Goal: Communication & Community: Answer question/provide support

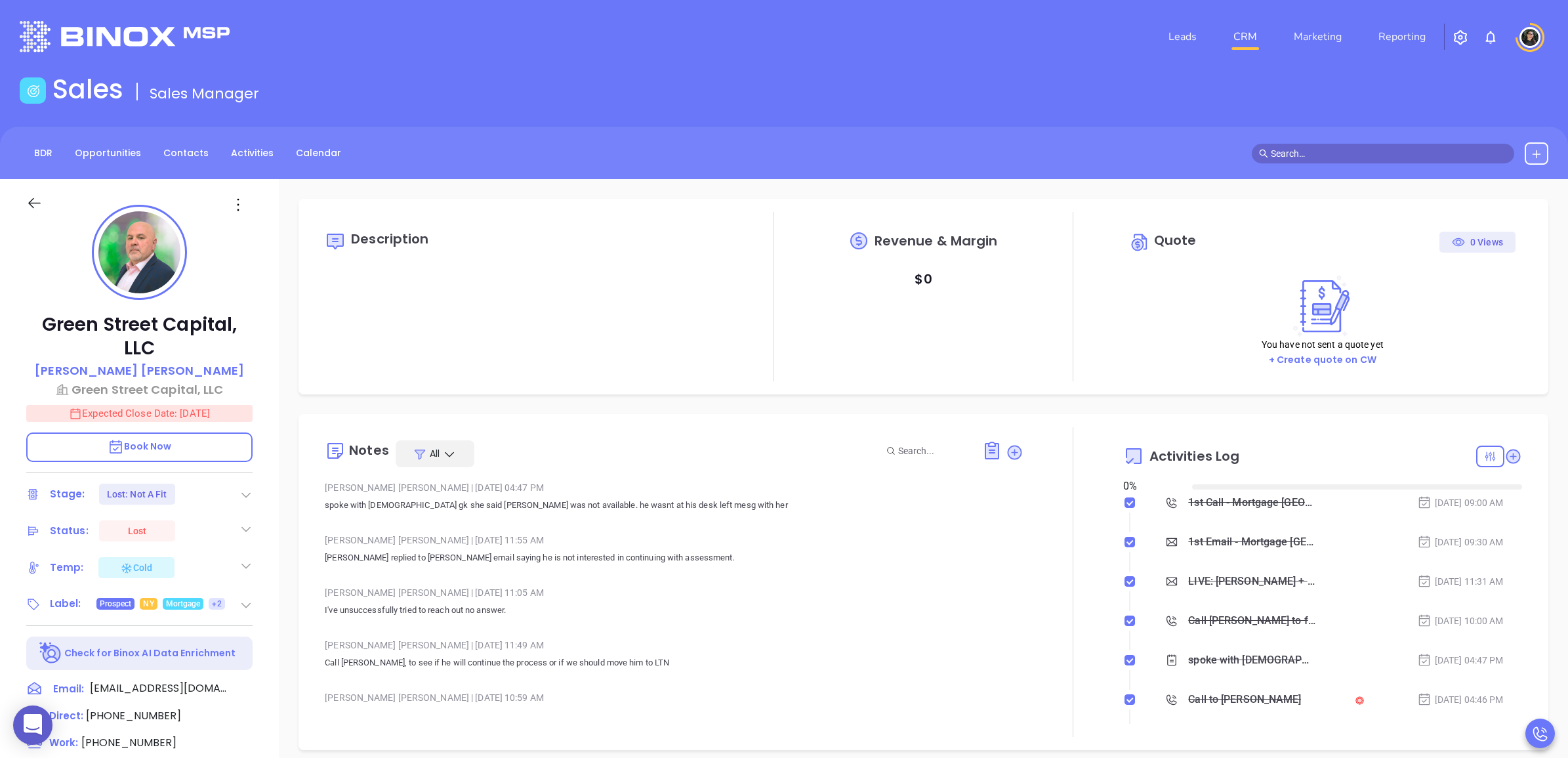
type input "[DATE]"
type input "[PERSON_NAME]"
click at [1244, 31] on link "CRM" at bounding box center [1246, 36] width 34 height 26
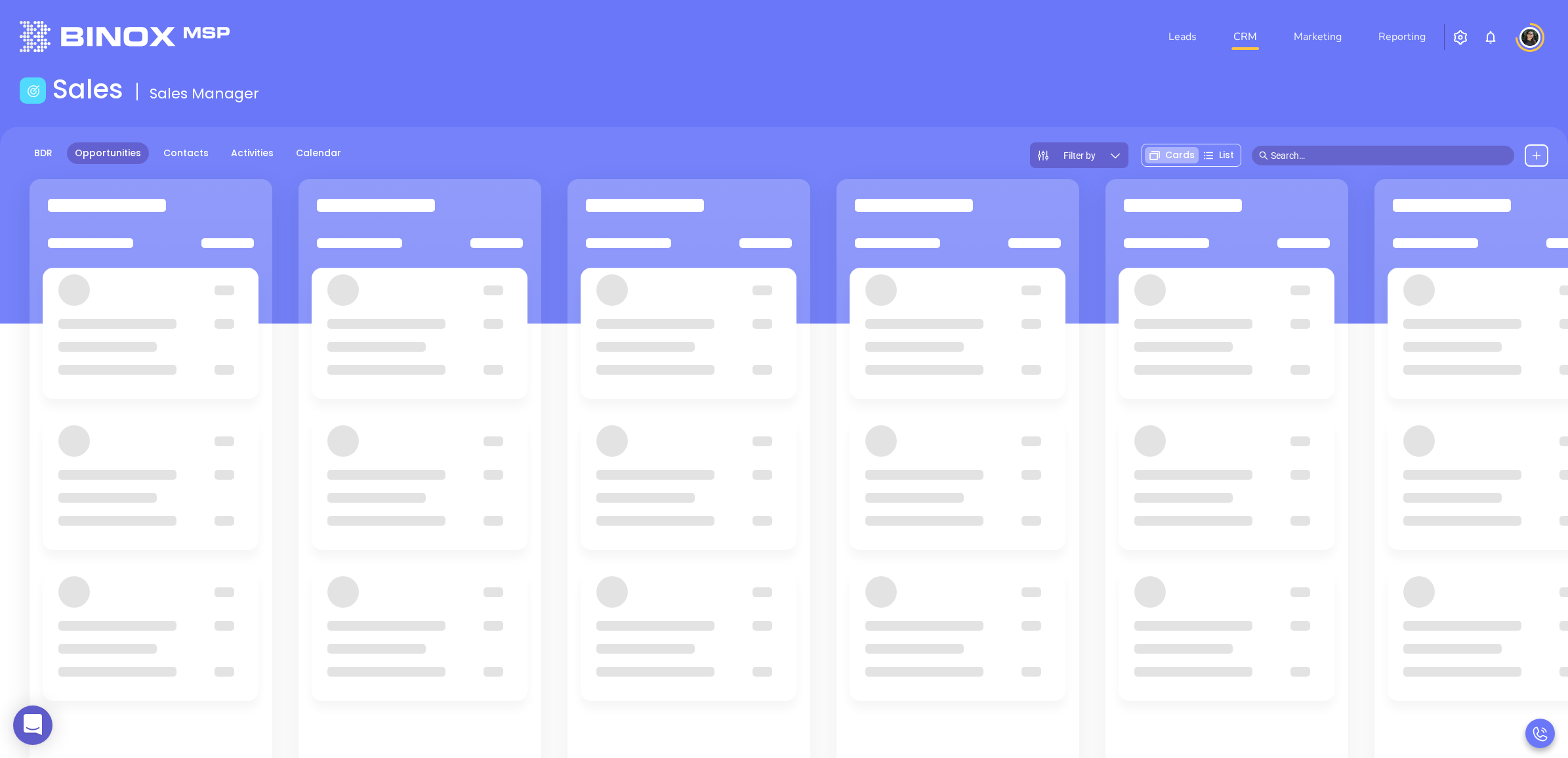
click at [1398, 152] on input "text" at bounding box center [1389, 155] width 236 height 14
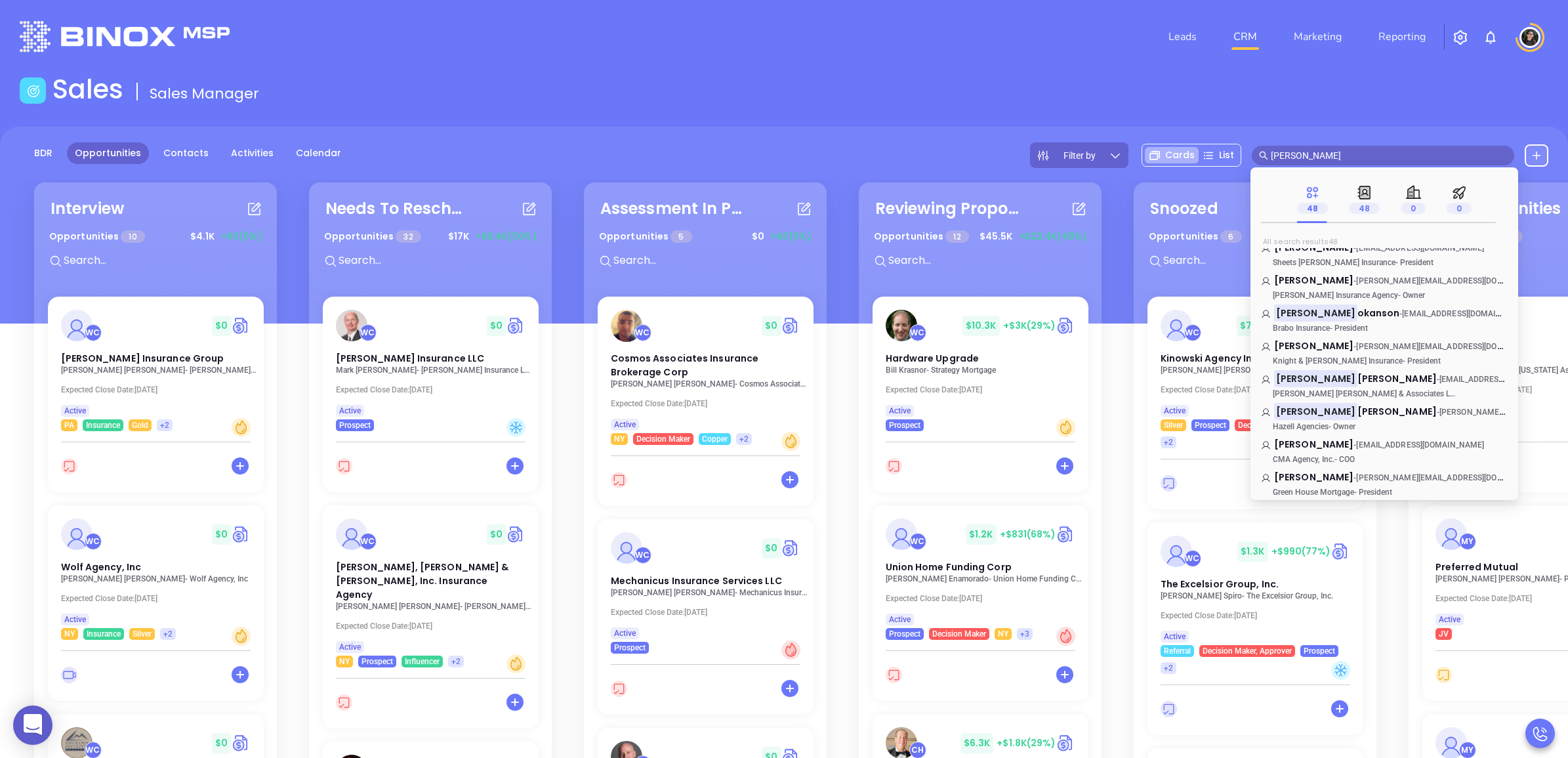
scroll to position [492, 0]
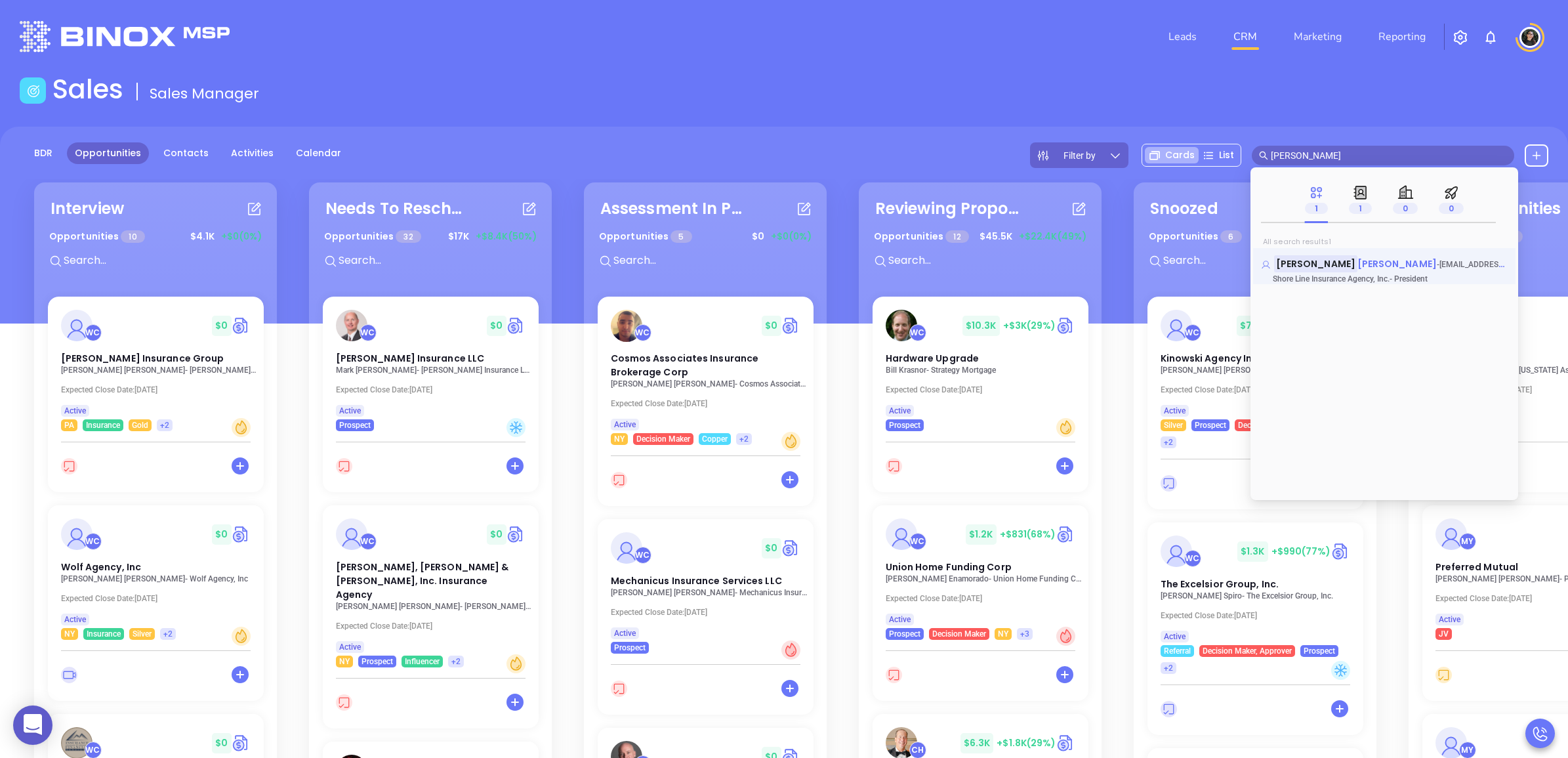
type input "scott horo"
click at [1316, 260] on mark "Scott Horo" at bounding box center [1316, 263] width 84 height 16
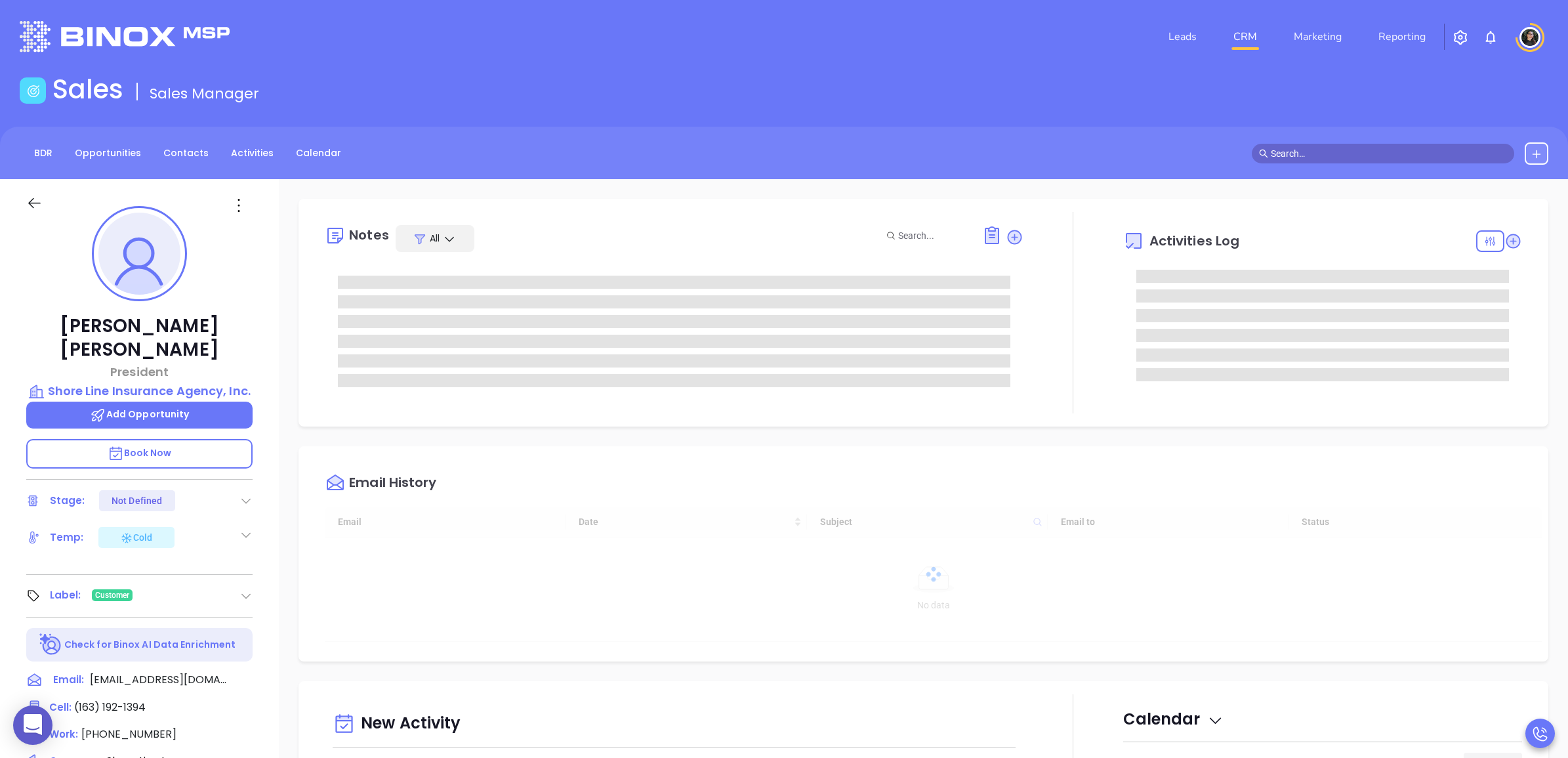
type input "[DATE]"
type input "[PERSON_NAME]"
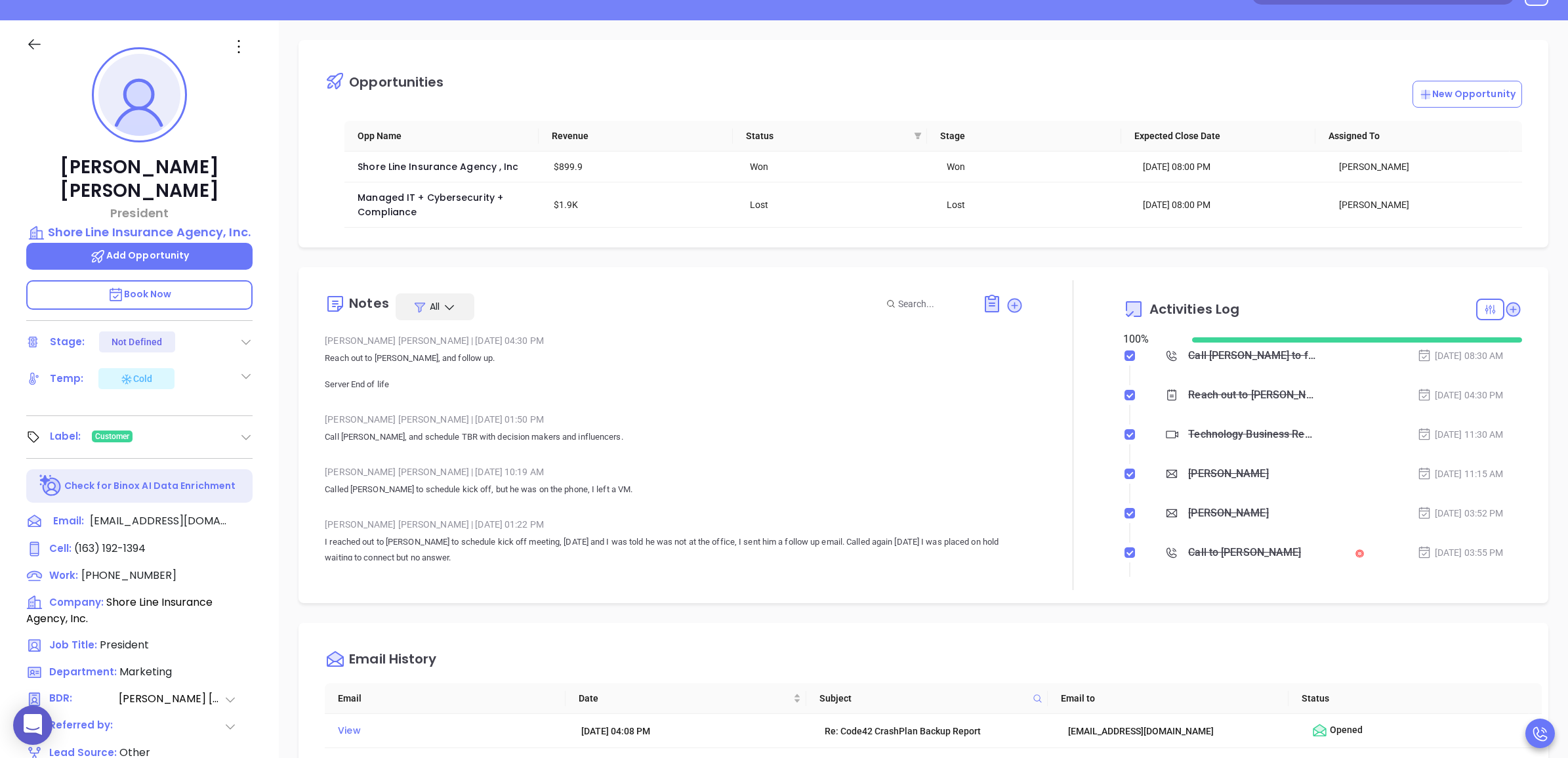
scroll to position [164, 0]
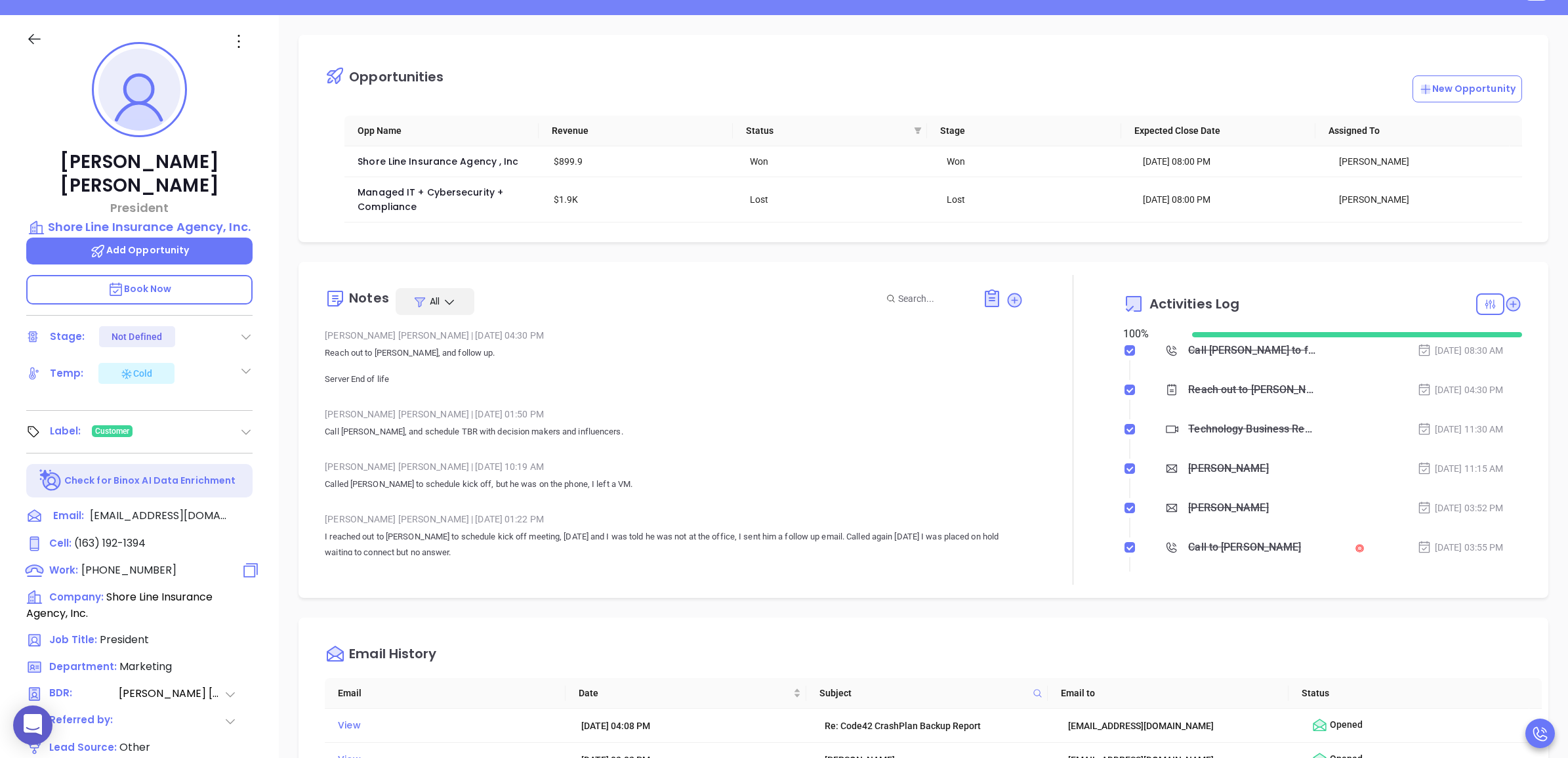
click at [242, 562] on div at bounding box center [243, 570] width 20 height 16
click at [245, 561] on icon at bounding box center [251, 571] width 19 height 19
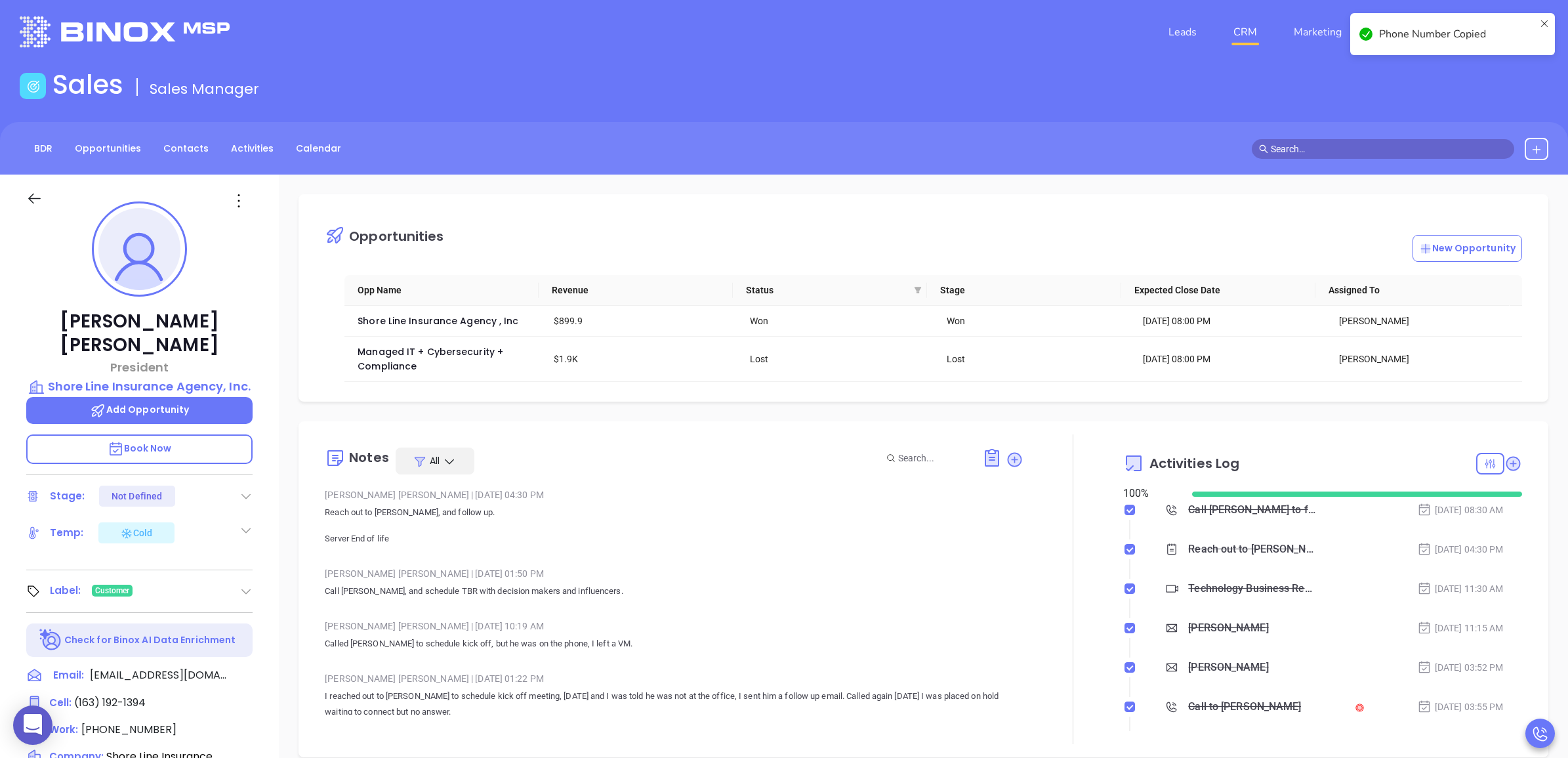
scroll to position [0, 0]
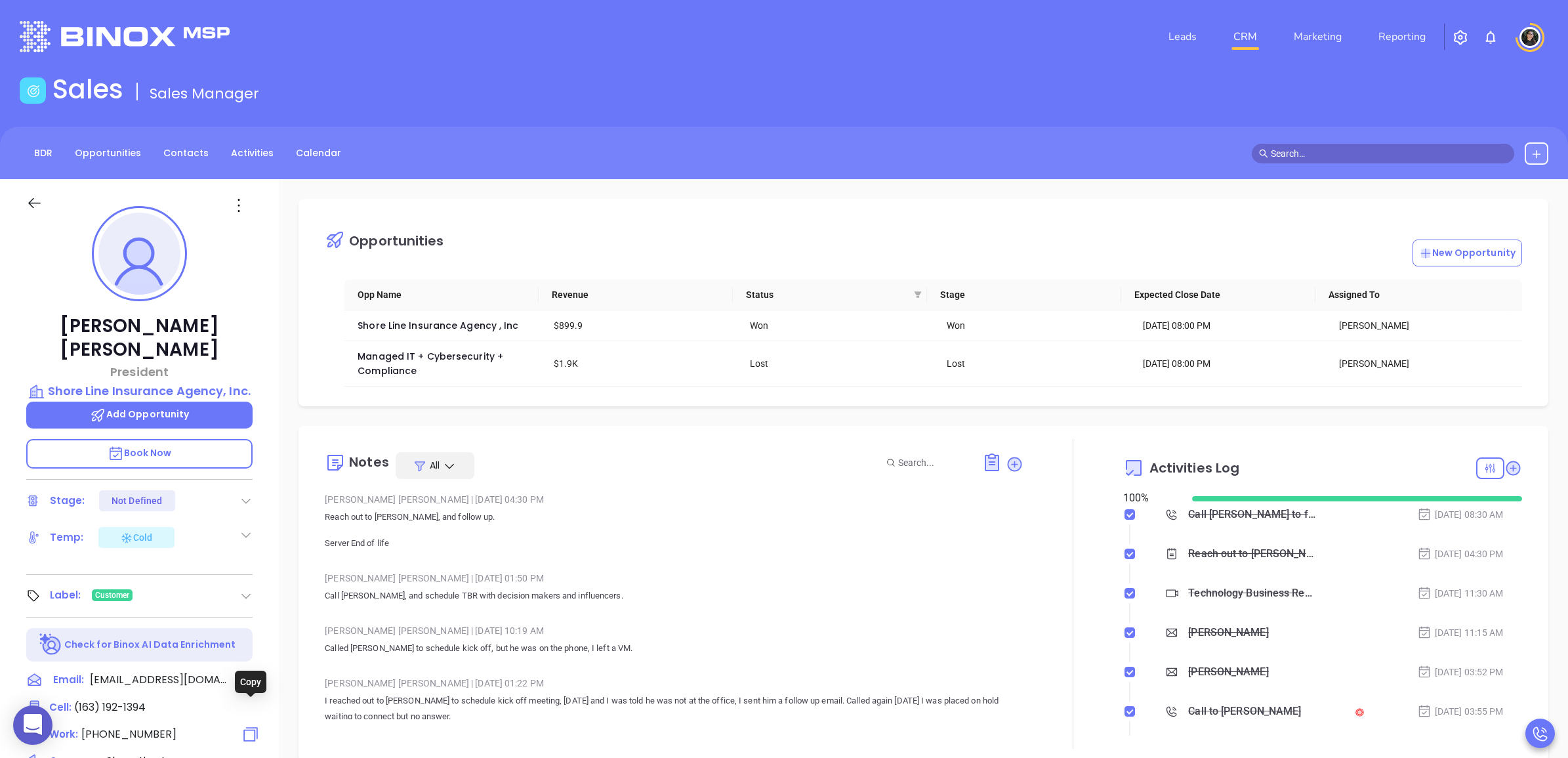
click at [245, 725] on icon at bounding box center [251, 734] width 19 height 19
click at [251, 698] on icon at bounding box center [251, 707] width 19 height 19
click at [1507, 469] on icon at bounding box center [1513, 468] width 13 height 13
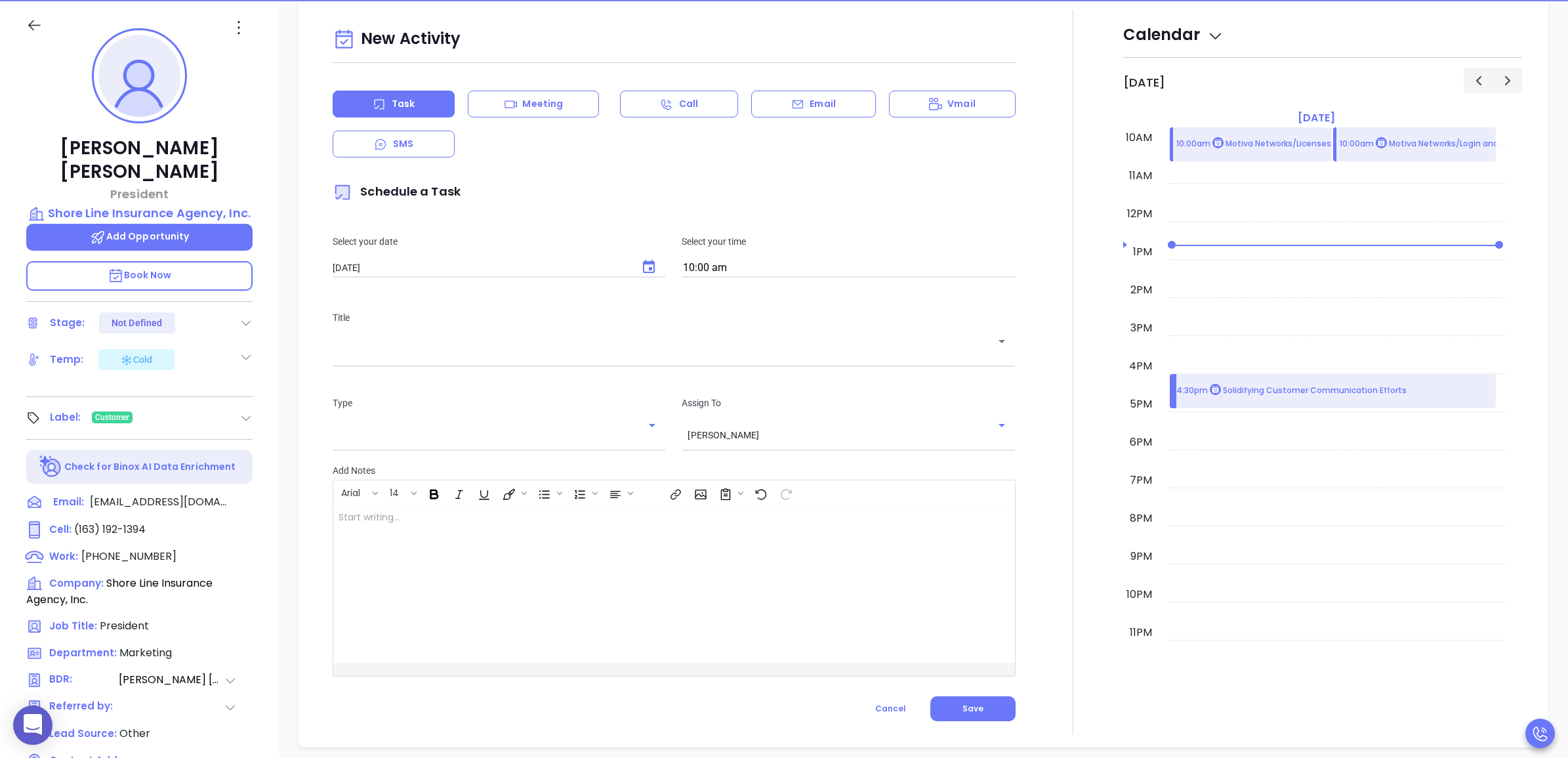
scroll to position [179, 0]
drag, startPoint x: 646, startPoint y: 251, endPoint x: 647, endPoint y: 274, distance: 23.0
click at [647, 254] on div "Select your date 08/19/2025 ​" at bounding box center [499, 255] width 349 height 44
click at [647, 272] on icon "Choose date, selected date is Aug 19, 2025" at bounding box center [649, 265] width 12 height 13
click at [408, 426] on button "19" at bounding box center [414, 427] width 24 height 24
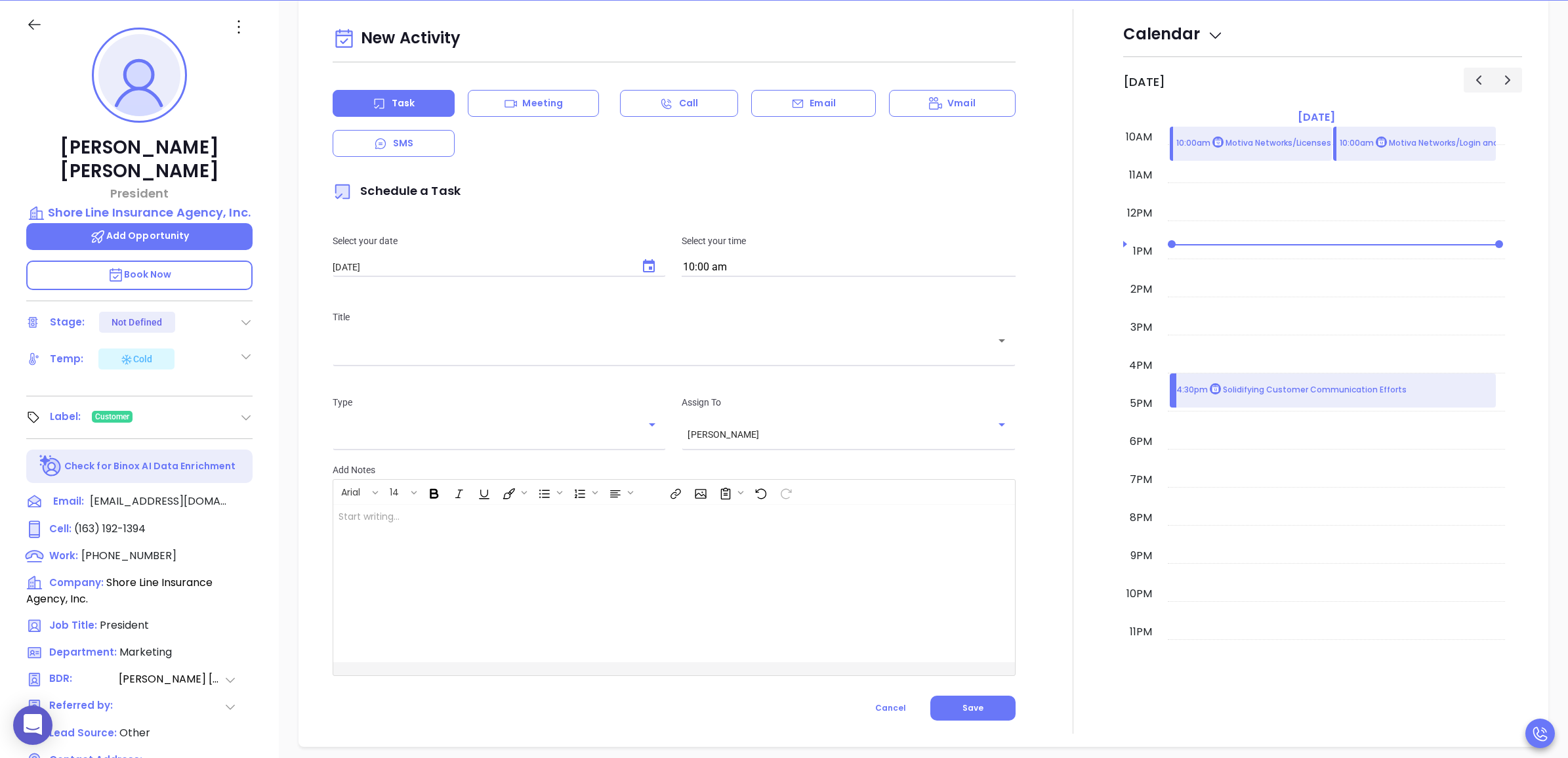
click at [586, 350] on input "text" at bounding box center [664, 350] width 651 height 12
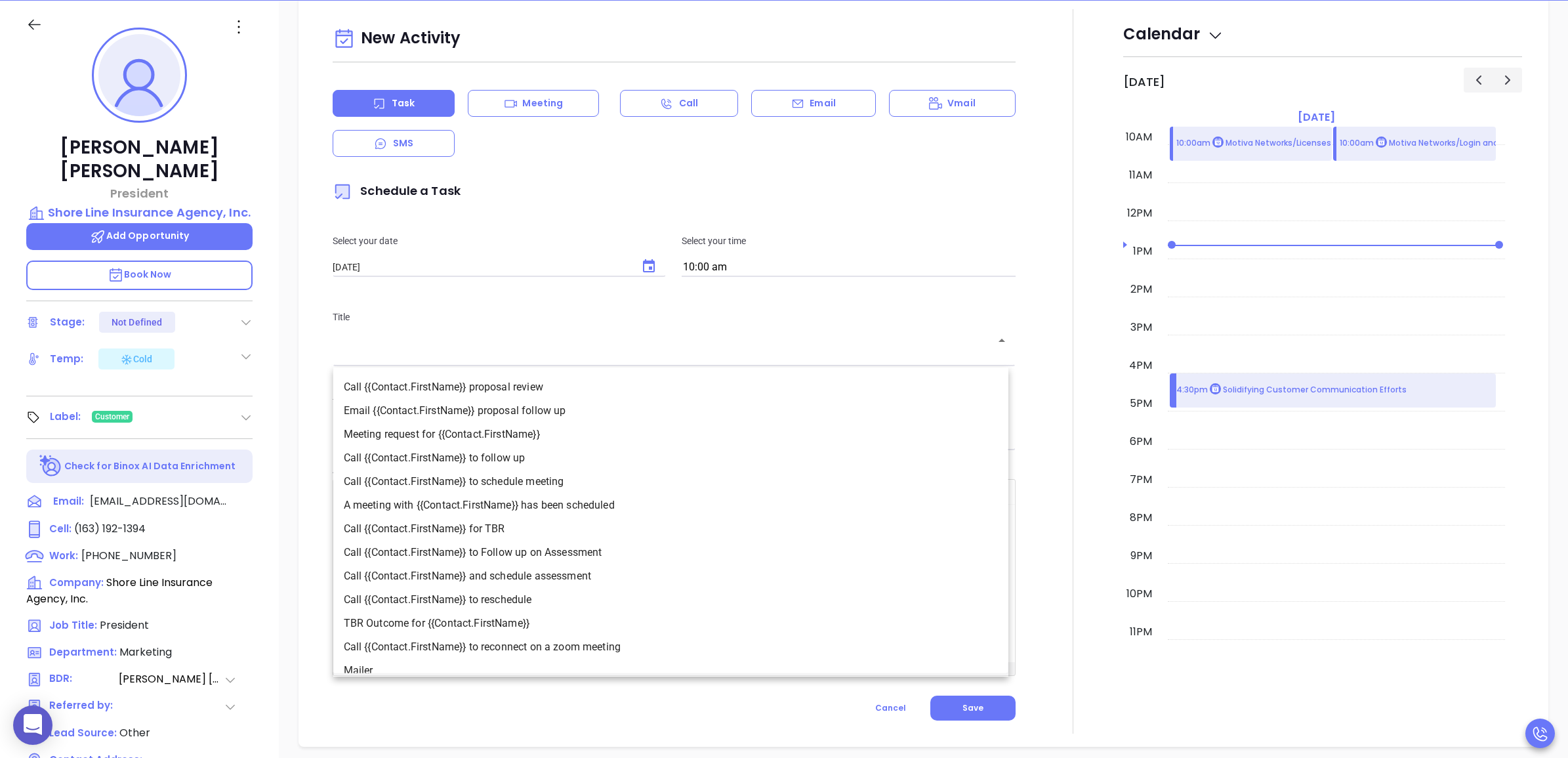
click at [588, 481] on li "Call {{Contact.FirstName}} to schedule meeting" at bounding box center [671, 481] width 675 height 24
type input "Call Scott to schedule meeting"
type input "Call"
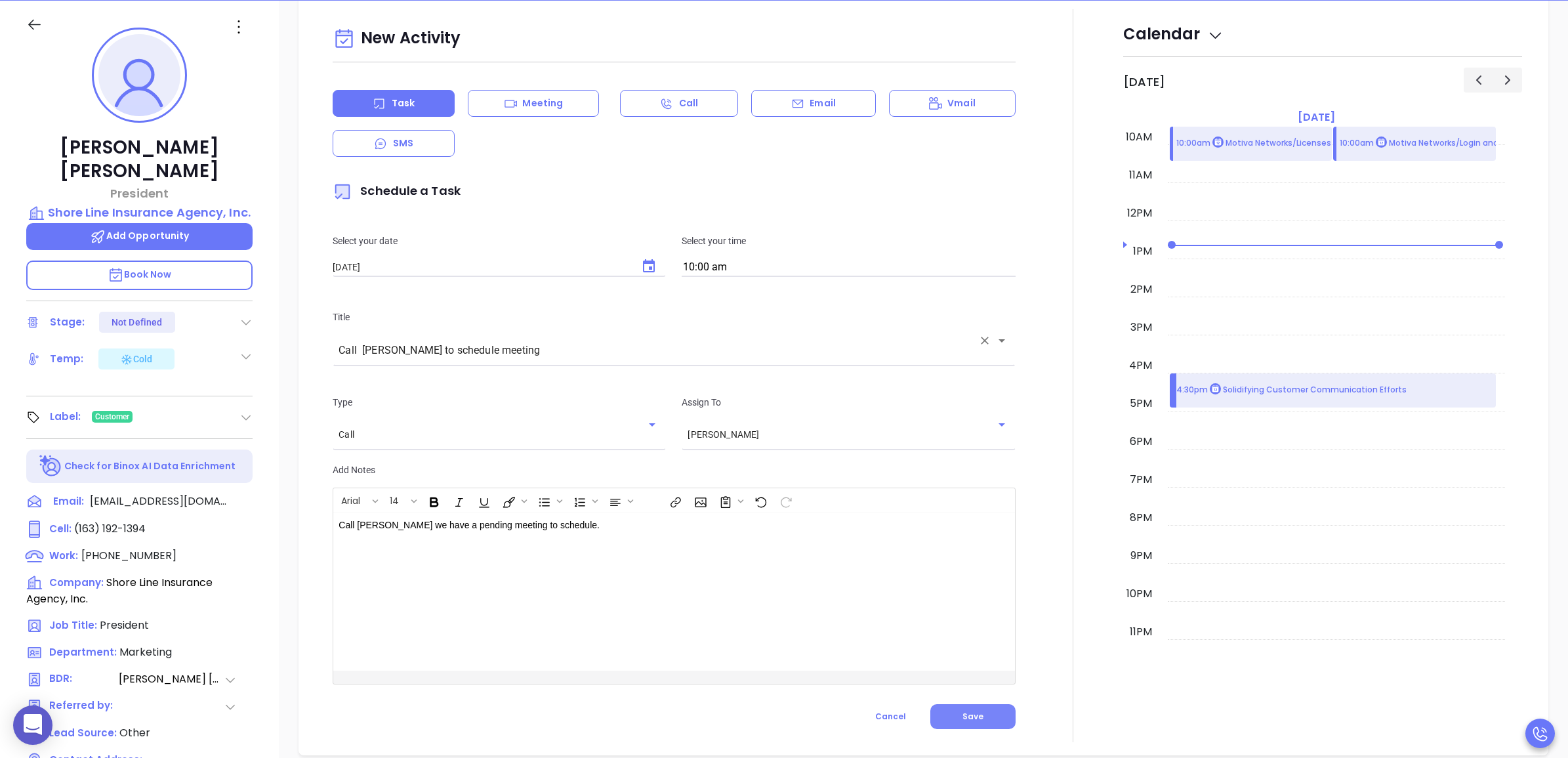
click at [962, 714] on span "Save" at bounding box center [972, 717] width 21 height 11
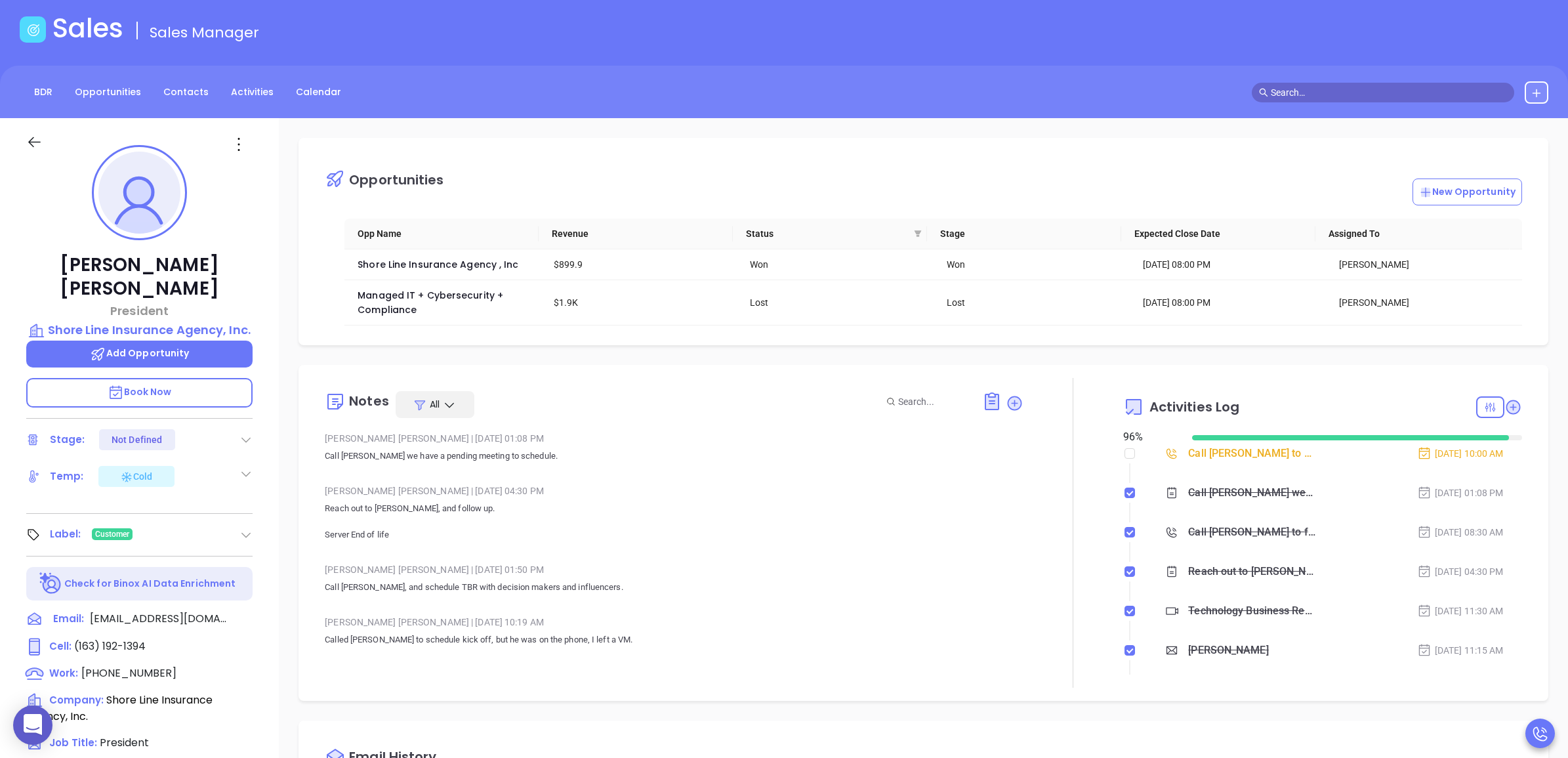
scroll to position [0, 0]
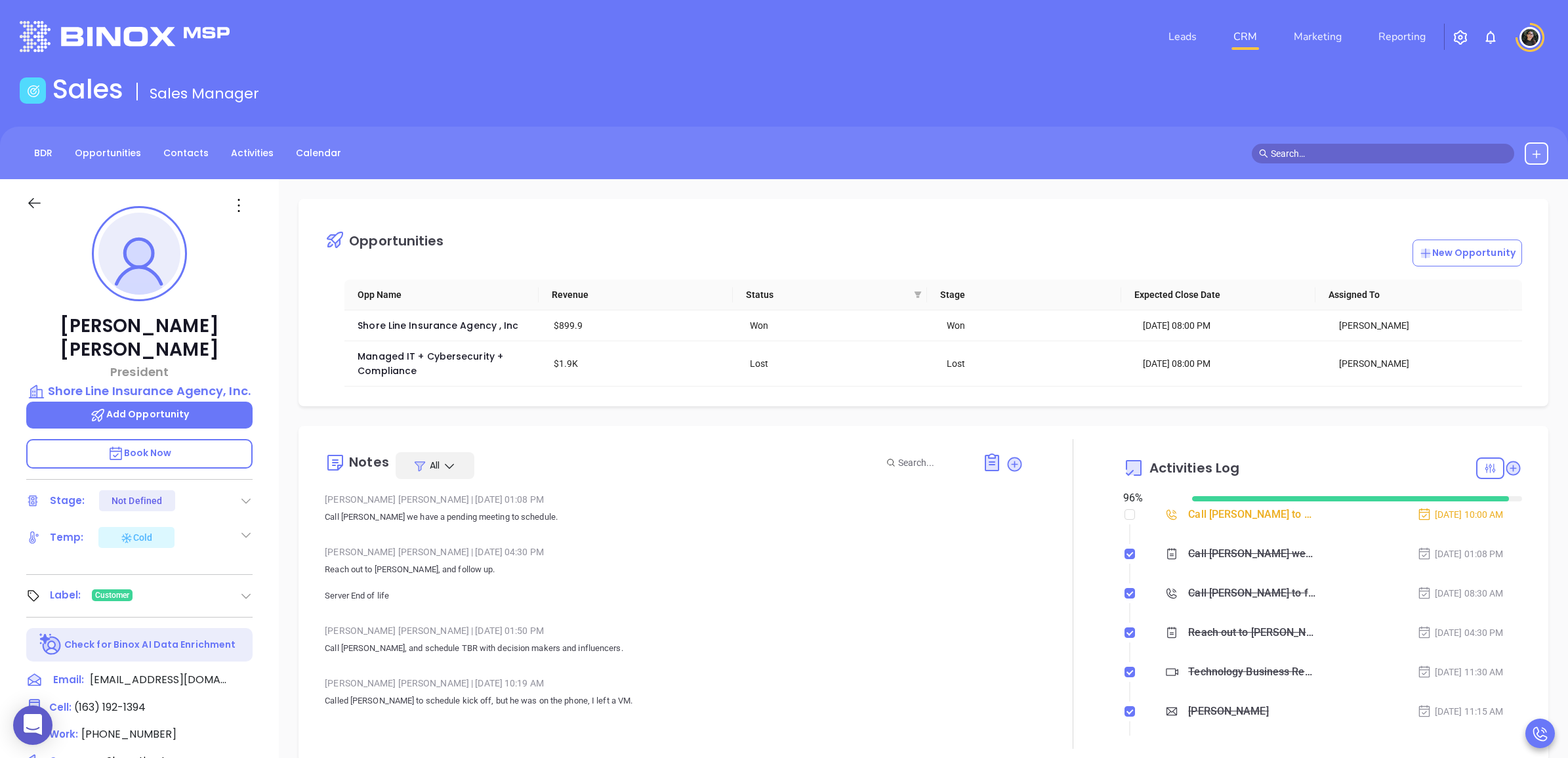
click at [1254, 36] on link "CRM" at bounding box center [1246, 36] width 34 height 26
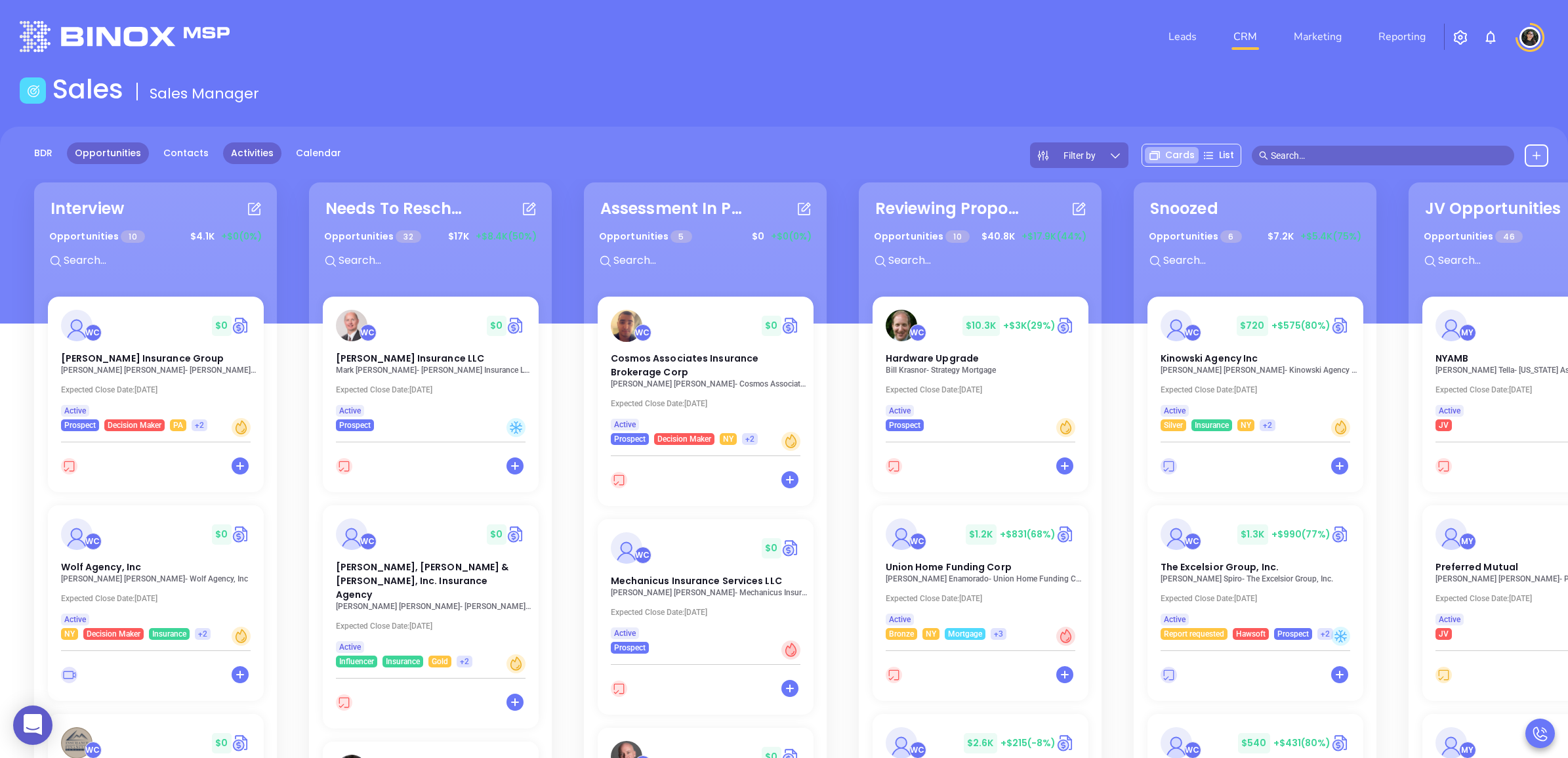
click at [251, 147] on link "Activities" at bounding box center [252, 153] width 59 height 21
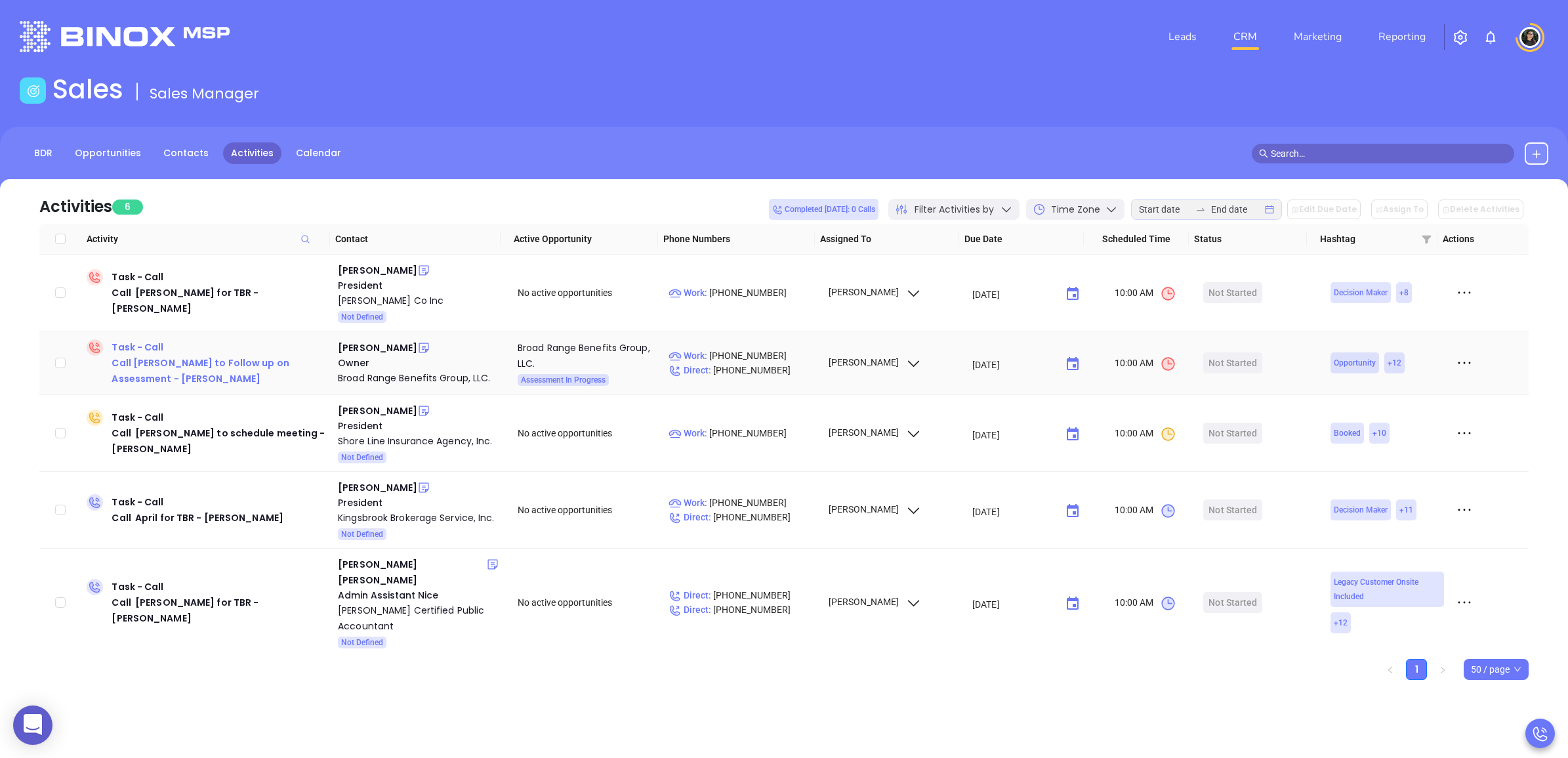
click at [149, 352] on div "Task - Call Call Alex to Follow up on Assessment - Alex Horton" at bounding box center [220, 363] width 216 height 47
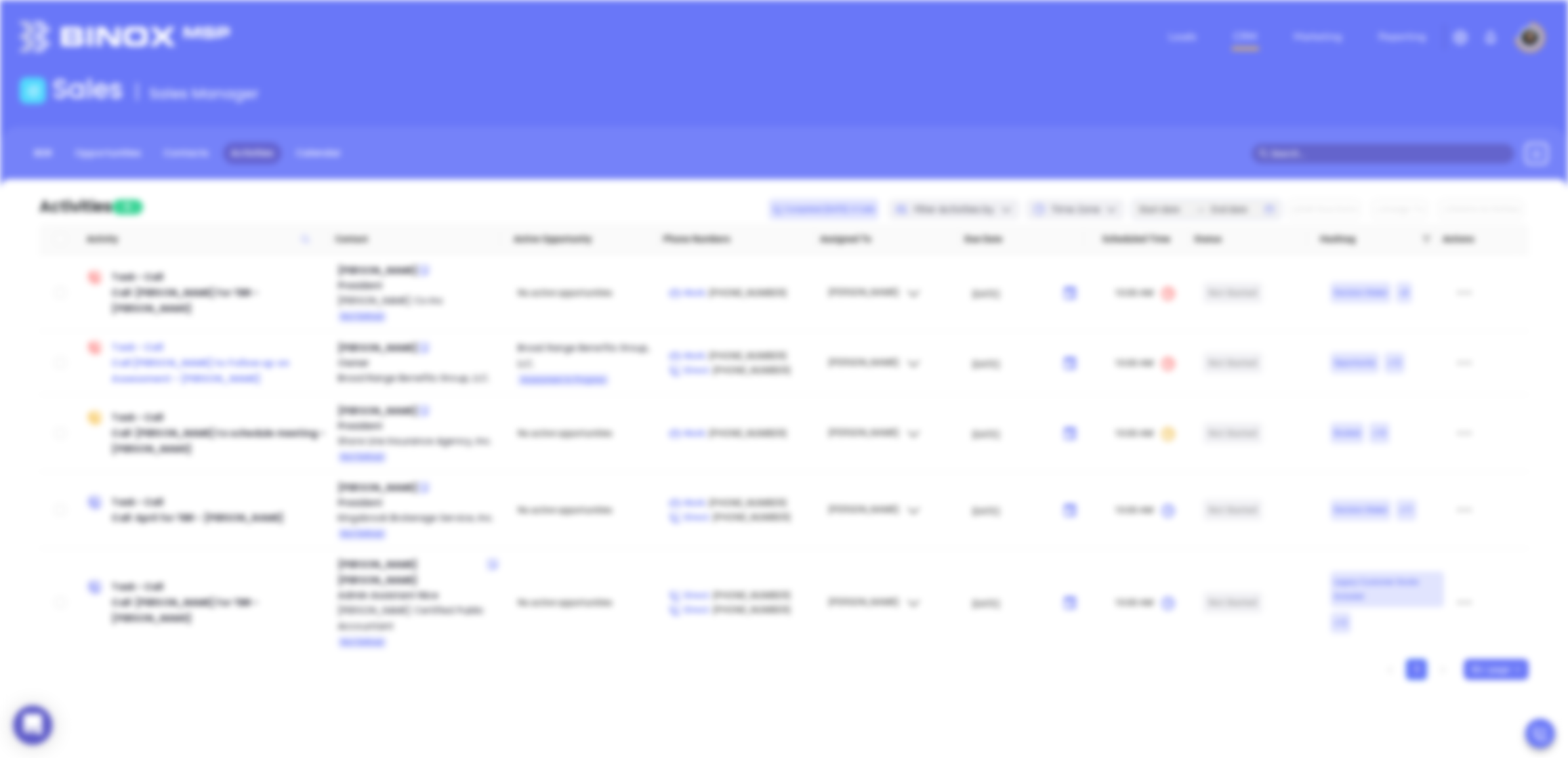
scroll to position [415, 0]
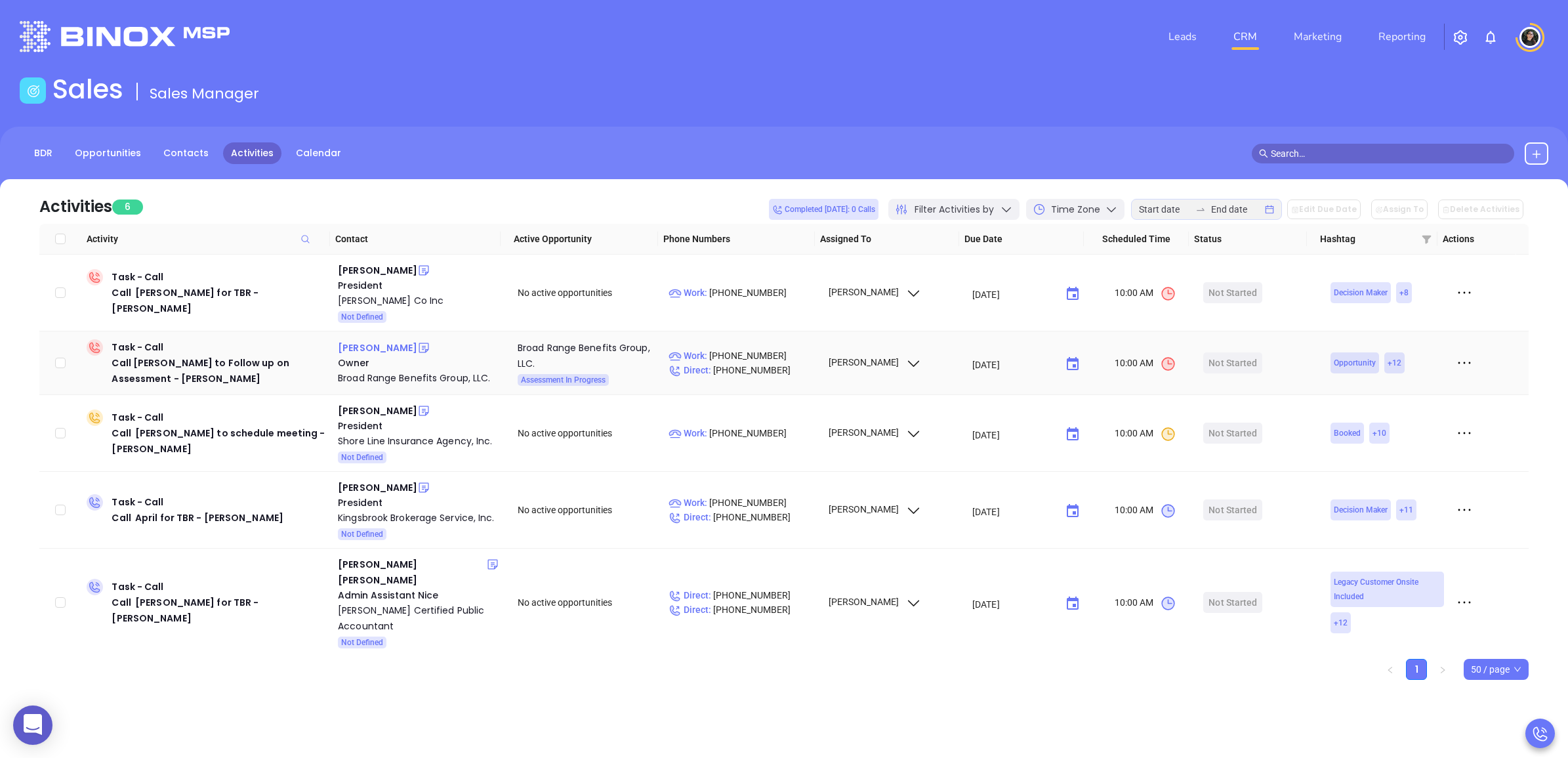
click at [376, 346] on div "Alex Horton" at bounding box center [378, 348] width 79 height 16
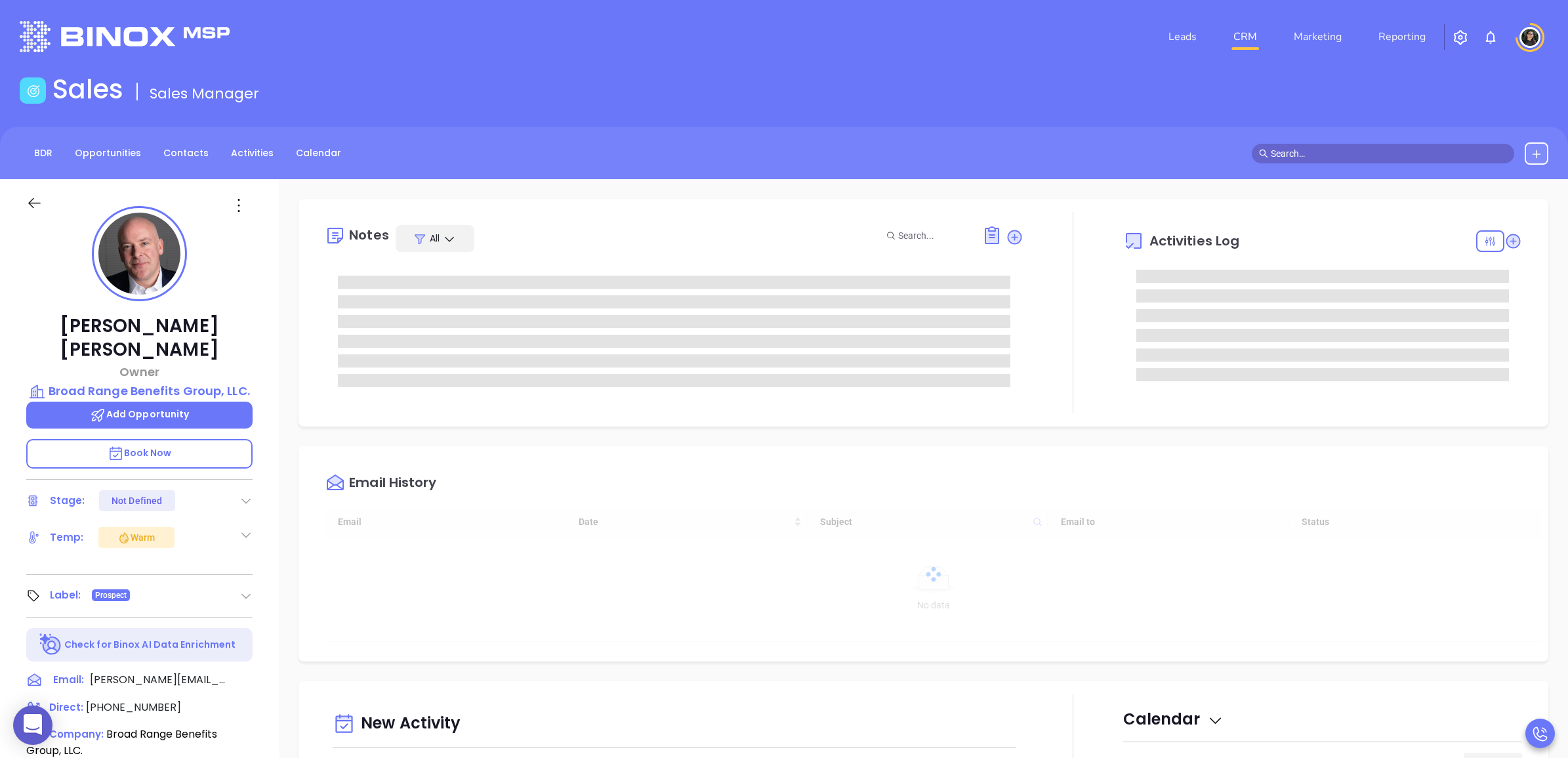
type input "08/19/2025"
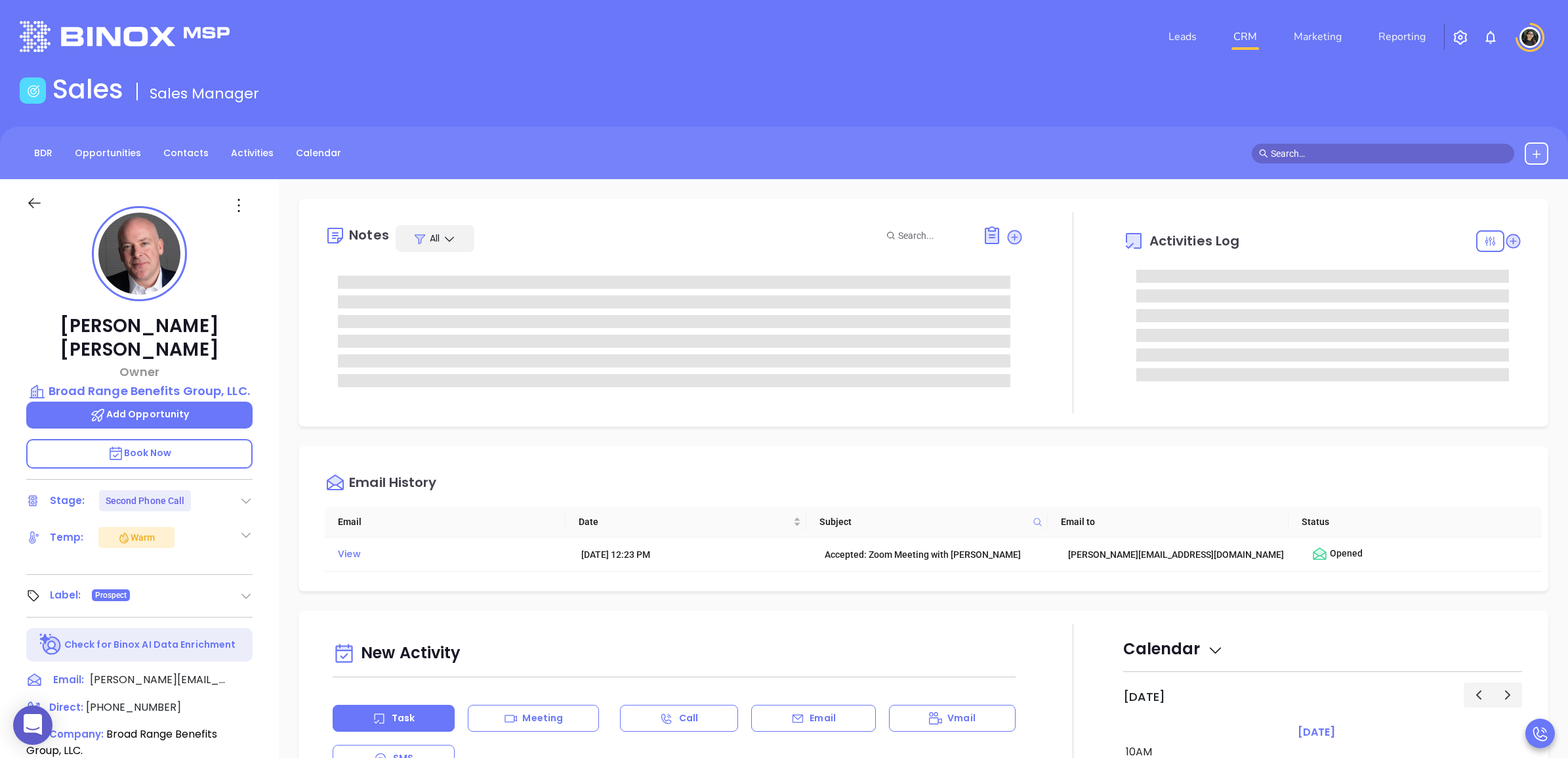
type input "[PERSON_NAME]"
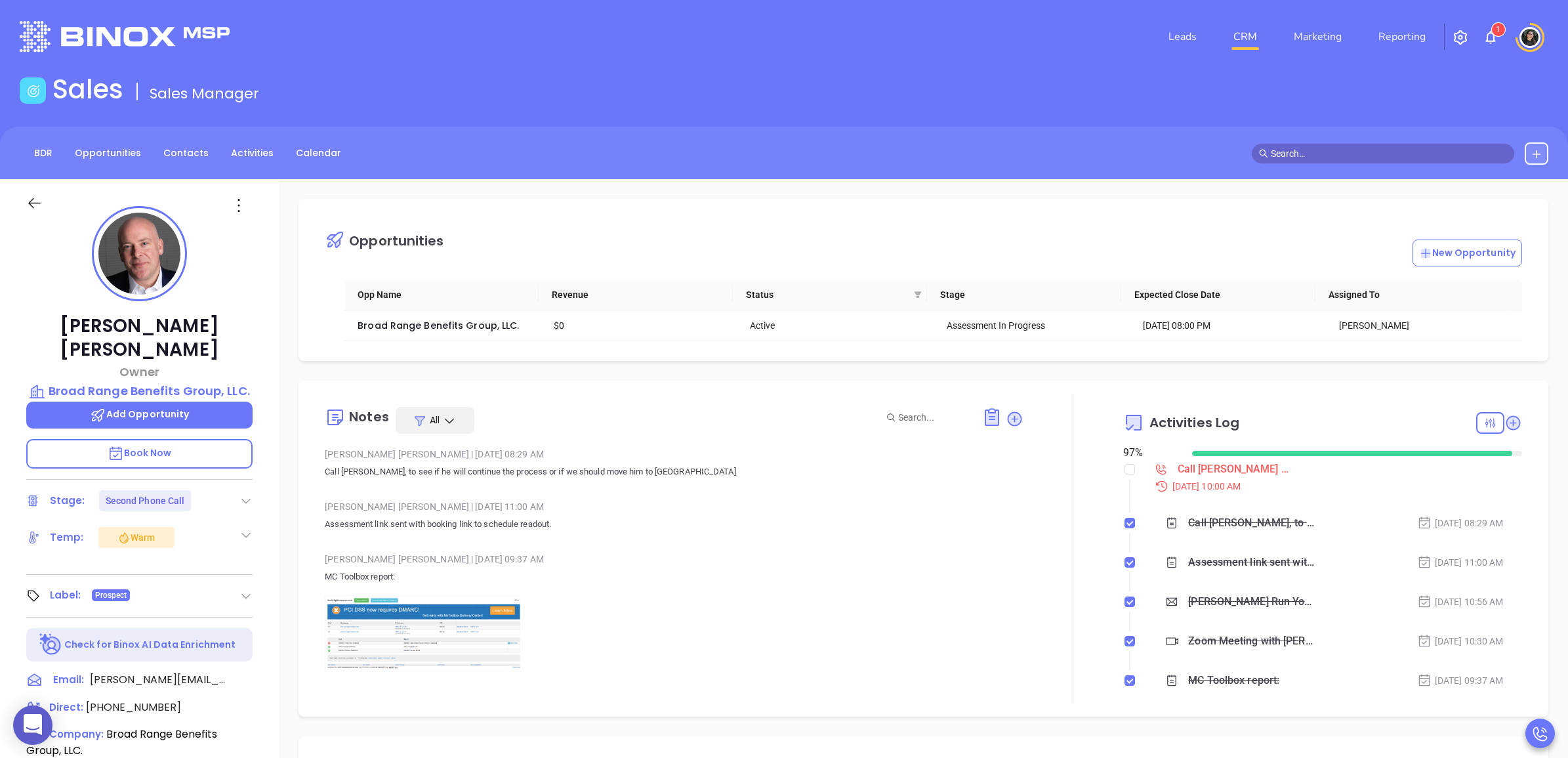
click at [1254, 46] on link "CRM" at bounding box center [1246, 36] width 34 height 26
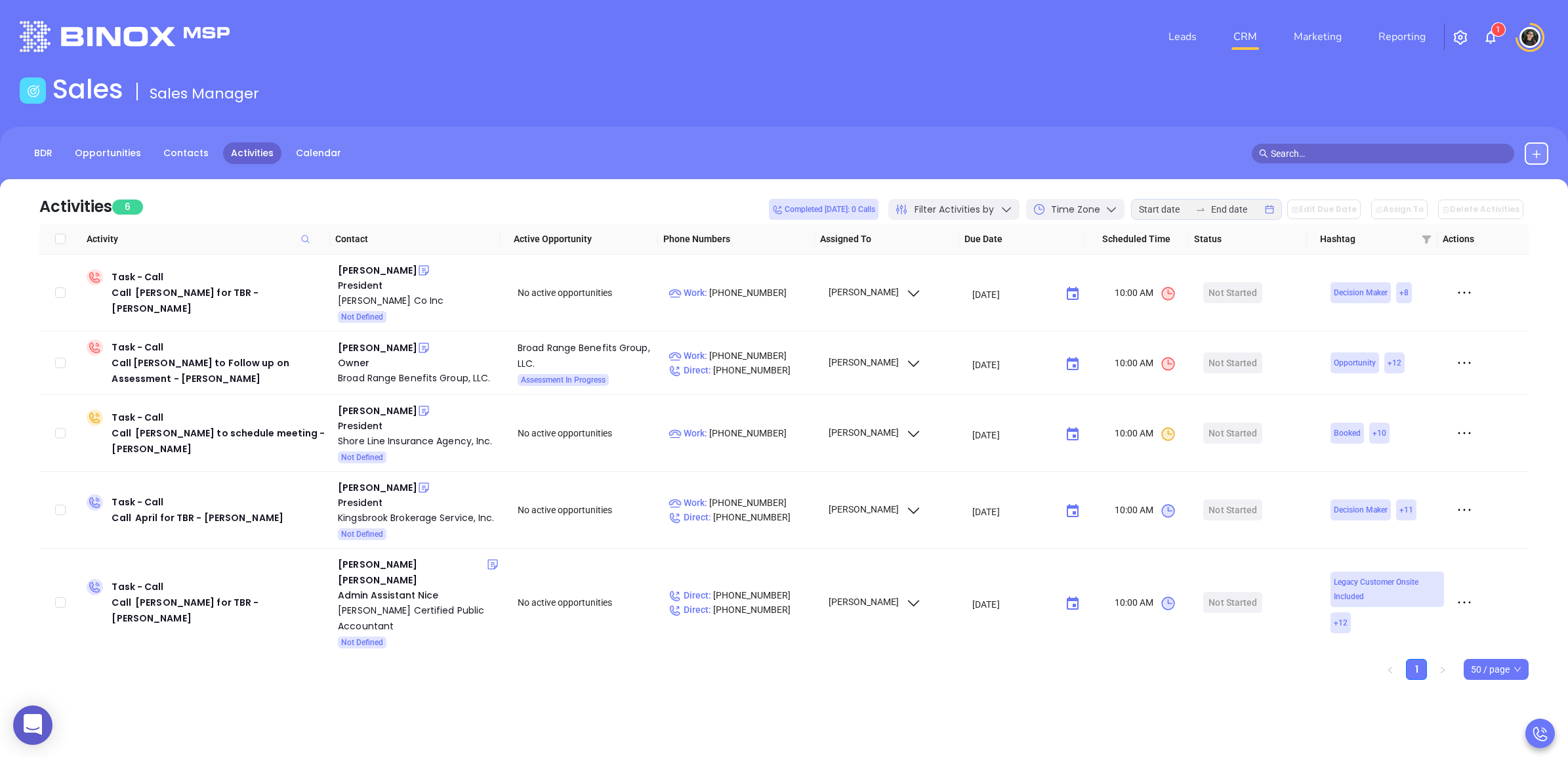
click at [1355, 161] on span at bounding box center [1383, 154] width 262 height 20
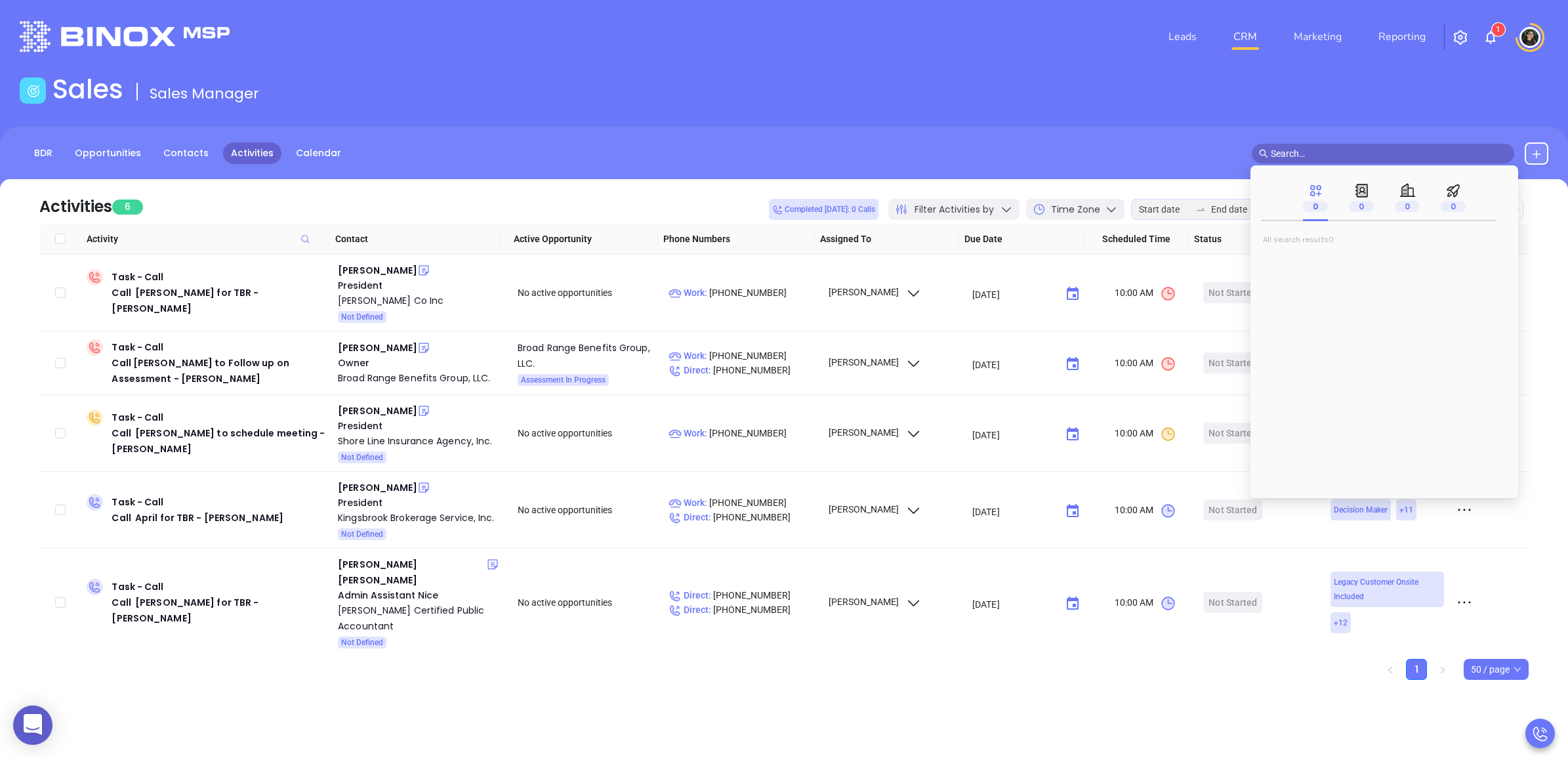
click at [1369, 147] on input "text" at bounding box center [1389, 154] width 236 height 14
type input "olga mat"
click at [1358, 263] on span "yukhina" at bounding box center [1376, 262] width 38 height 13
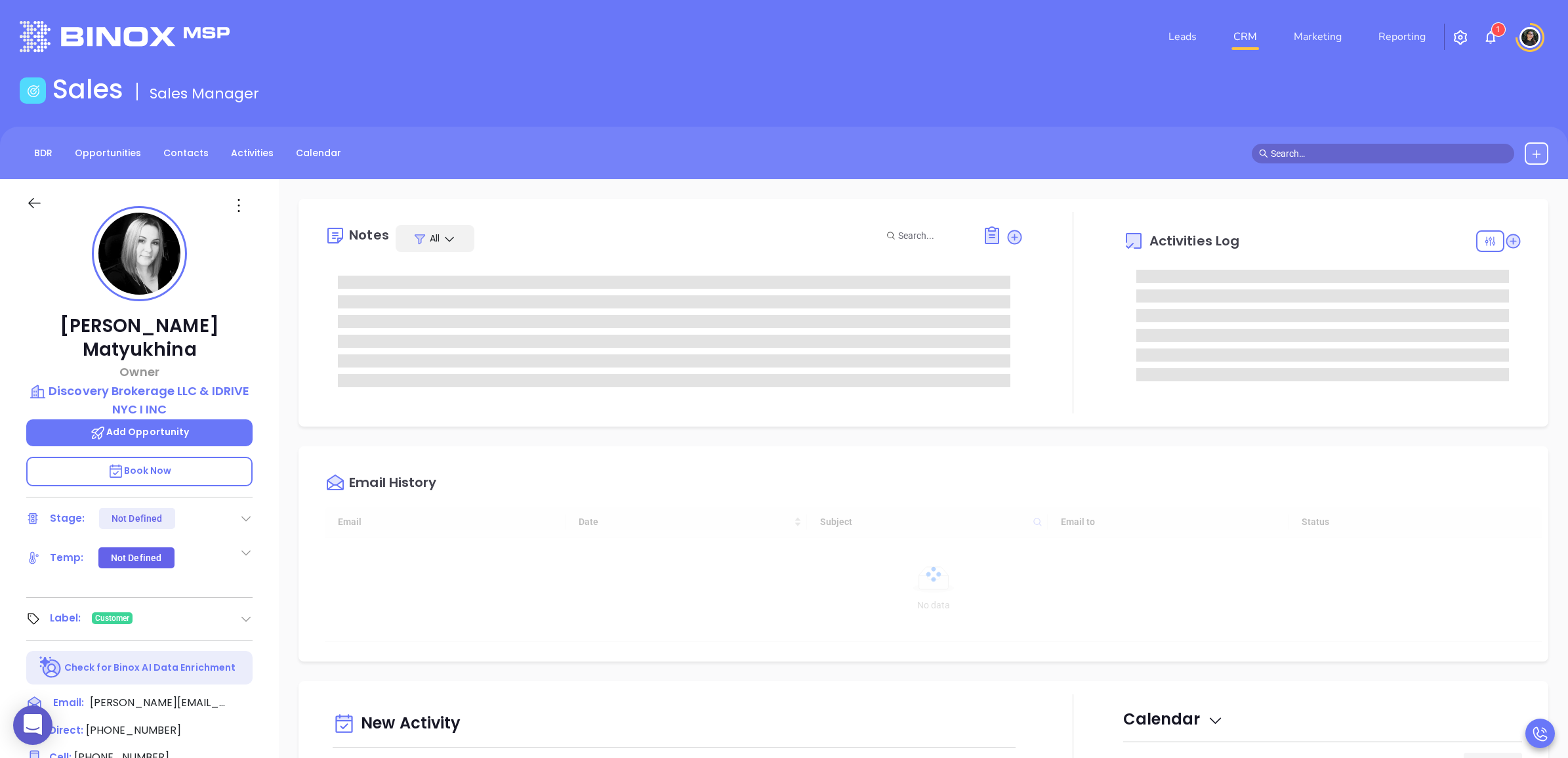
type input "[DATE]"
type input "[PERSON_NAME]"
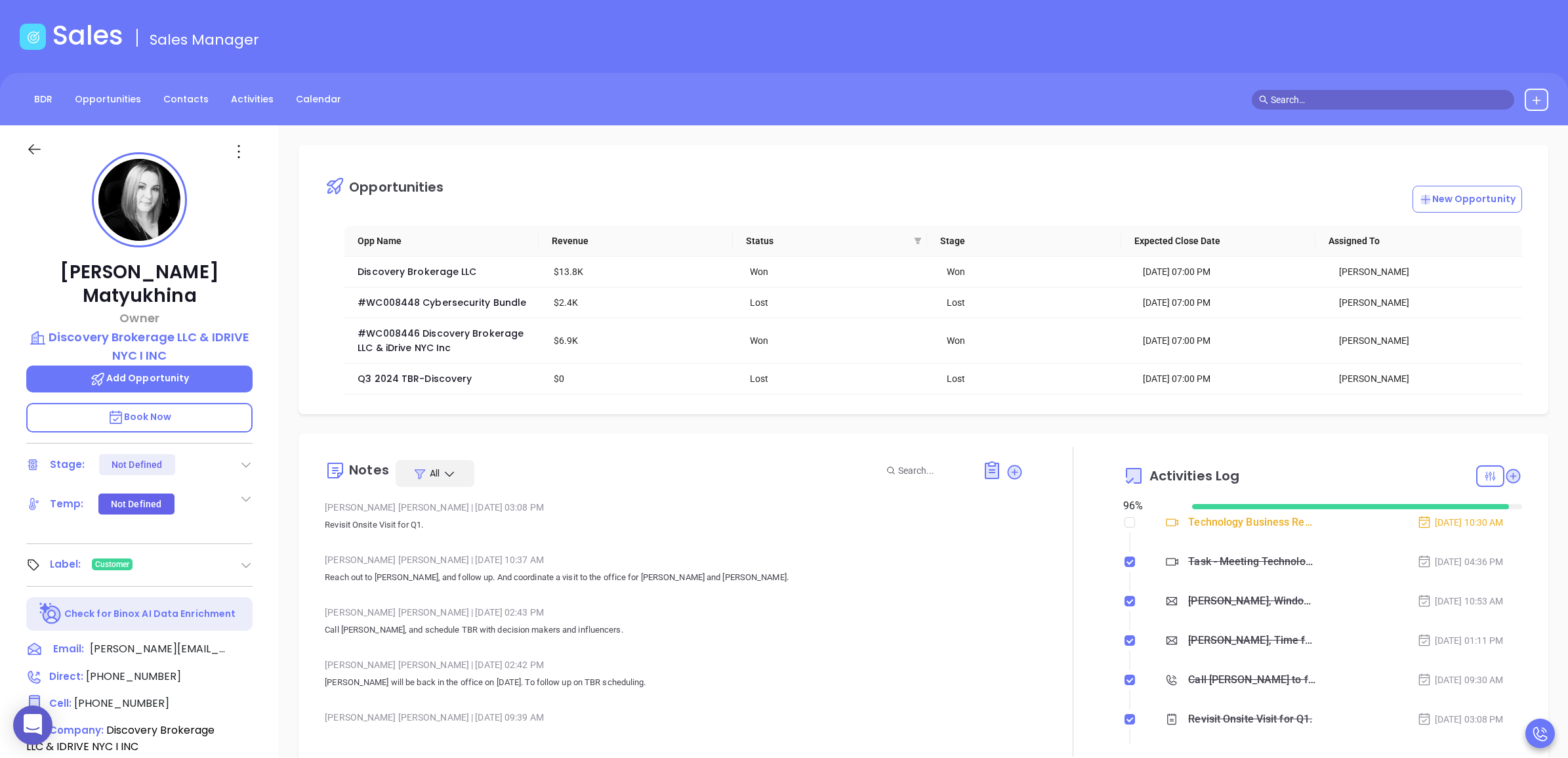
scroll to position [82, 0]
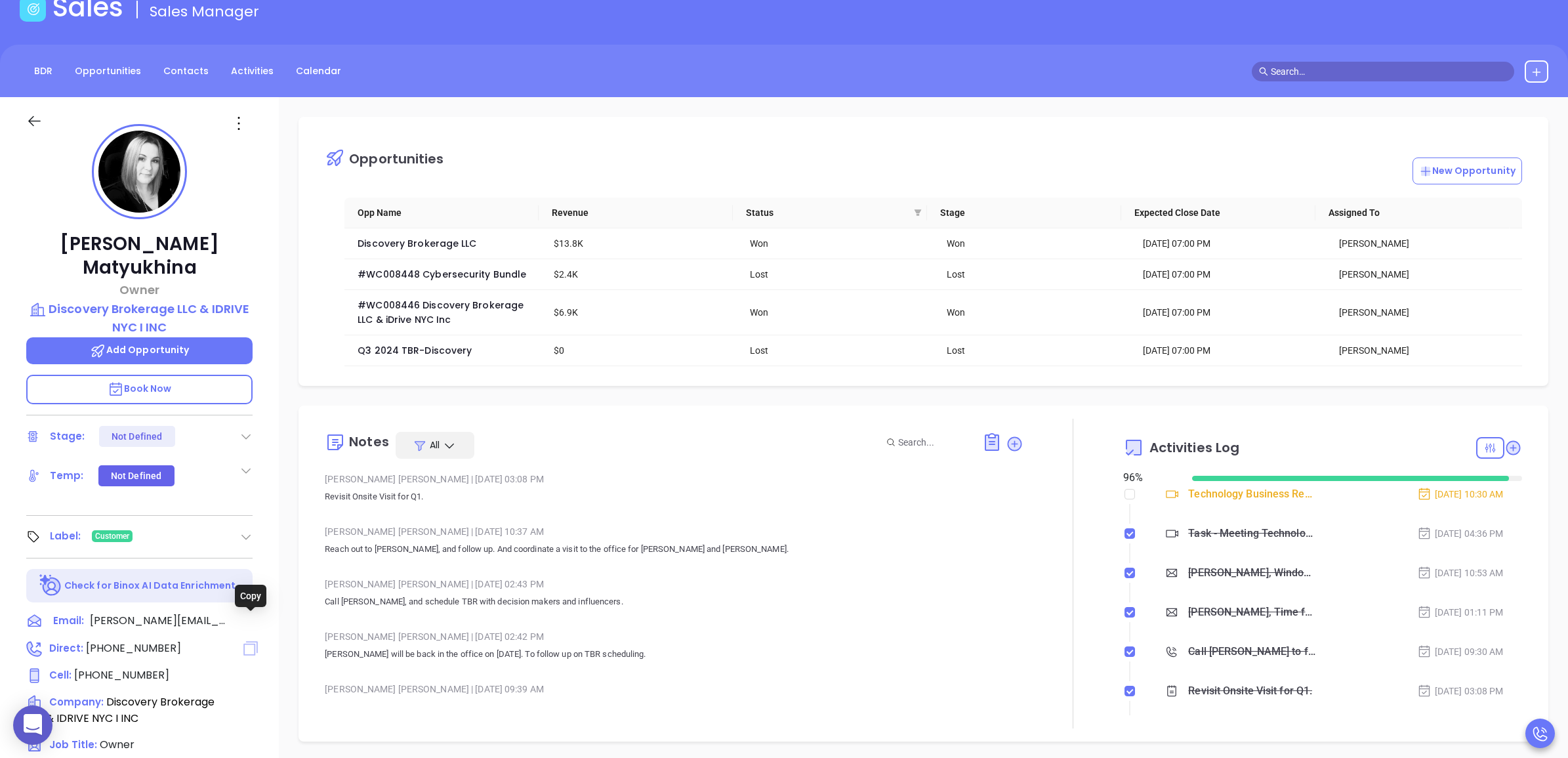
click at [247, 641] on icon at bounding box center [250, 649] width 14 height 14
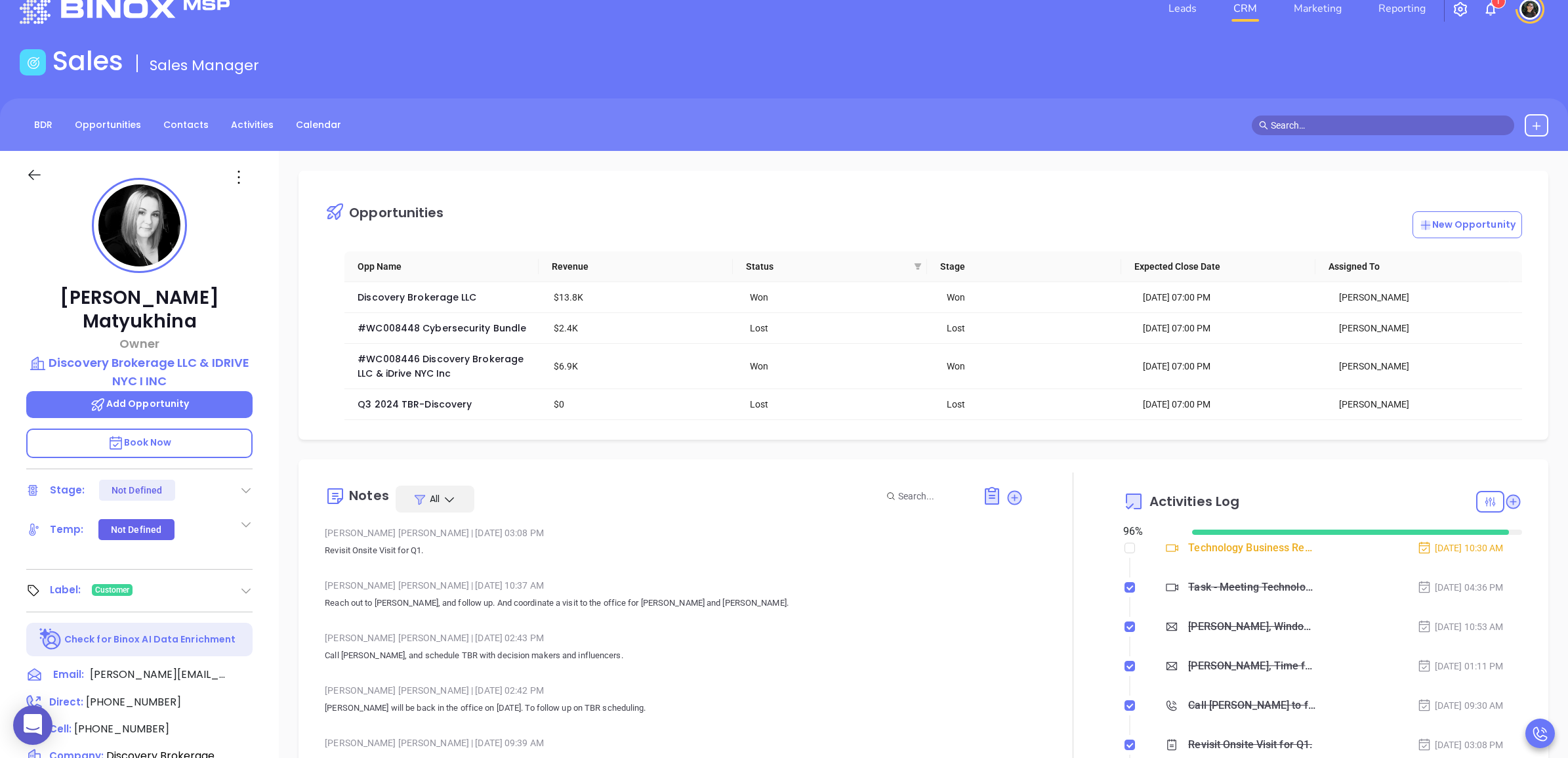
scroll to position [0, 0]
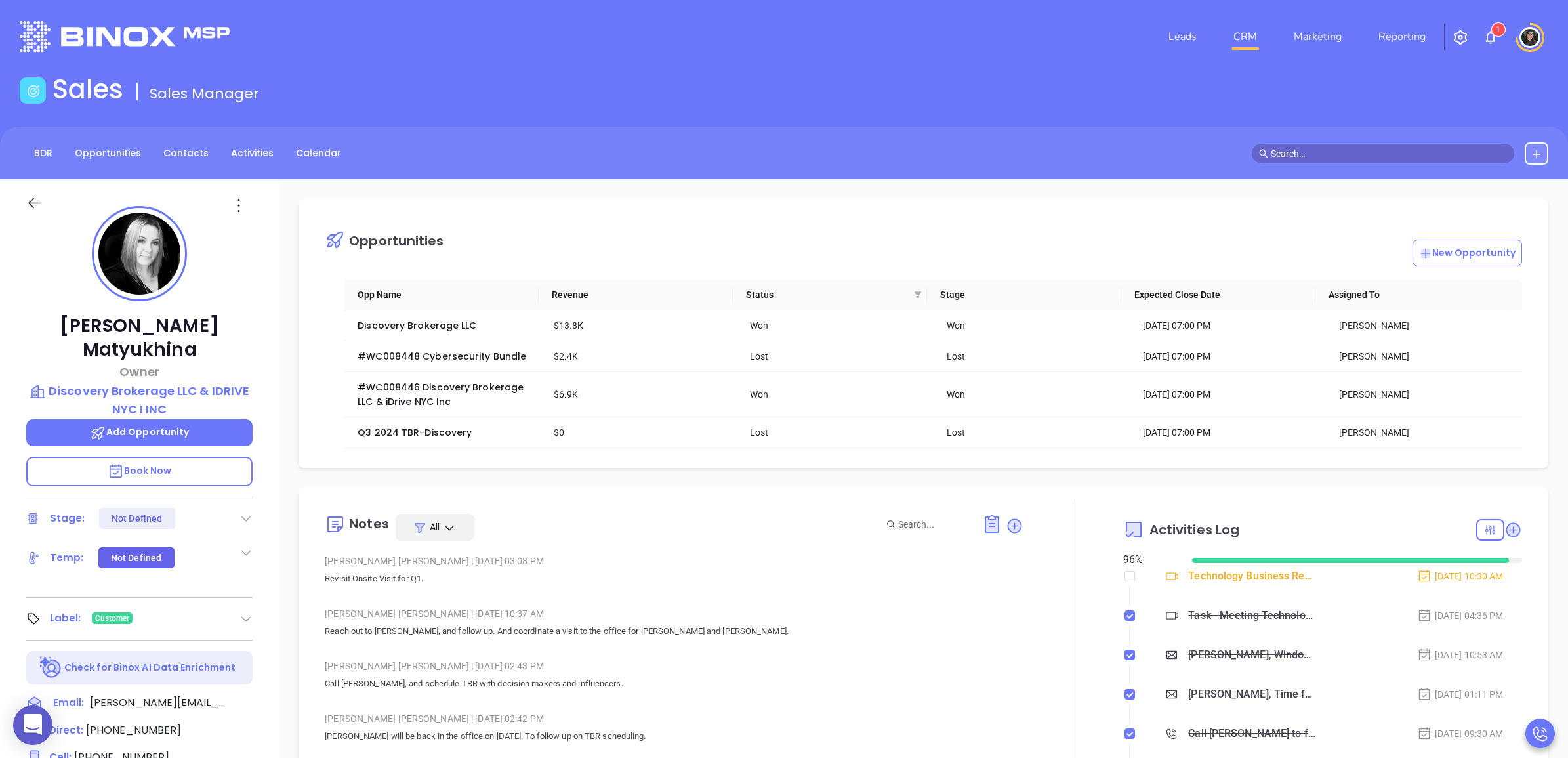
click at [1241, 31] on link "CRM" at bounding box center [1246, 36] width 34 height 26
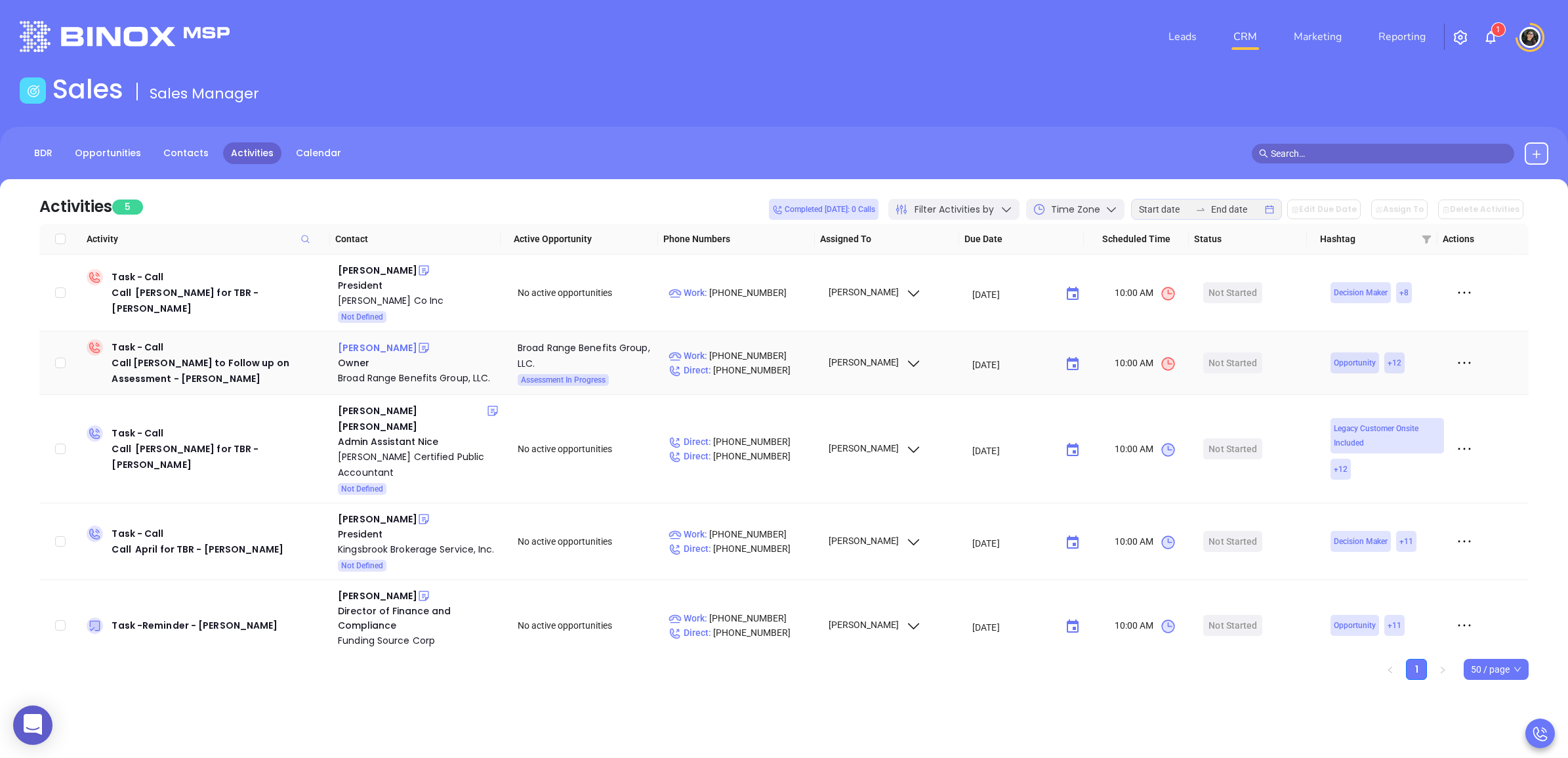
click at [371, 343] on div "[PERSON_NAME]" at bounding box center [378, 348] width 79 height 16
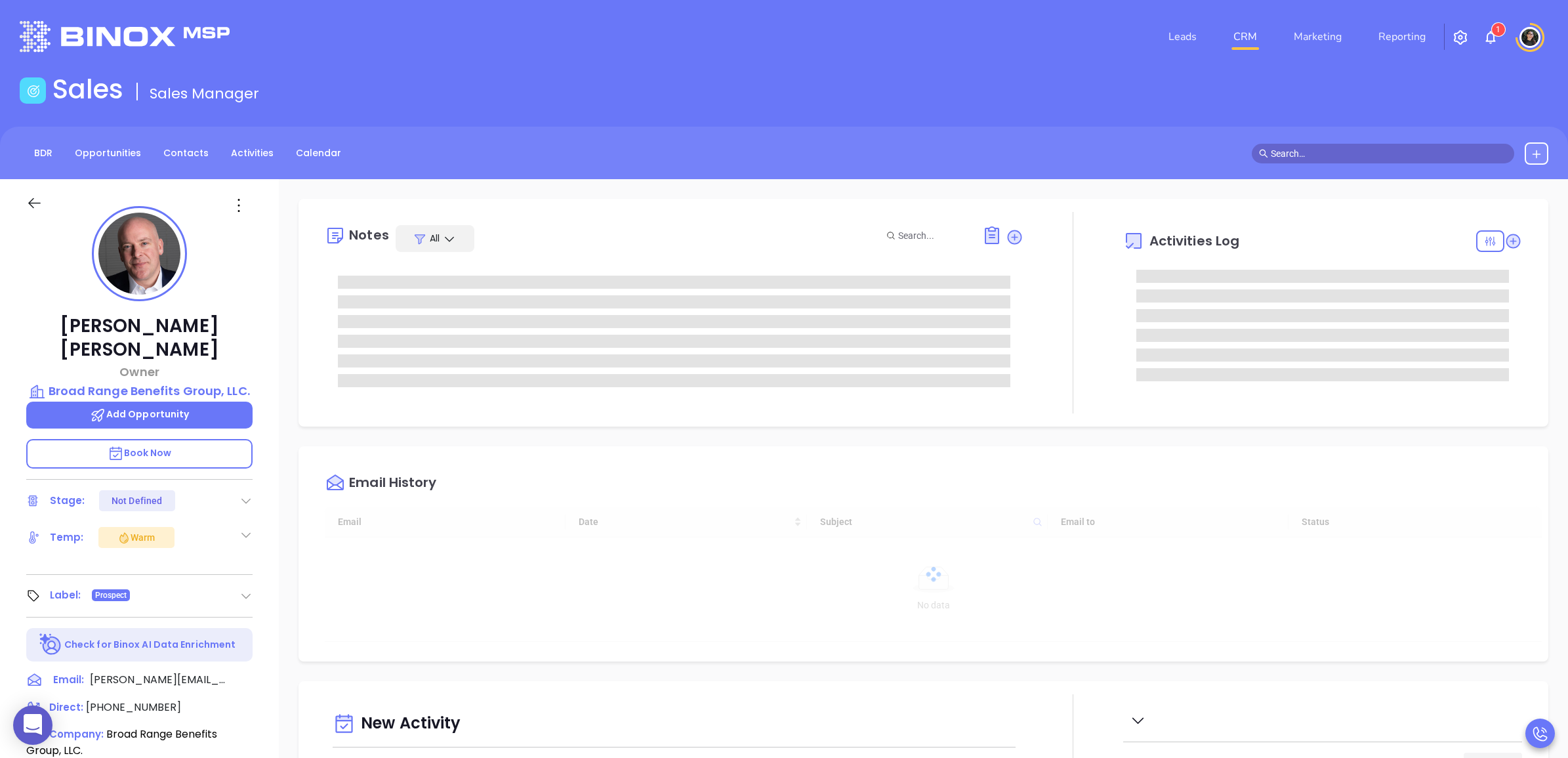
type input "[DATE]"
click at [1253, 41] on link "CRM" at bounding box center [1246, 36] width 34 height 26
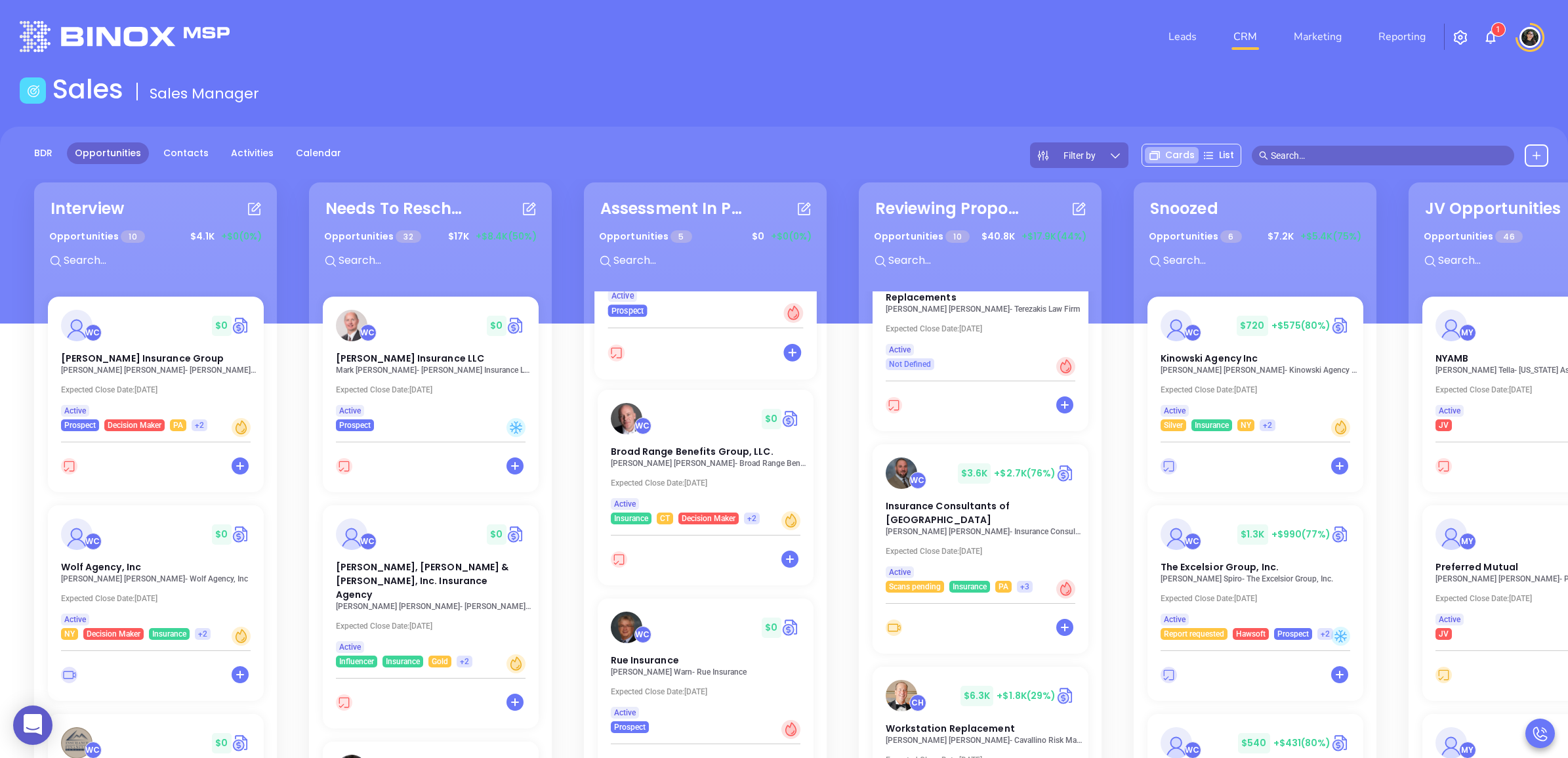
scroll to position [432, 0]
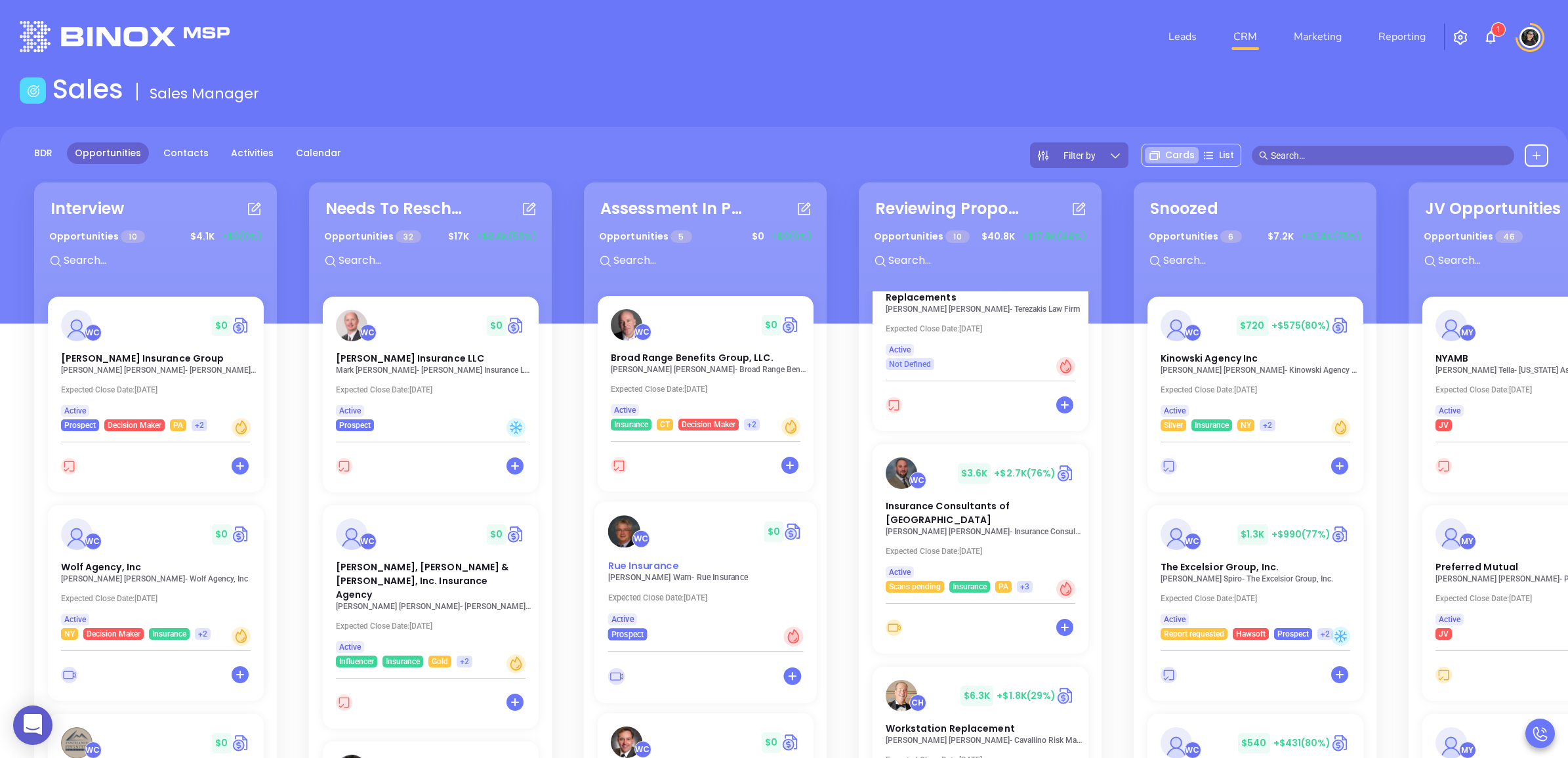
click at [641, 561] on span "Rue Insurance" at bounding box center [643, 565] width 70 height 14
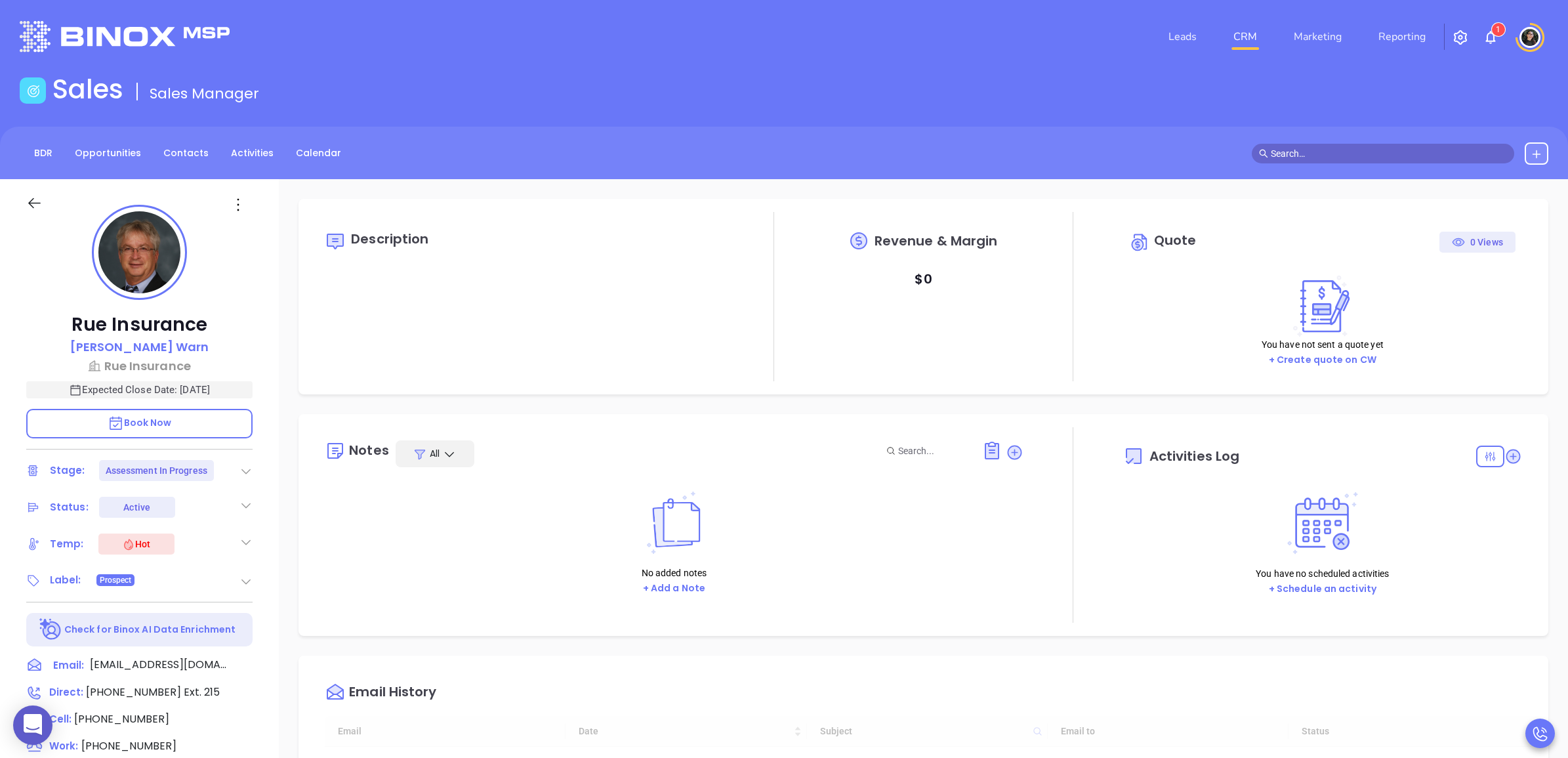
scroll to position [381, 0]
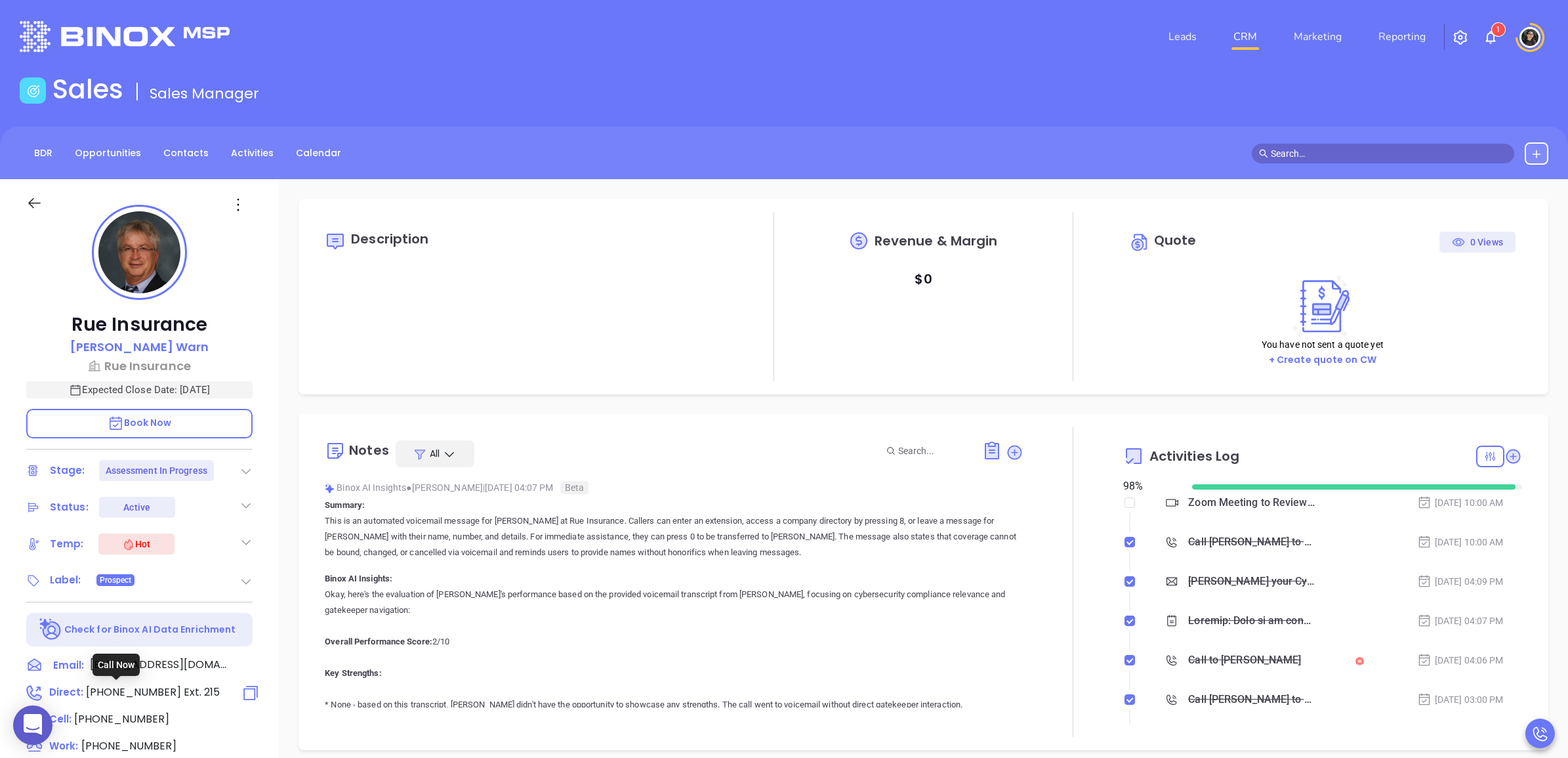
click at [162, 691] on span "(609) 586-3900" at bounding box center [133, 691] width 95 height 15
type input "(609) 586-3900"
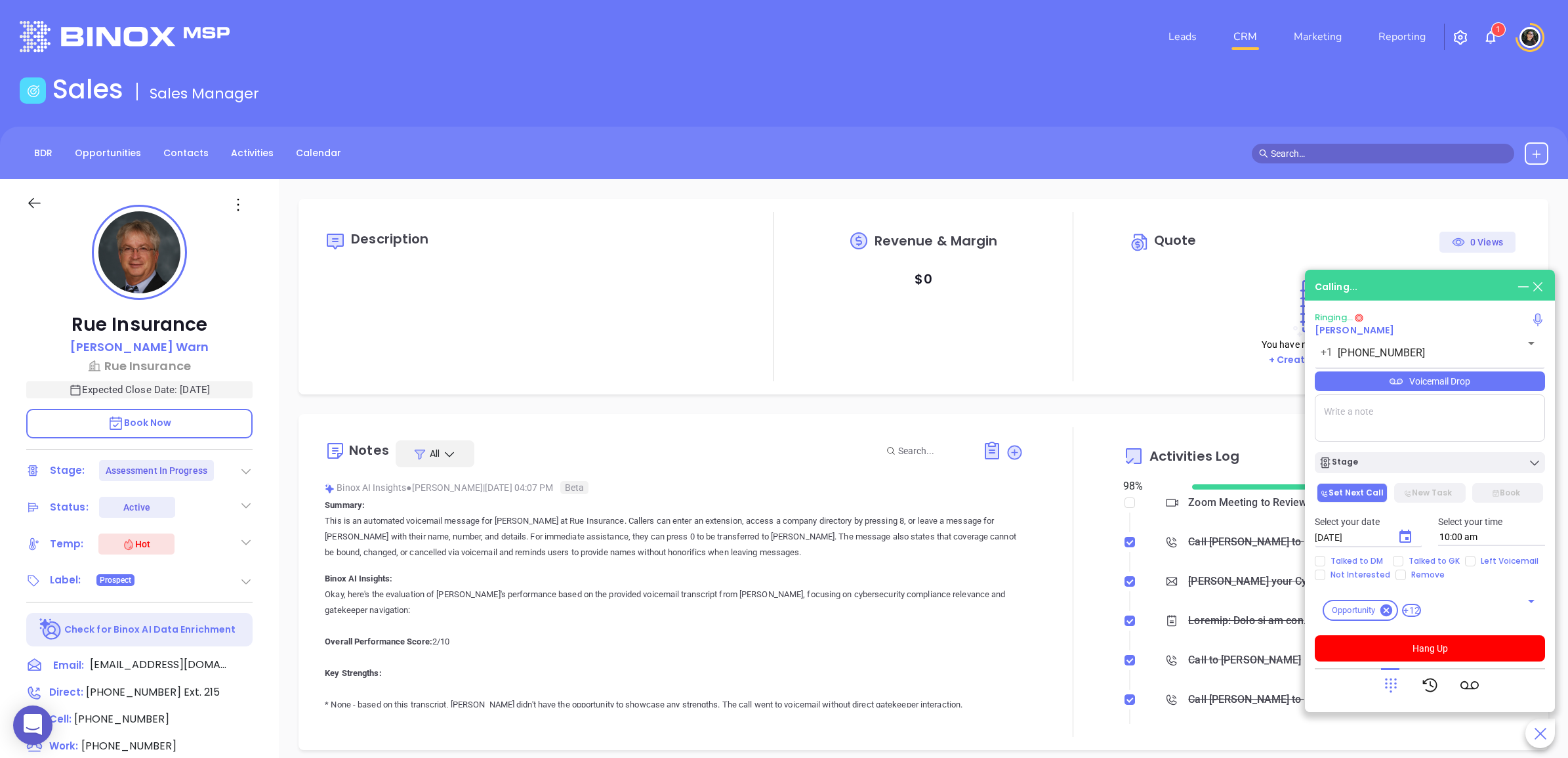
type input "[PERSON_NAME]"
click at [1390, 686] on icon at bounding box center [1391, 686] width 12 height 14
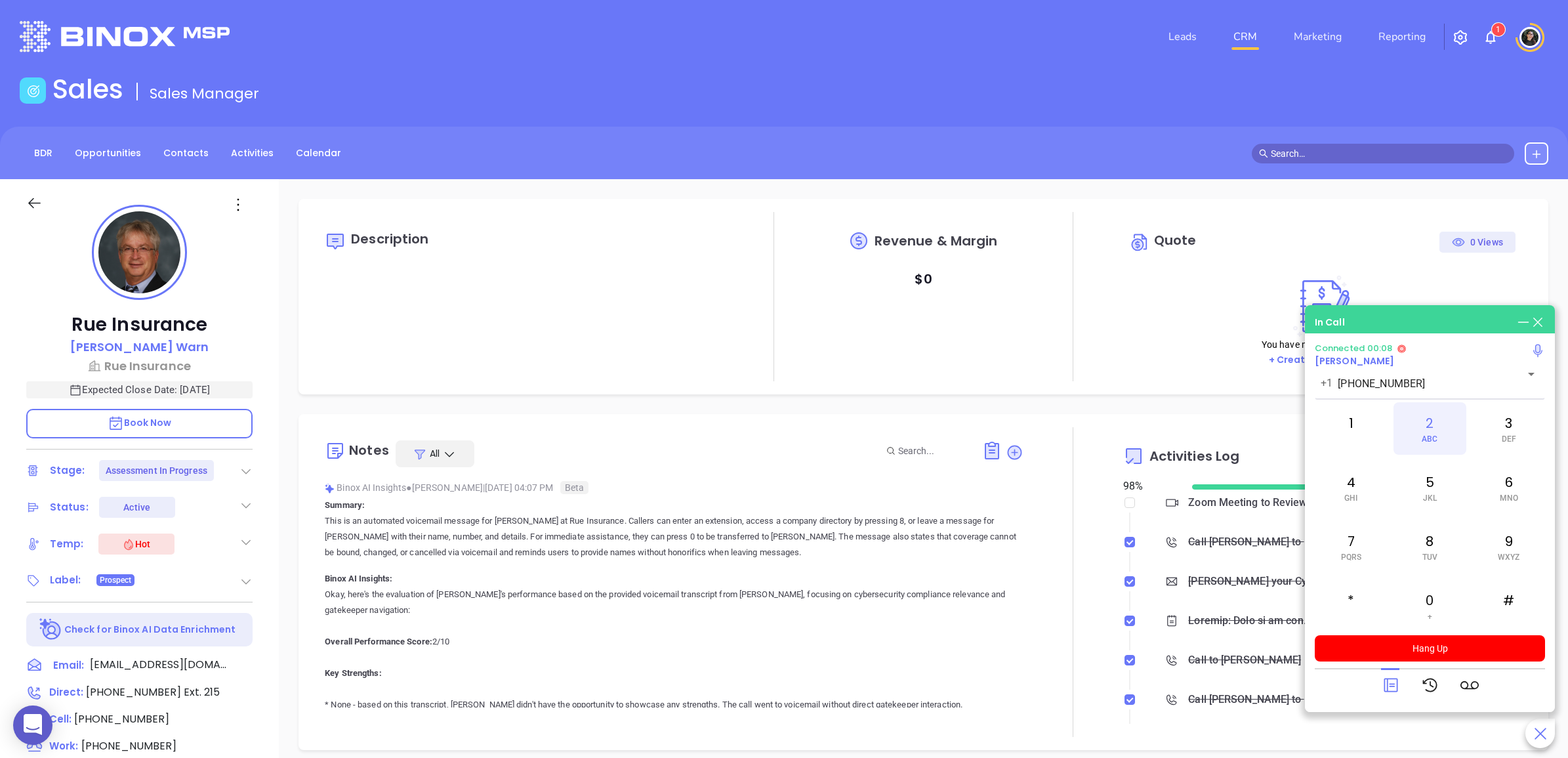
click at [1428, 425] on div "2 ABC" at bounding box center [1429, 428] width 72 height 52
click at [1366, 423] on div "1" at bounding box center [1351, 428] width 72 height 52
click at [1431, 473] on div "5 JKL" at bounding box center [1429, 487] width 72 height 52
click at [1444, 651] on button "Hang Up" at bounding box center [1430, 648] width 230 height 26
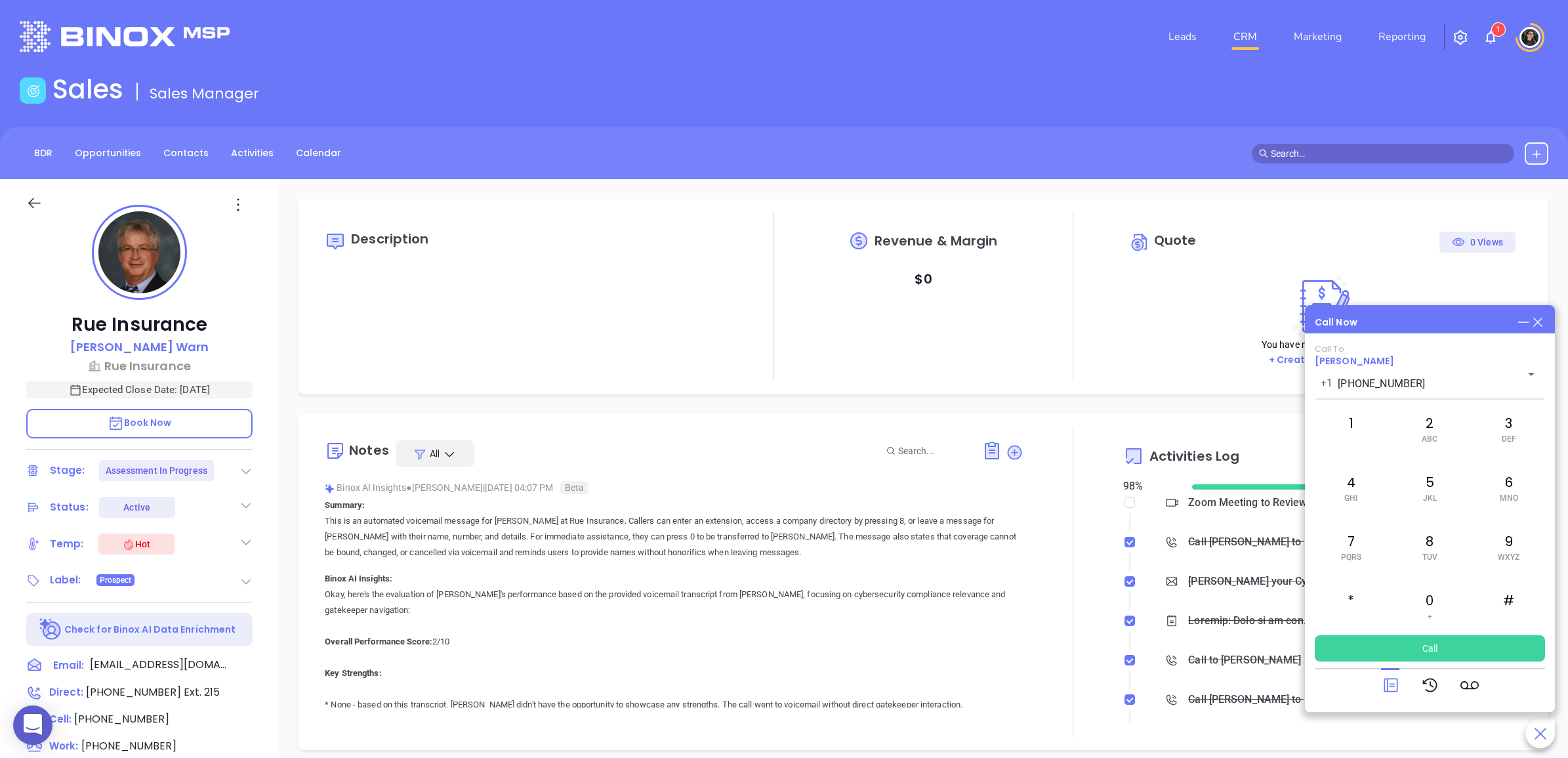
click at [1539, 319] on icon at bounding box center [1538, 322] width 14 height 14
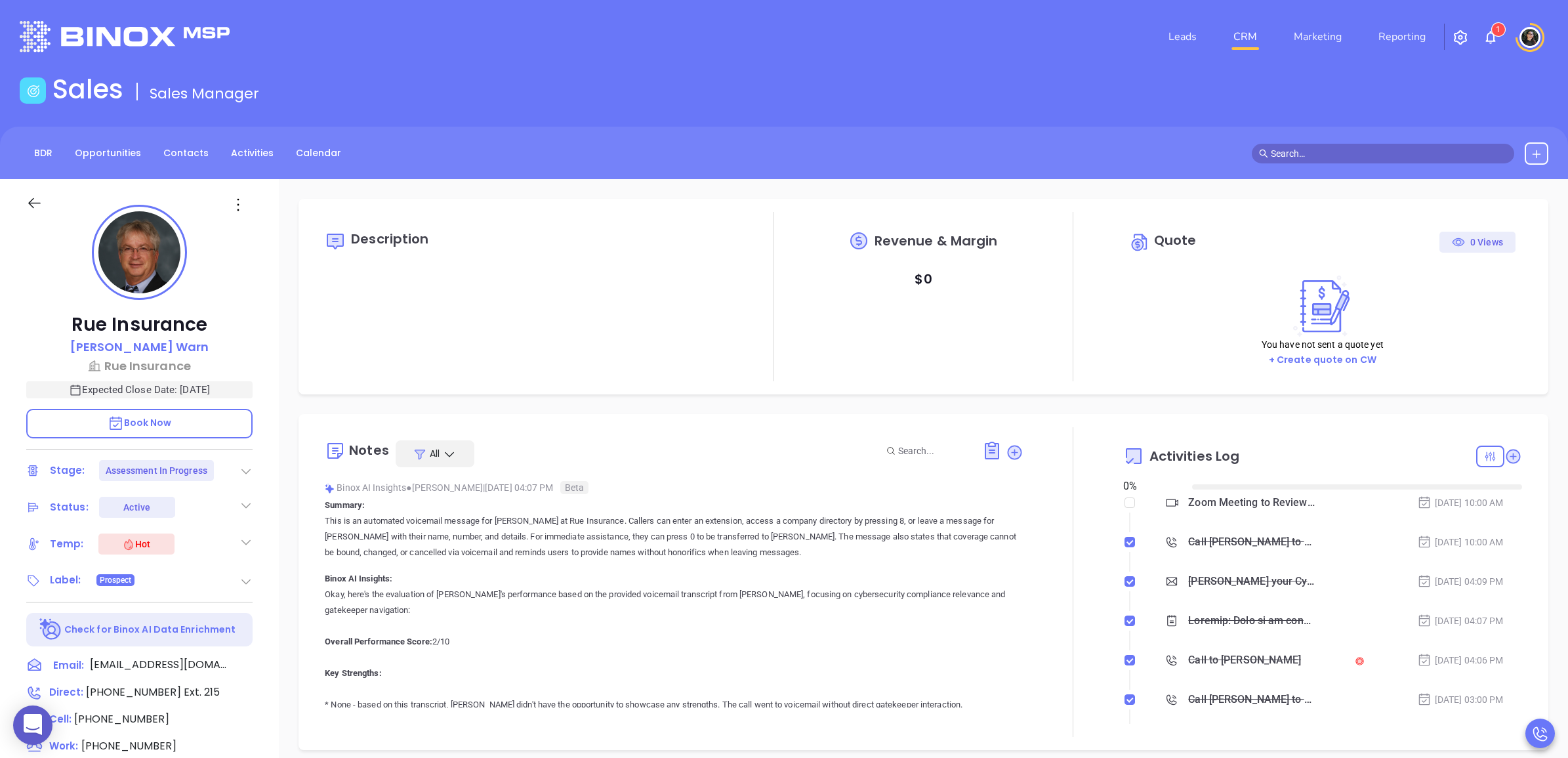
type input "[DATE]"
click at [1009, 445] on icon at bounding box center [1015, 452] width 14 height 14
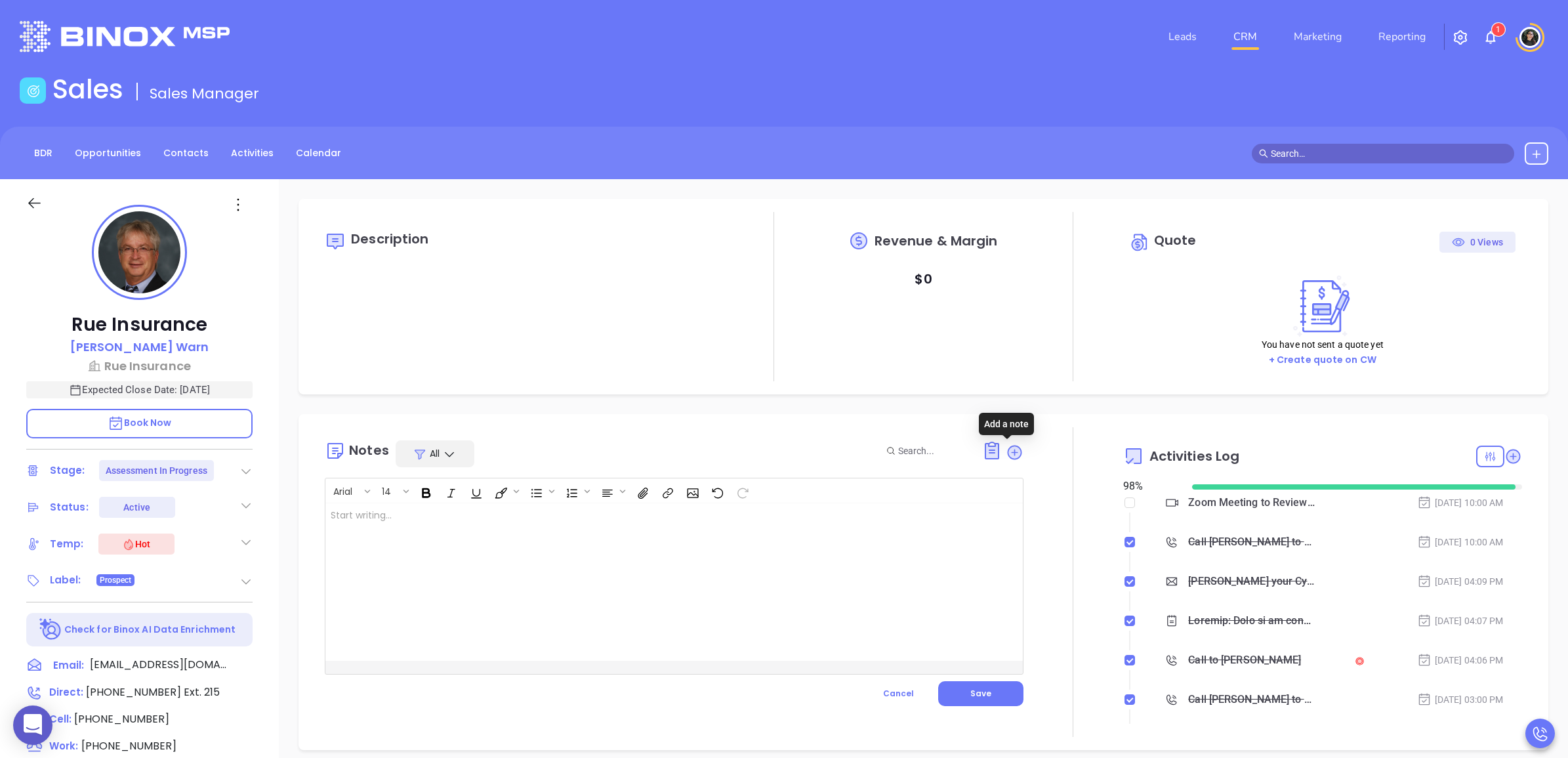
type input "[PERSON_NAME]"
click at [901, 686] on button "Cancel" at bounding box center [898, 693] width 79 height 25
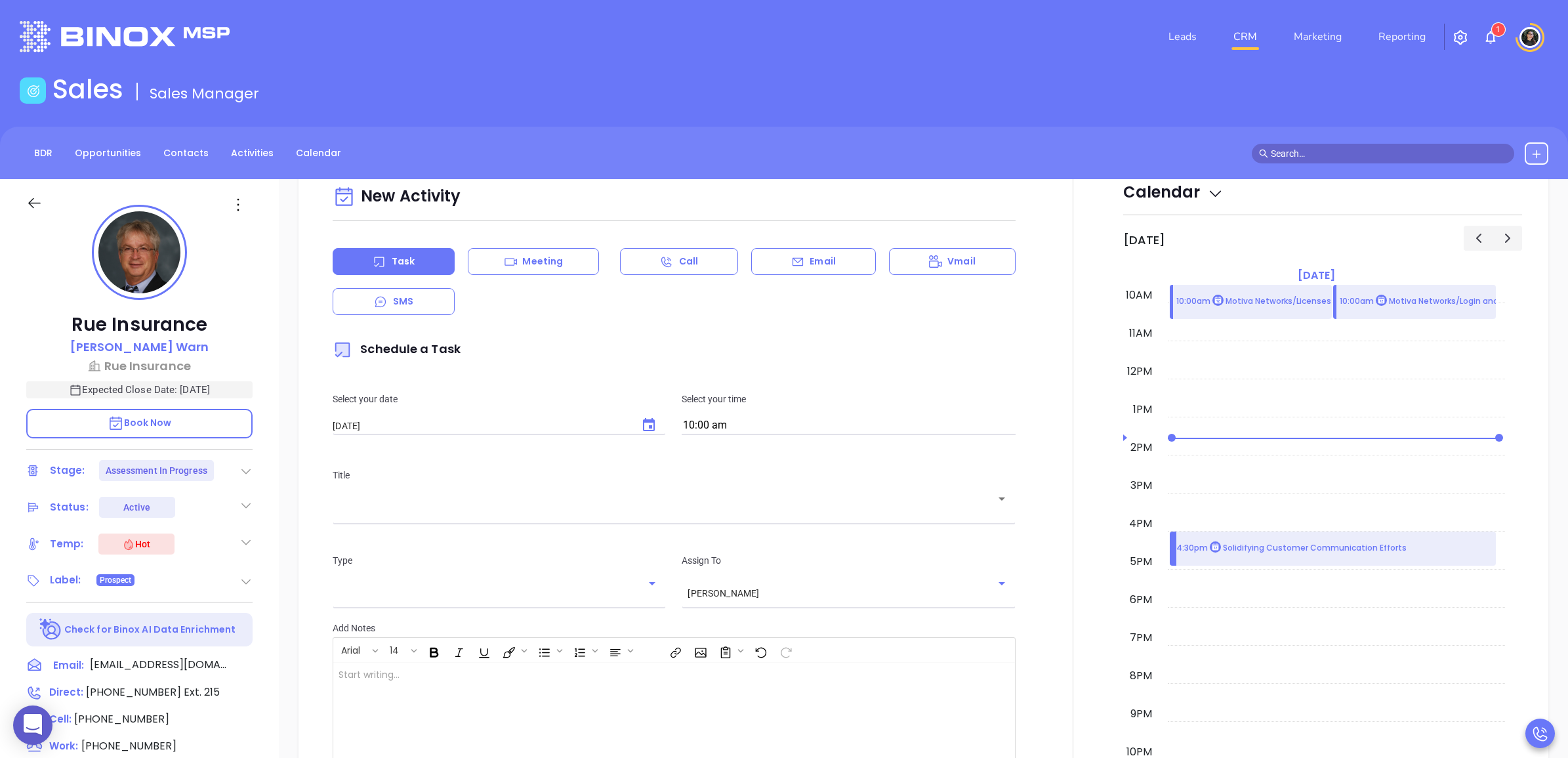
scroll to position [738, 0]
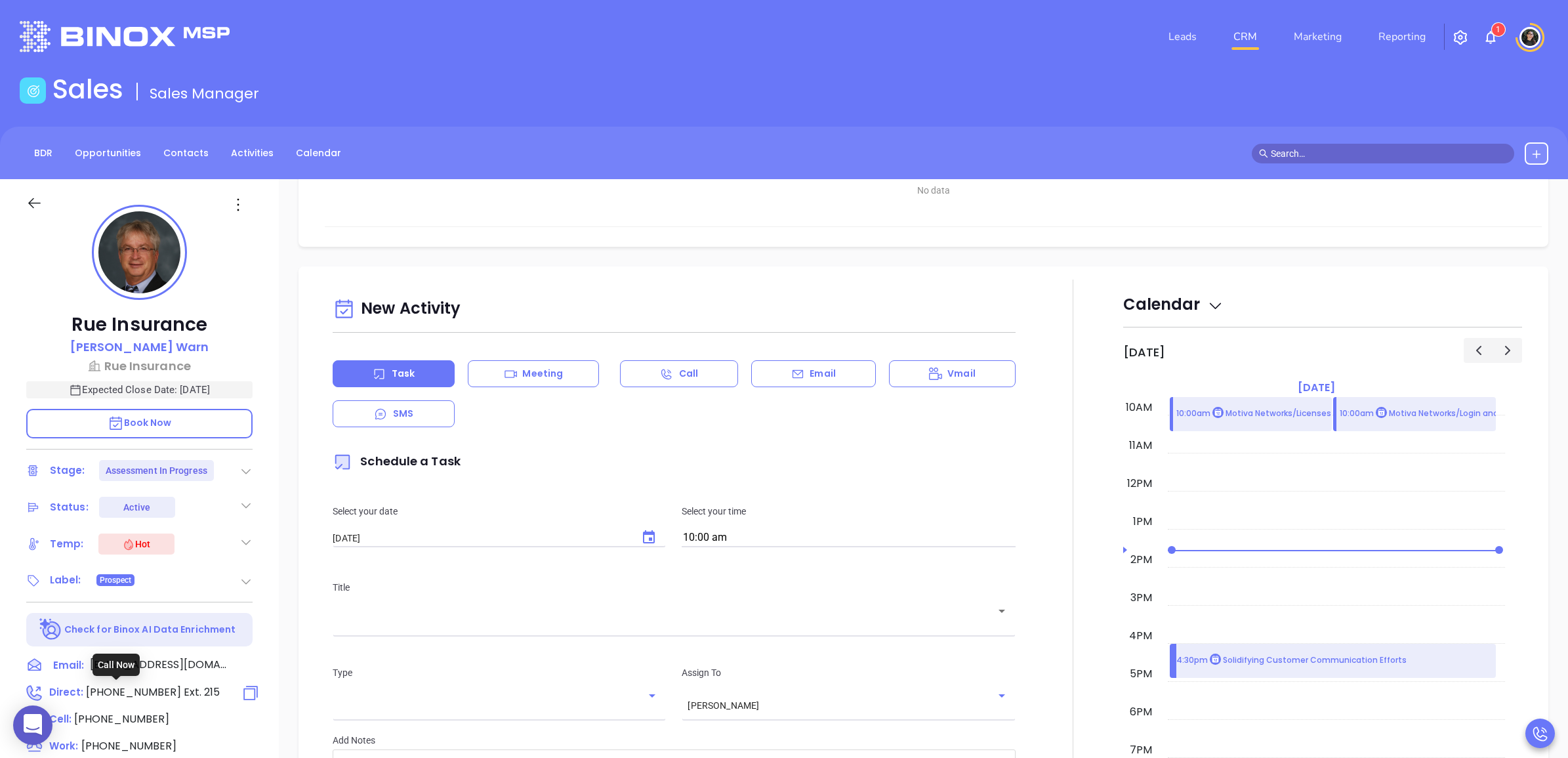
click at [157, 688] on span "(609) 586-3900" at bounding box center [133, 691] width 95 height 15
type input "(609) 586-3900"
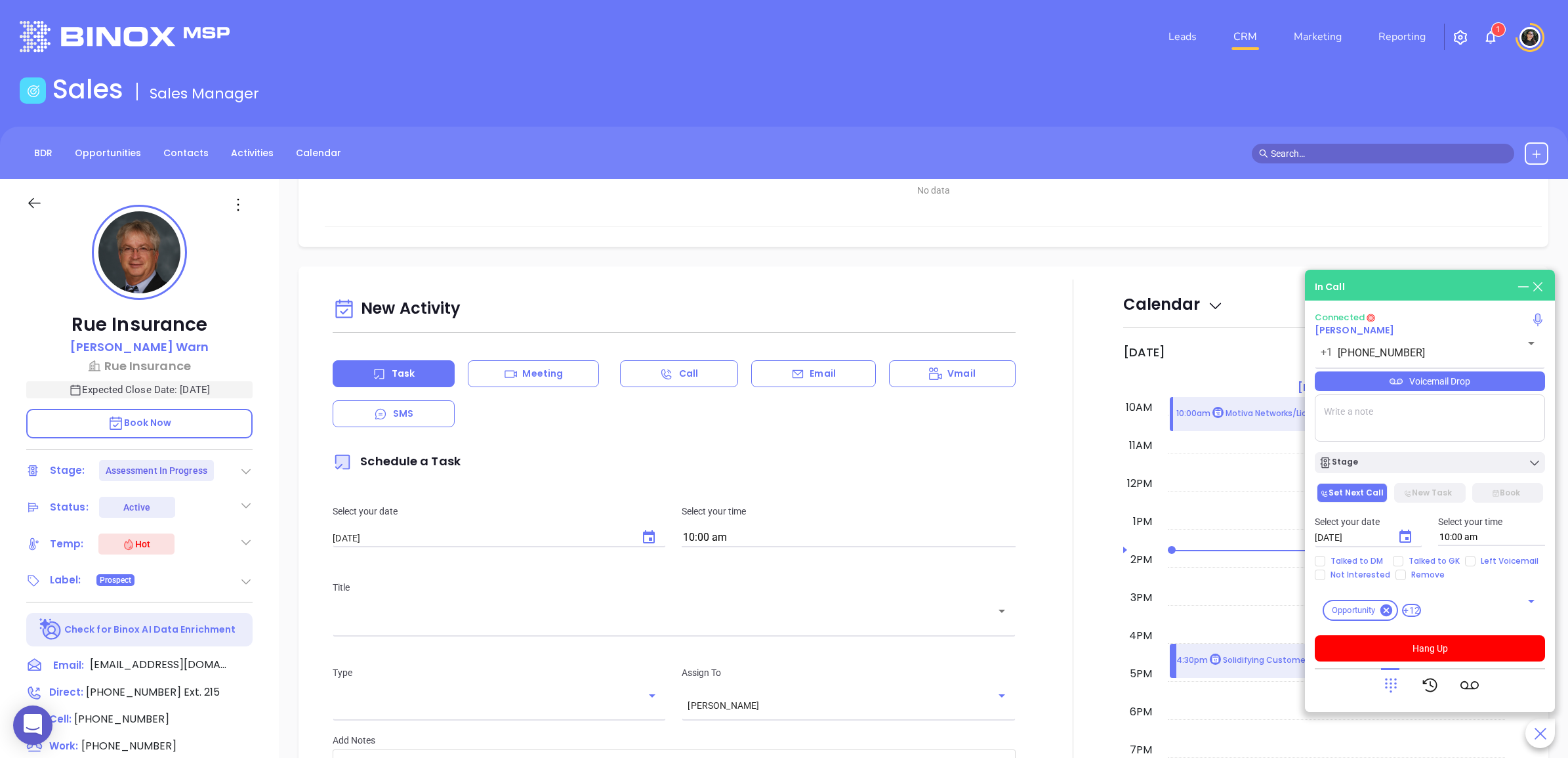
click at [1394, 682] on icon at bounding box center [1391, 685] width 19 height 19
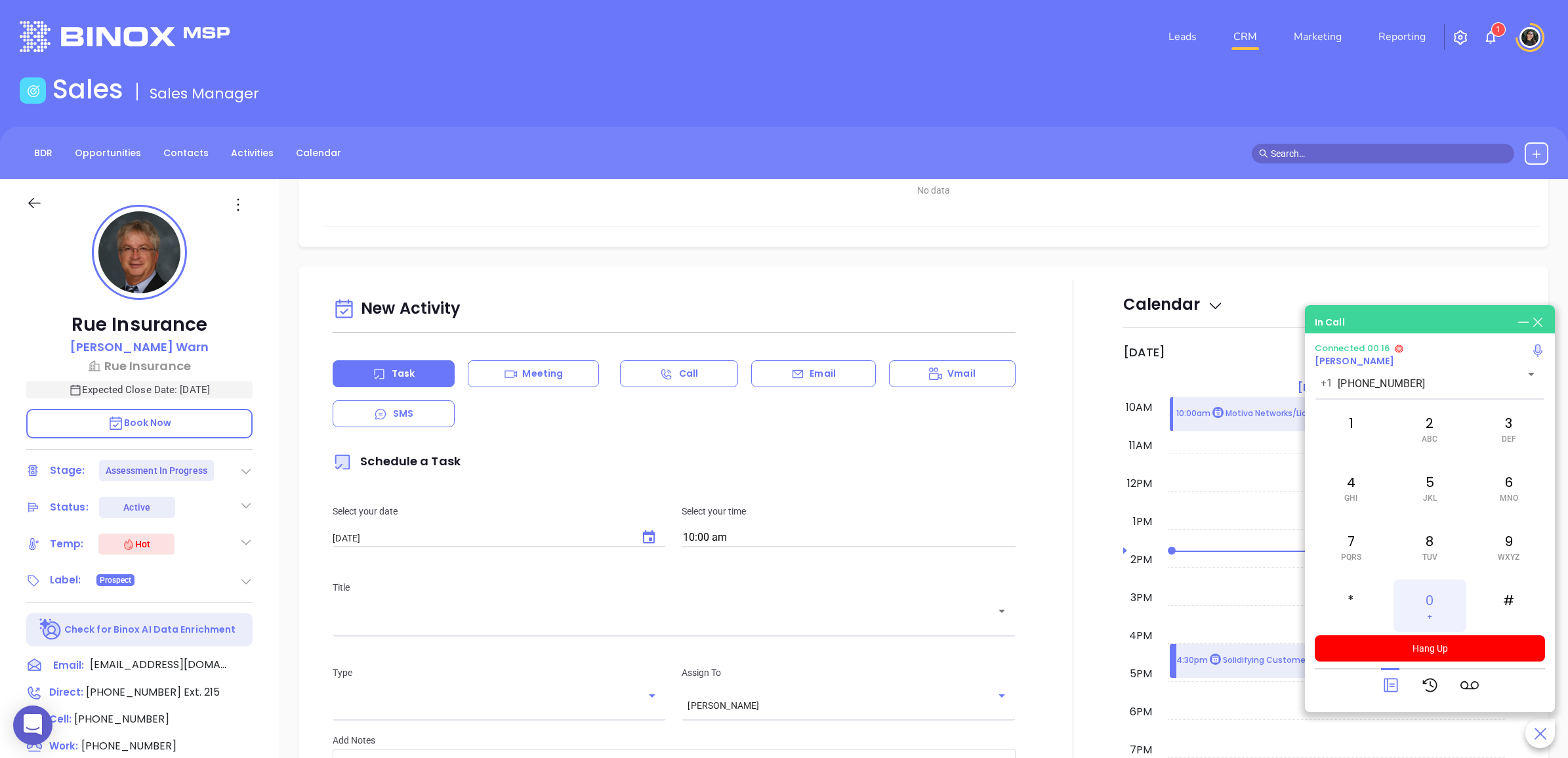
click at [1429, 609] on div "0 +" at bounding box center [1429, 605] width 72 height 52
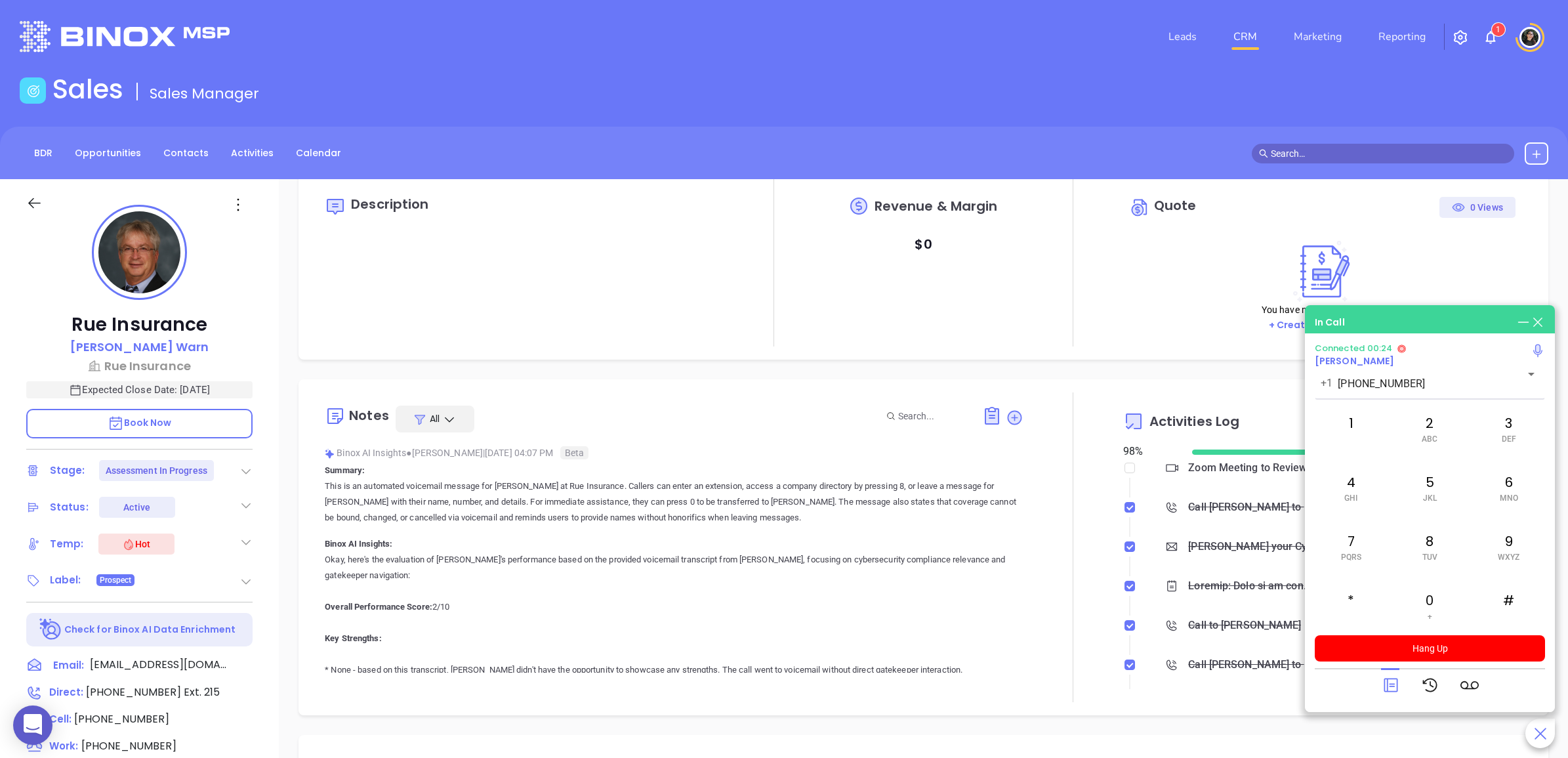
scroll to position [0, 0]
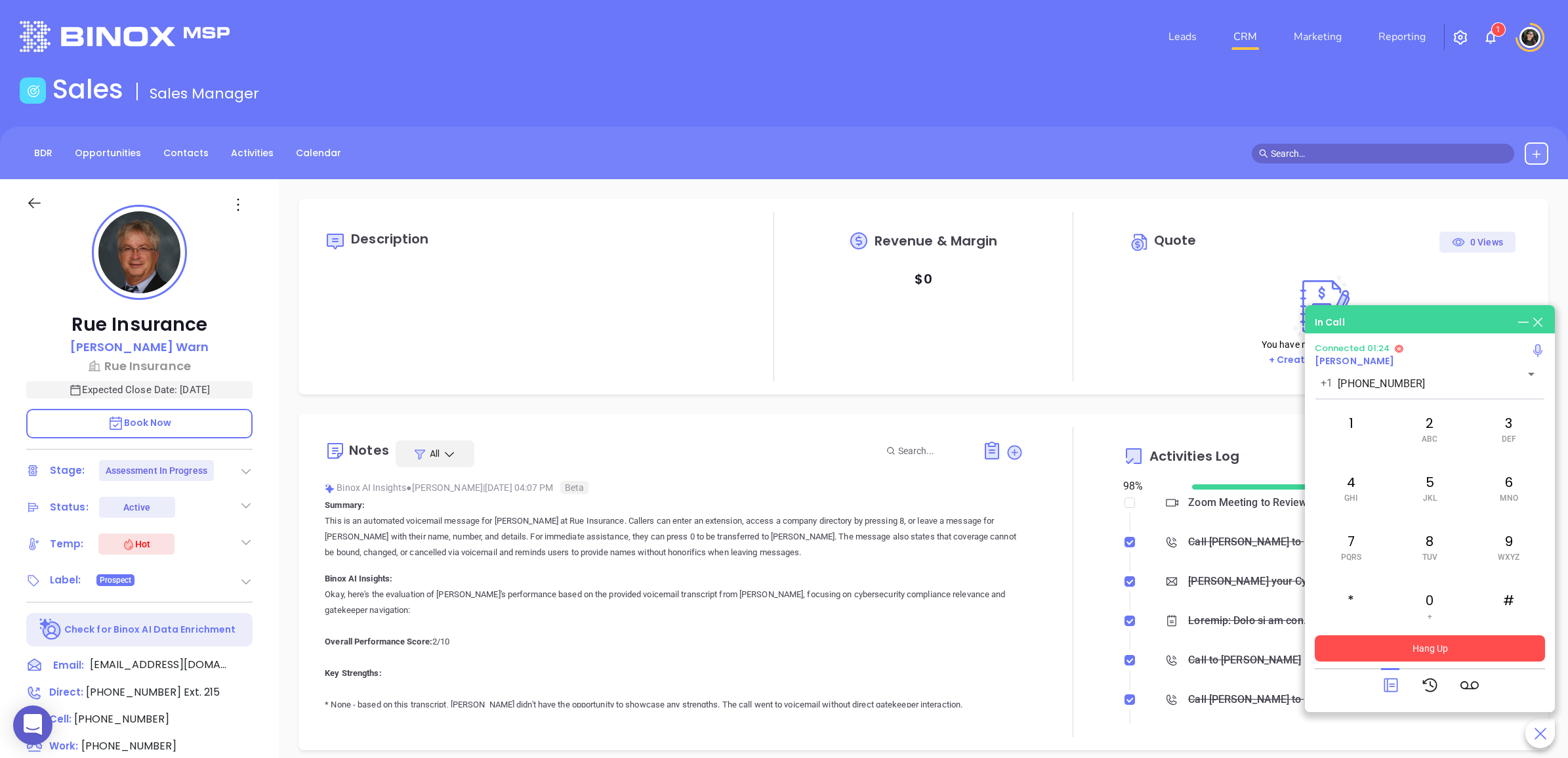
click at [1484, 657] on button "Hang Up" at bounding box center [1430, 648] width 230 height 26
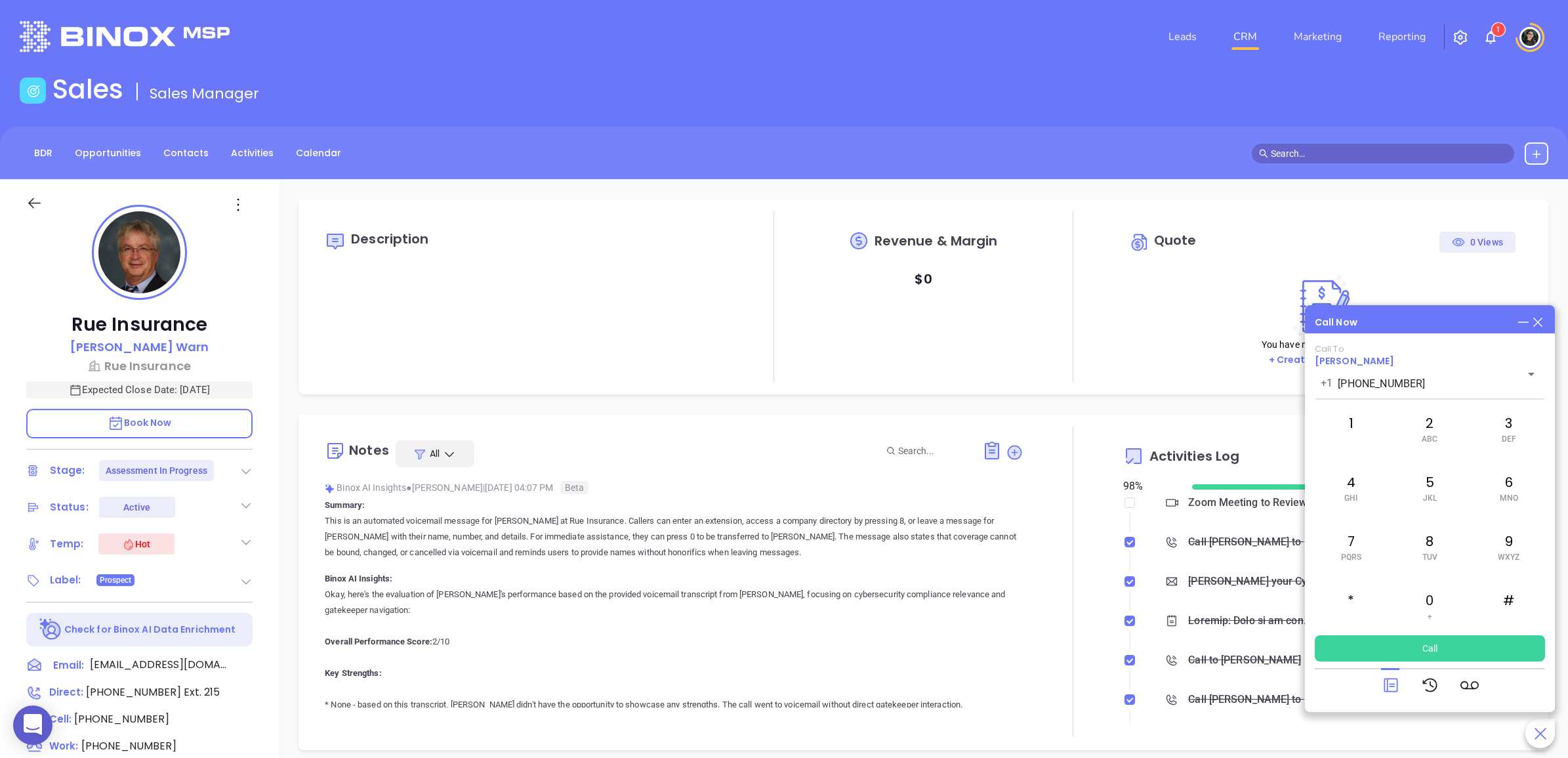
click at [1539, 323] on icon at bounding box center [1537, 322] width 9 height 9
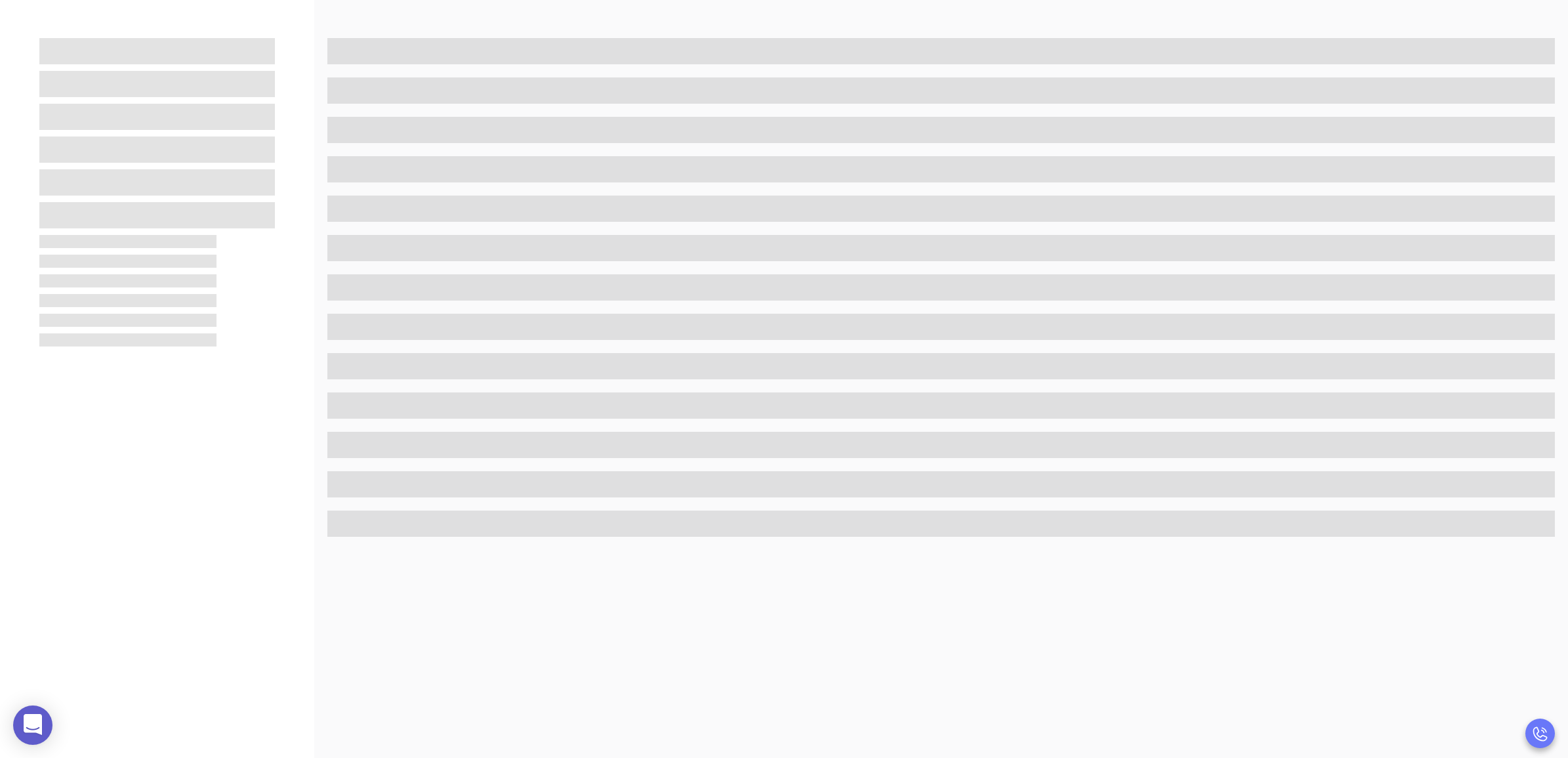
scroll to position [368, 0]
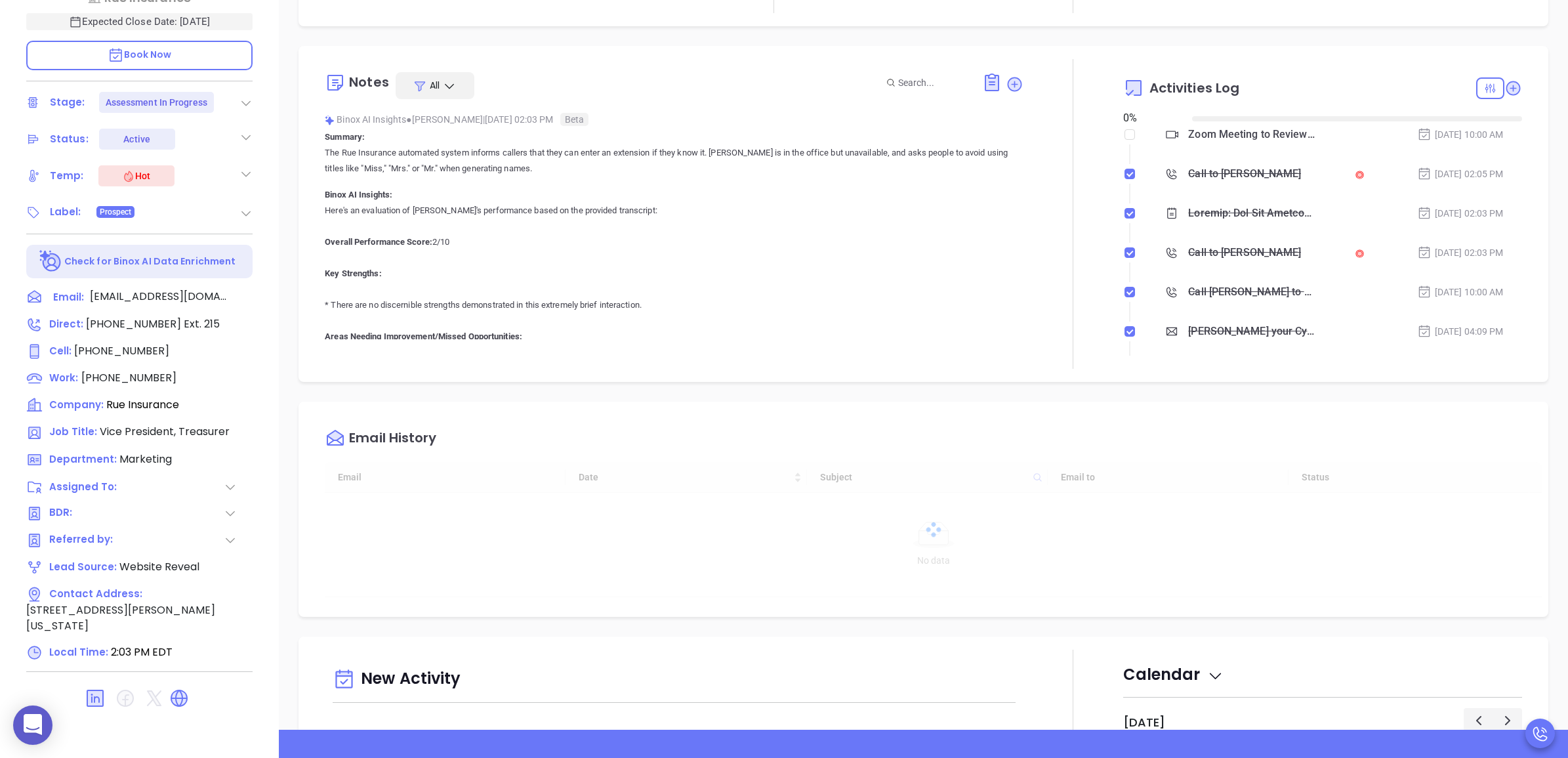
type input "[DATE]"
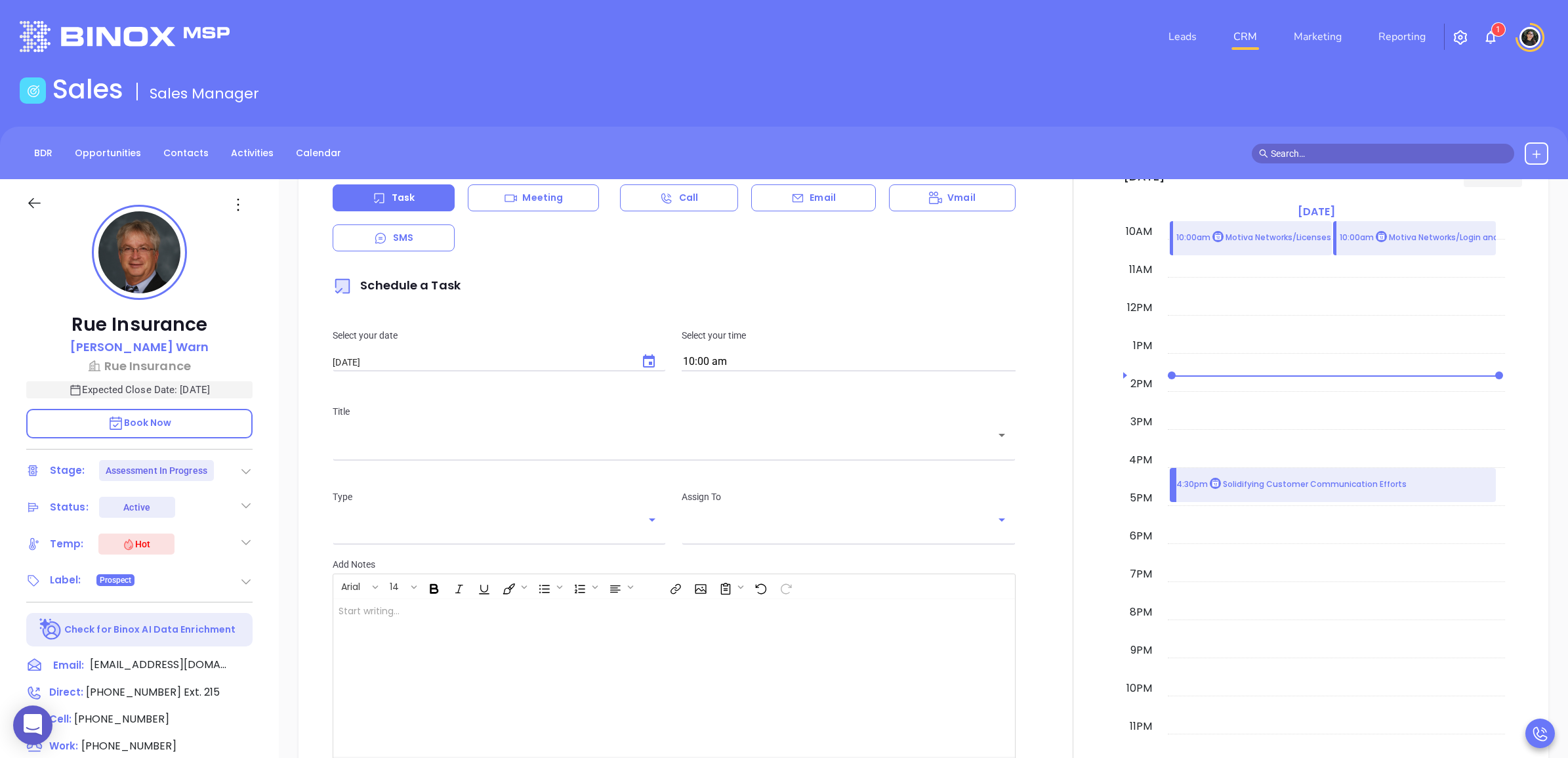
scroll to position [820, 0]
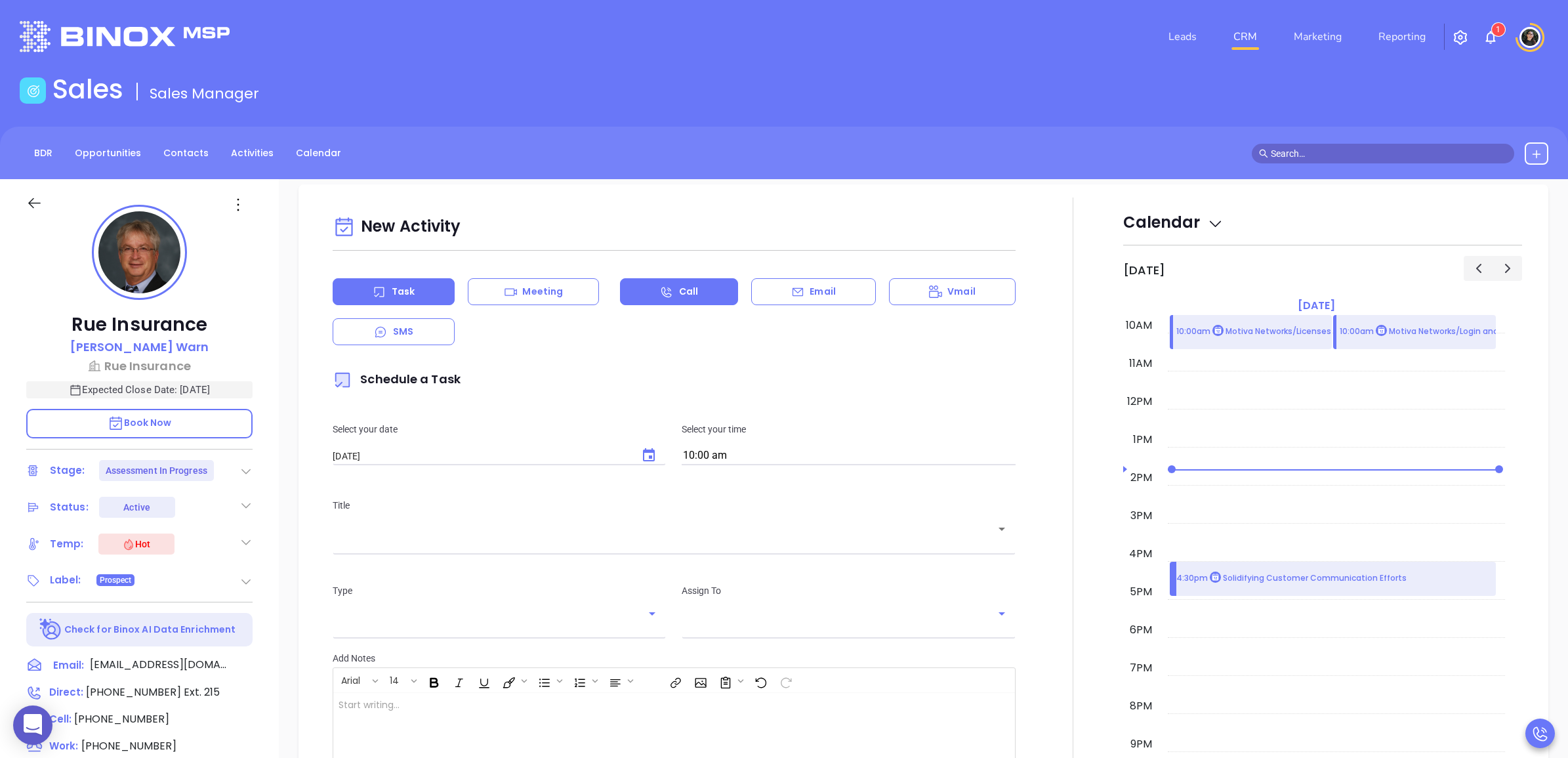
type input "[PERSON_NAME]"
click at [861, 280] on div "Email" at bounding box center [814, 292] width 124 height 27
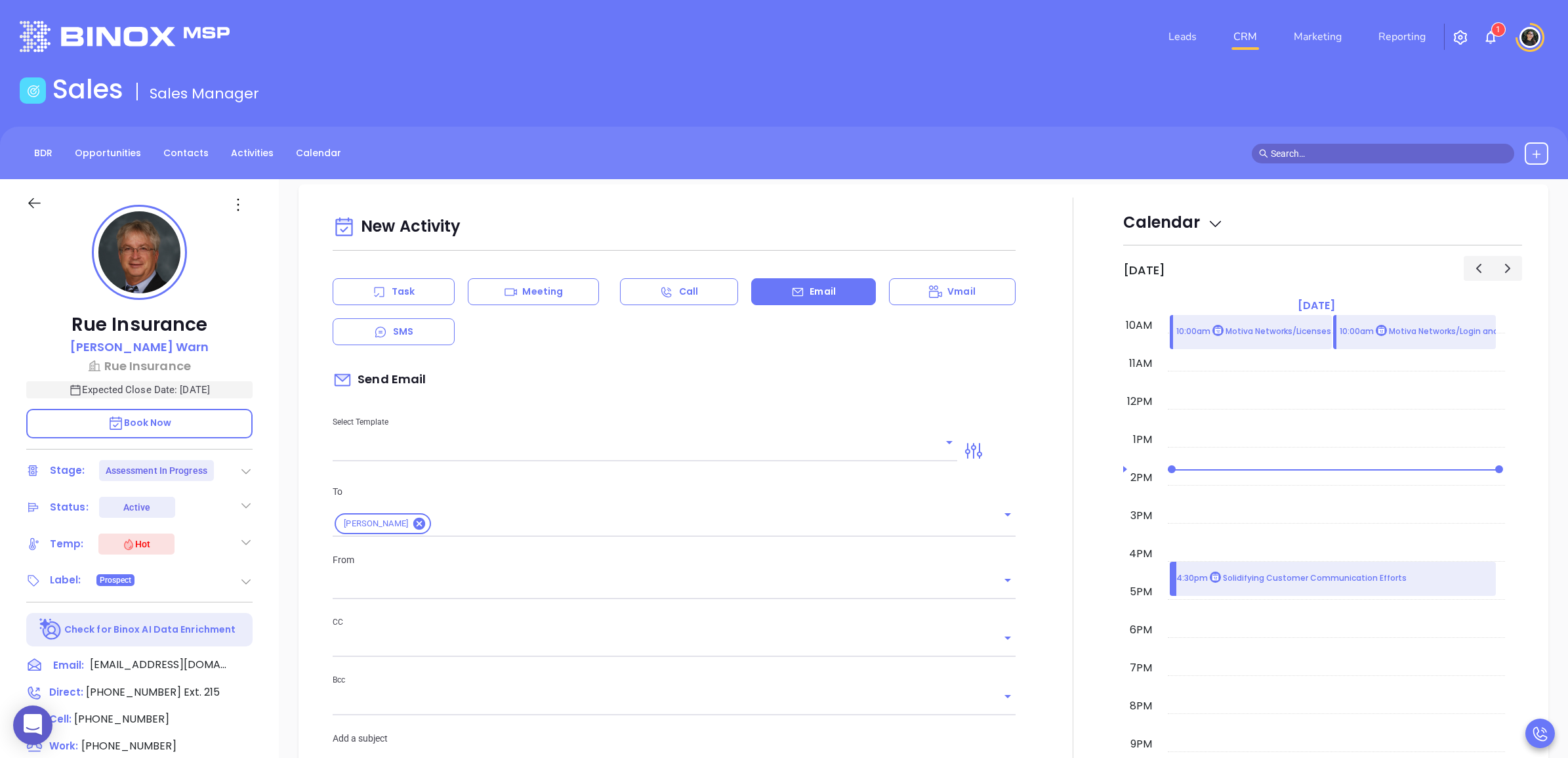
click at [620, 448] on input "text" at bounding box center [635, 451] width 605 height 19
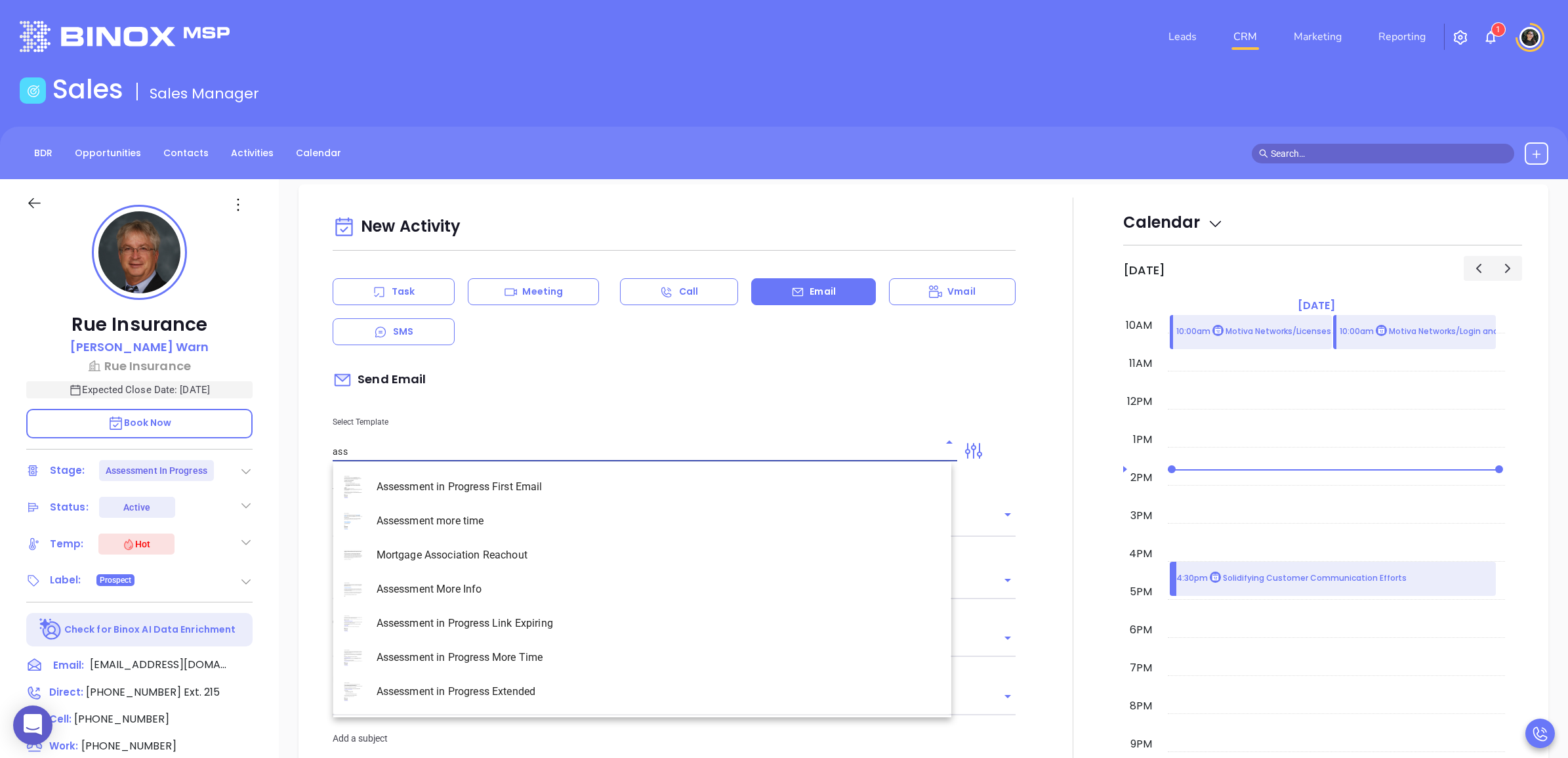
type input "asse"
type input "[PERSON_NAME]"
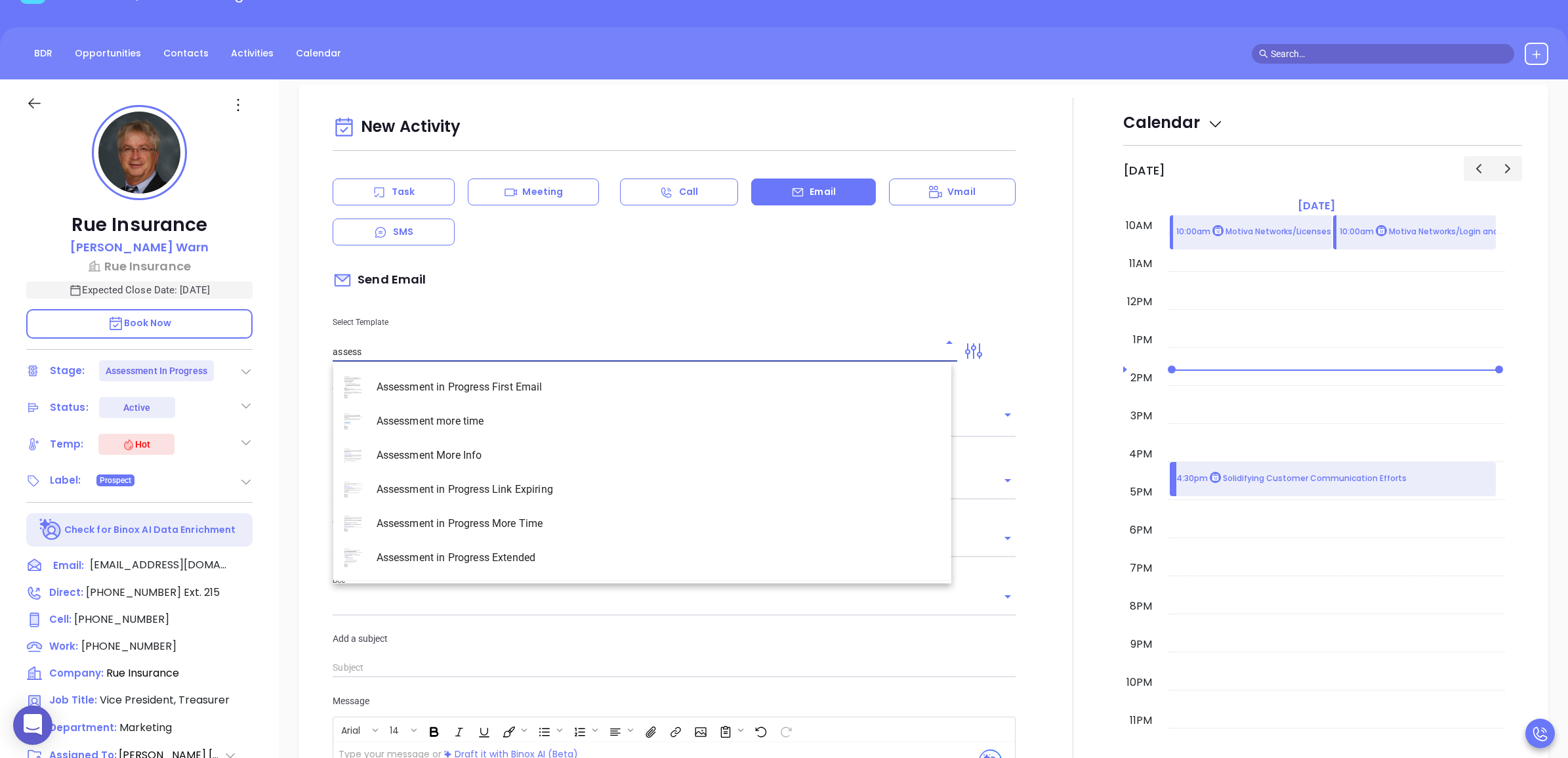
scroll to position [246, 0]
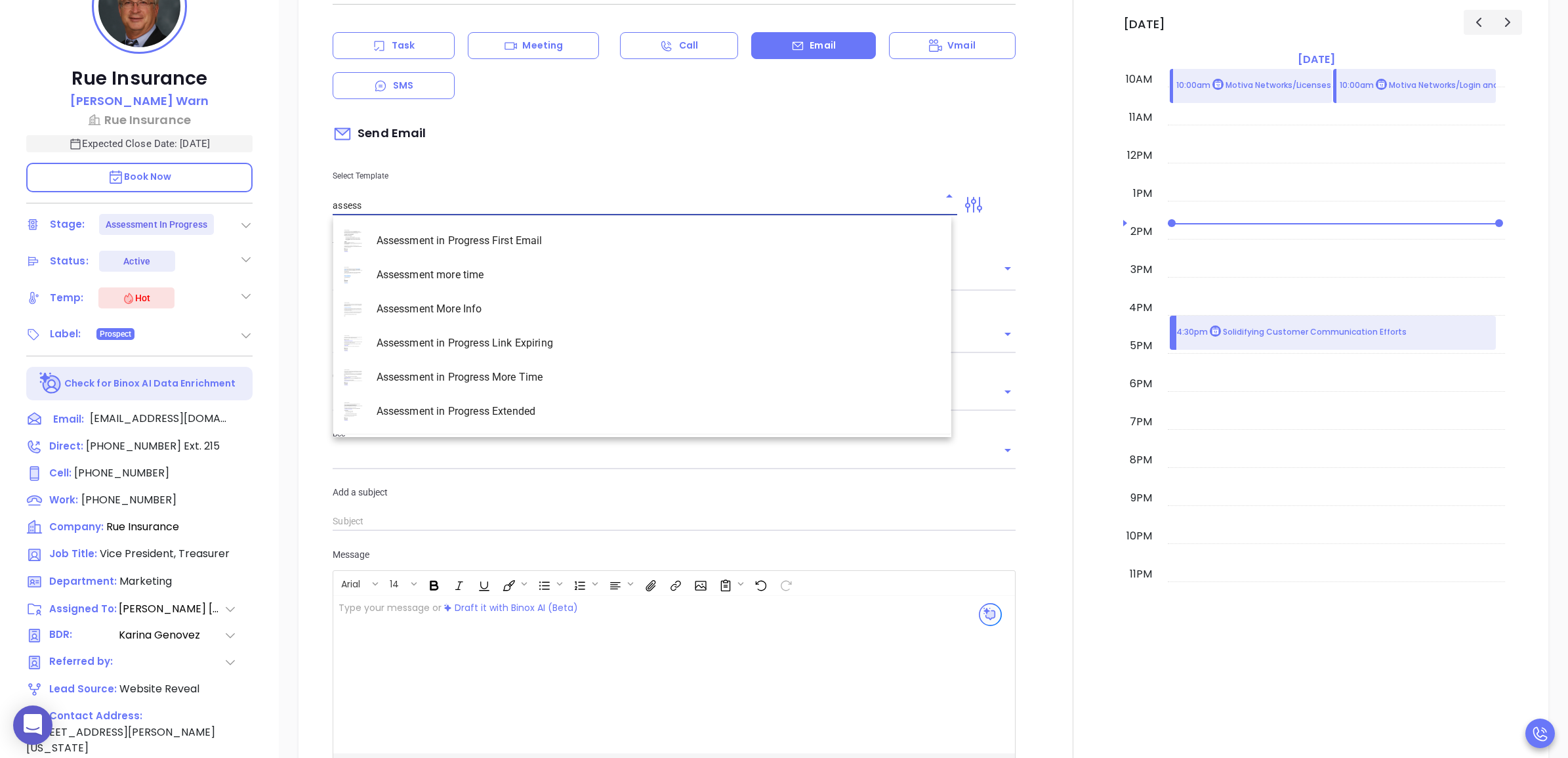
click at [609, 411] on li "Assessment in Progress Extended" at bounding box center [642, 411] width 618 height 34
type input "Assessment in Progress Extended"
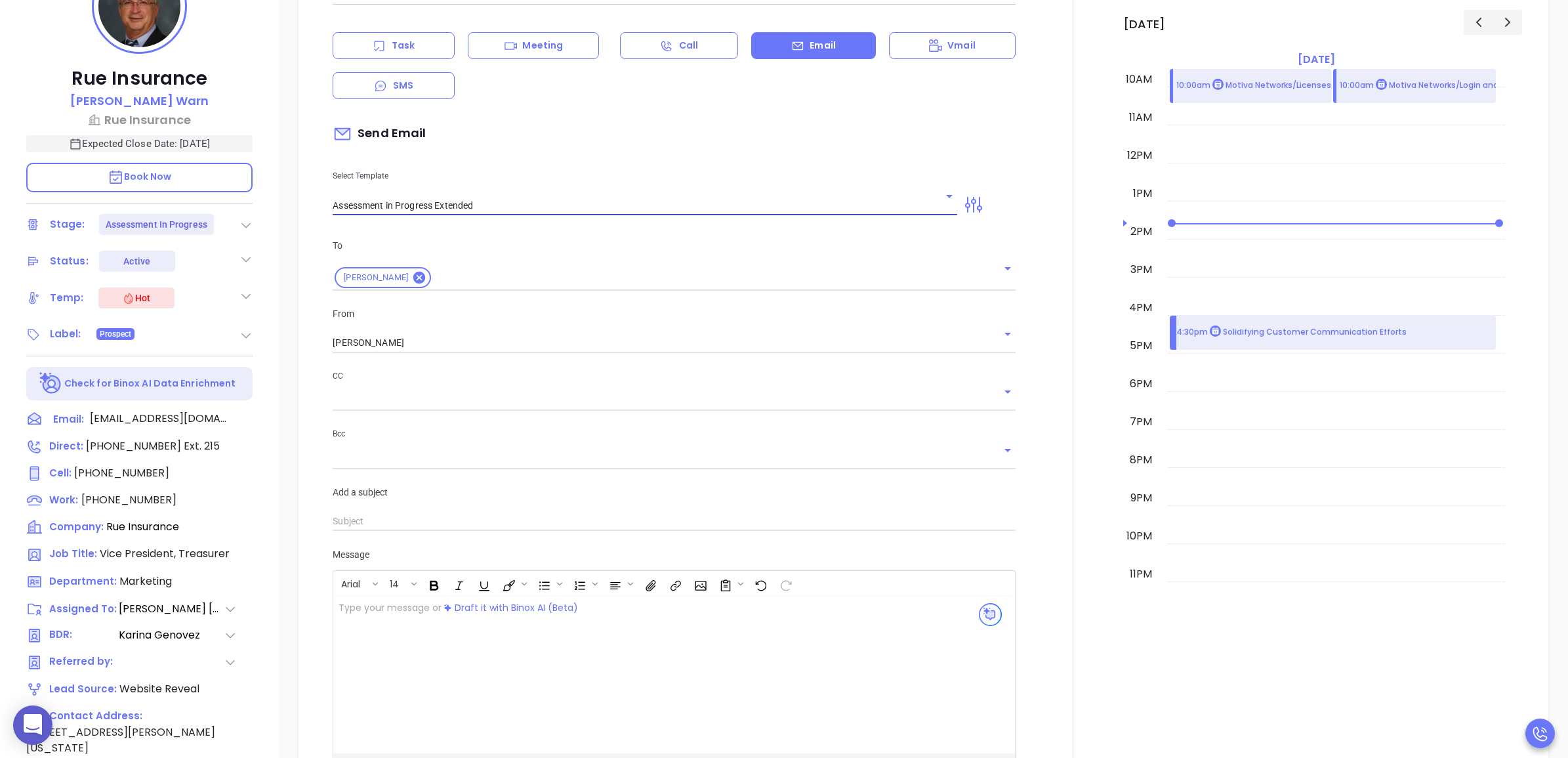
type input "John you're all set I extend it"
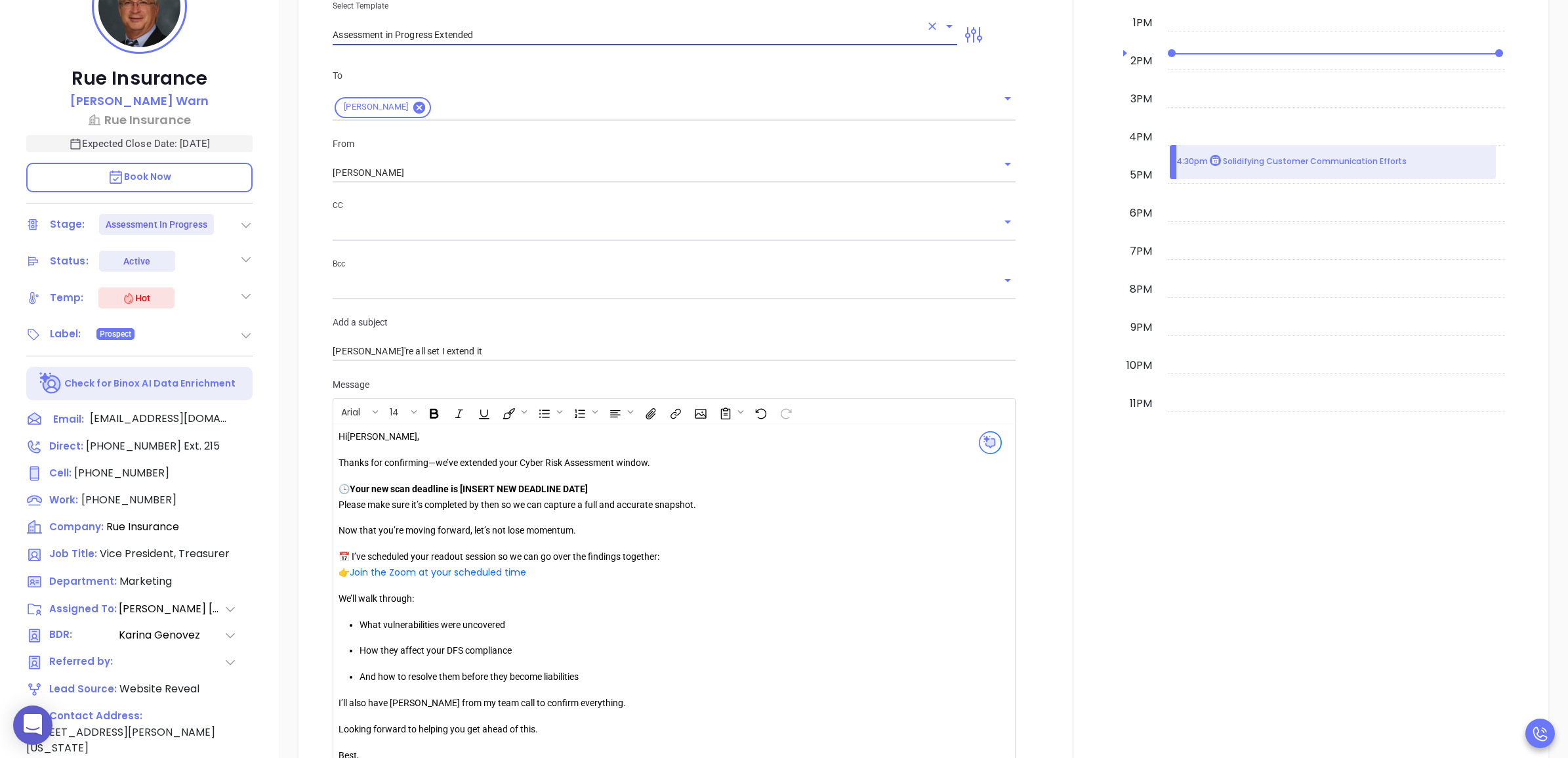
scroll to position [903, 0]
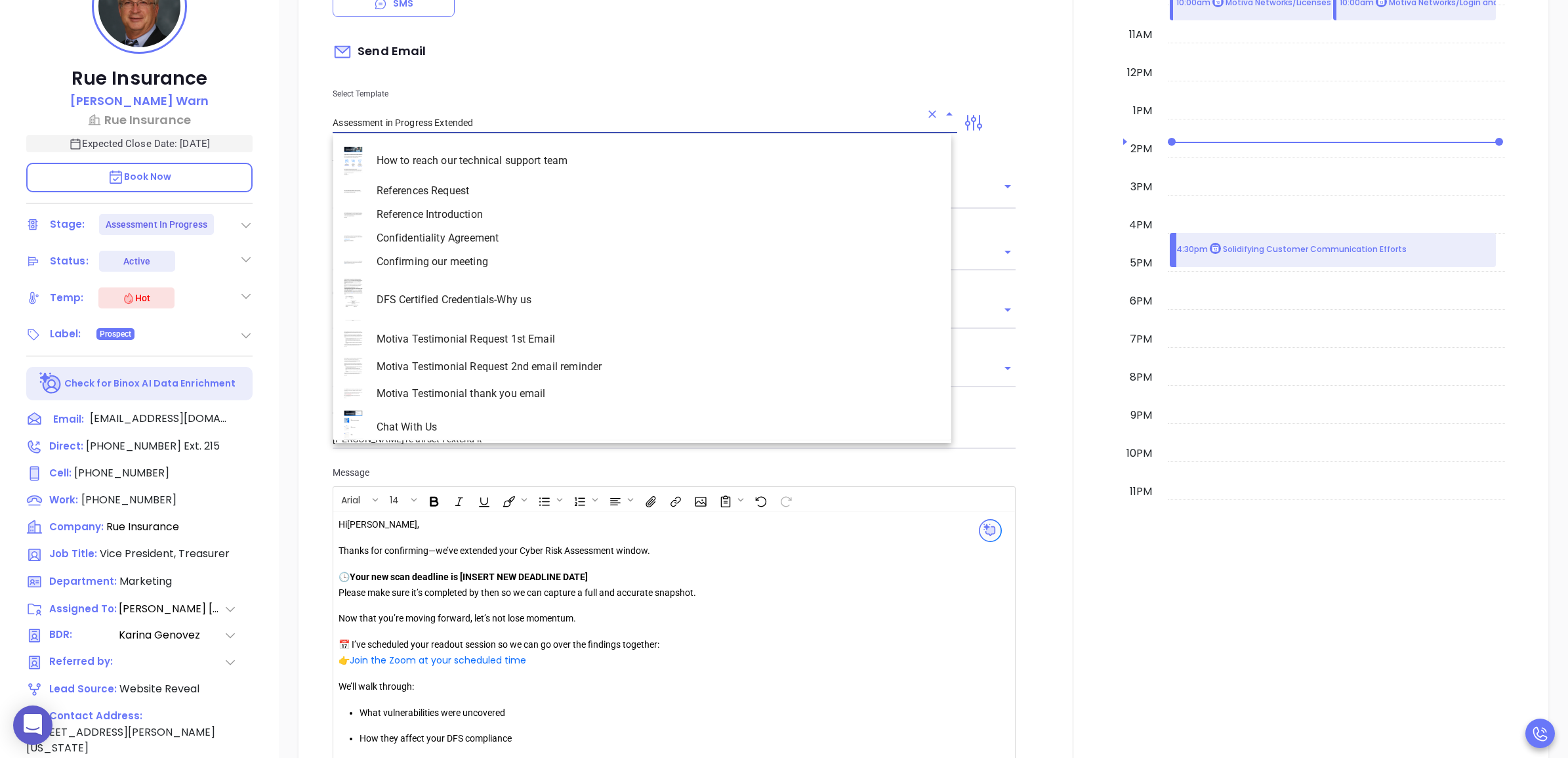
click at [513, 128] on input "Assessment in Progress Extended" at bounding box center [626, 123] width 588 height 19
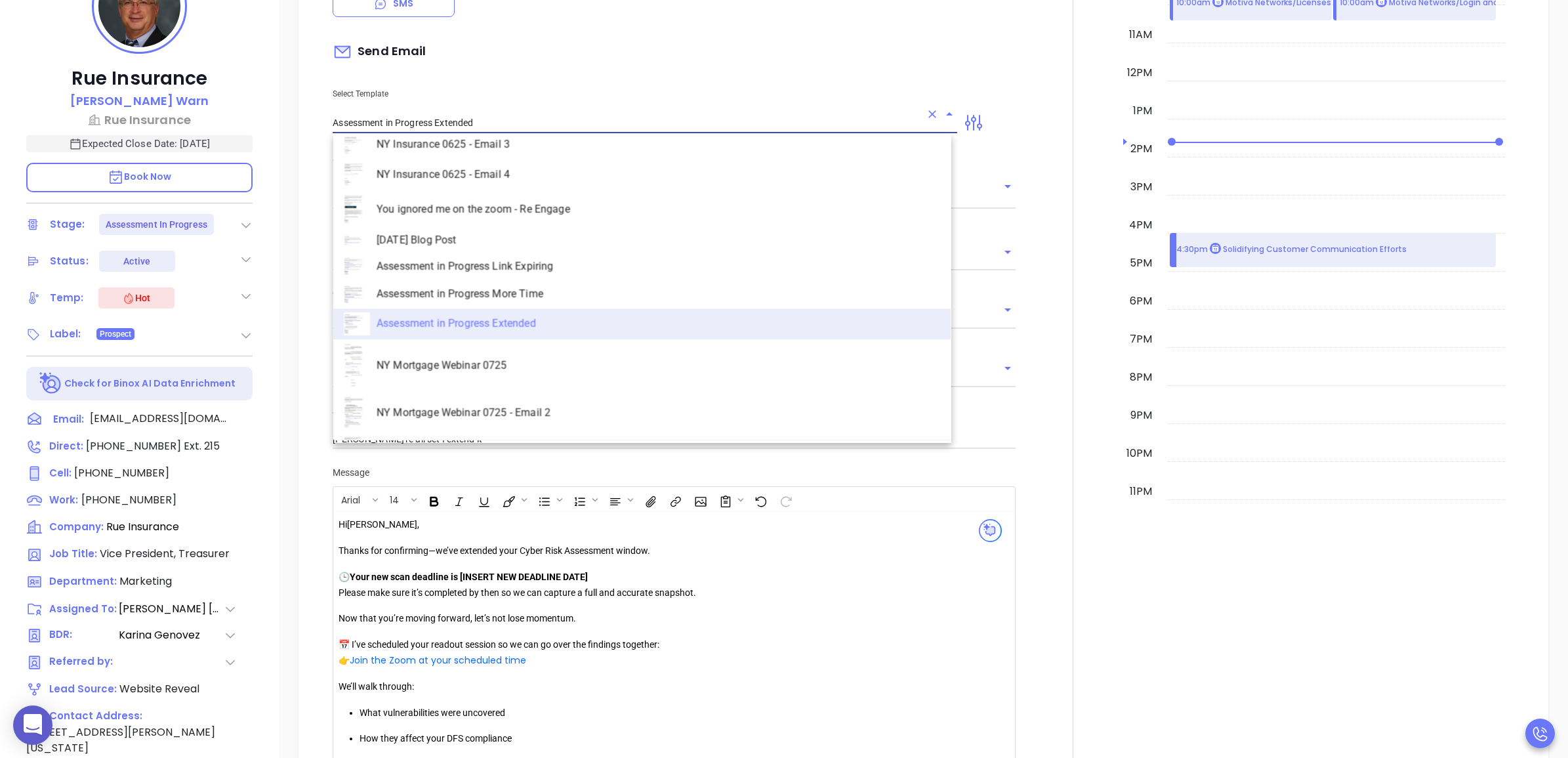
click at [513, 128] on input "Assessment in Progress Extended" at bounding box center [626, 123] width 588 height 19
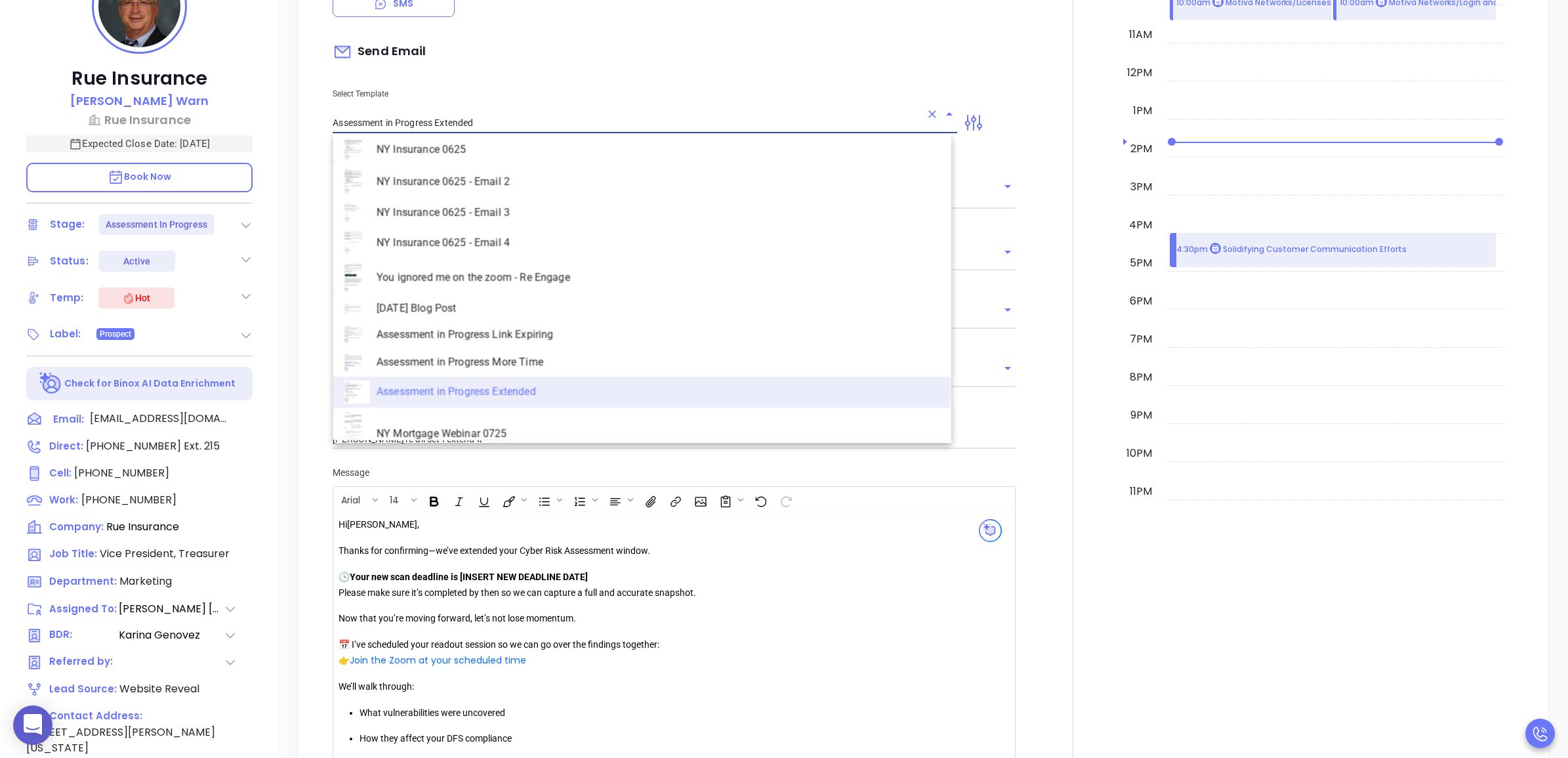
click at [513, 128] on input "Assessment in Progress Extended" at bounding box center [626, 123] width 588 height 19
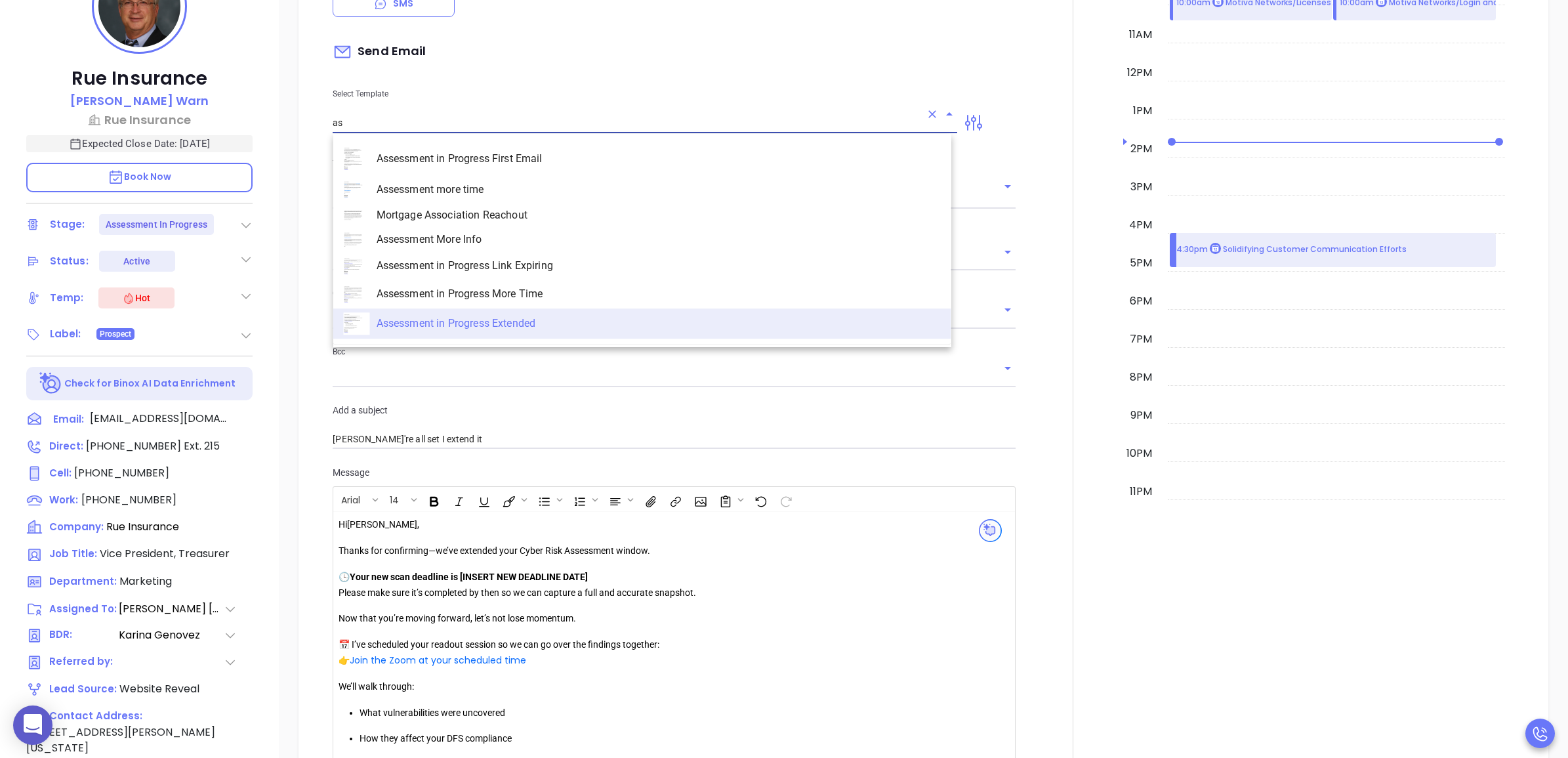
scroll to position [0, 0]
click at [533, 282] on li "Assessment in Progress More Time" at bounding box center [642, 294] width 618 height 28
type input "Assessment in Progress More Time"
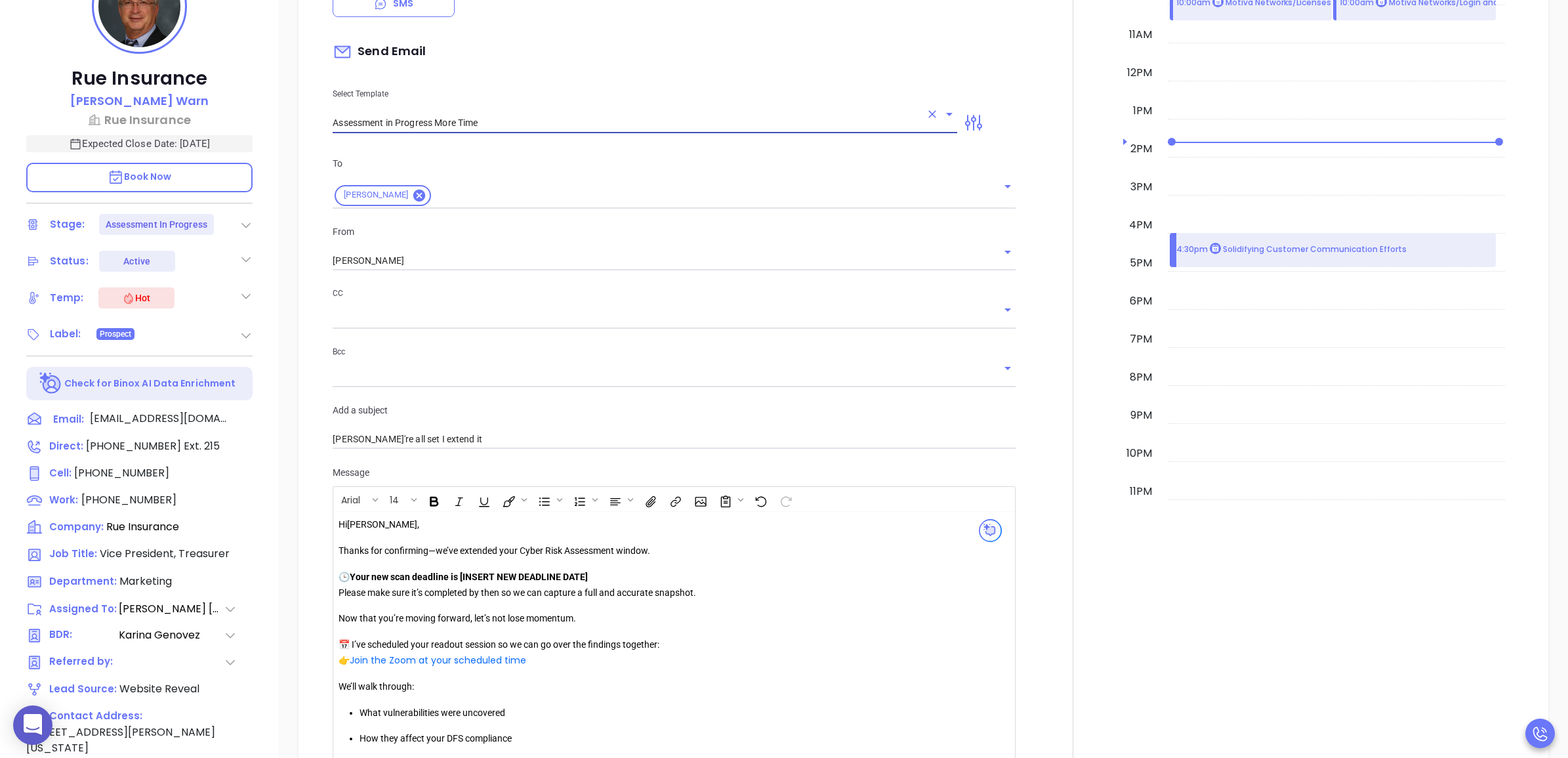
type input "John, how more time do you need?"
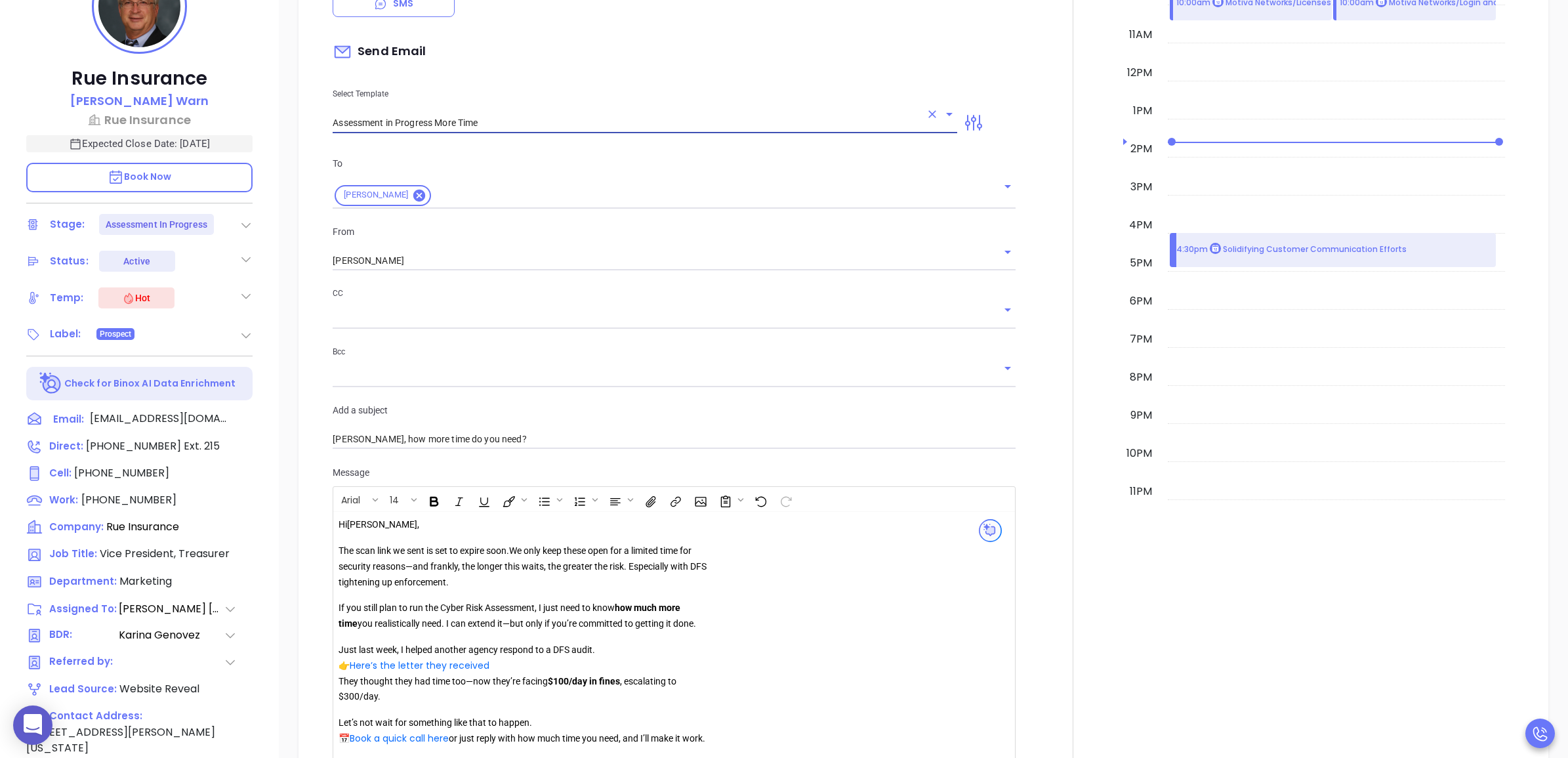
scroll to position [1067, 0]
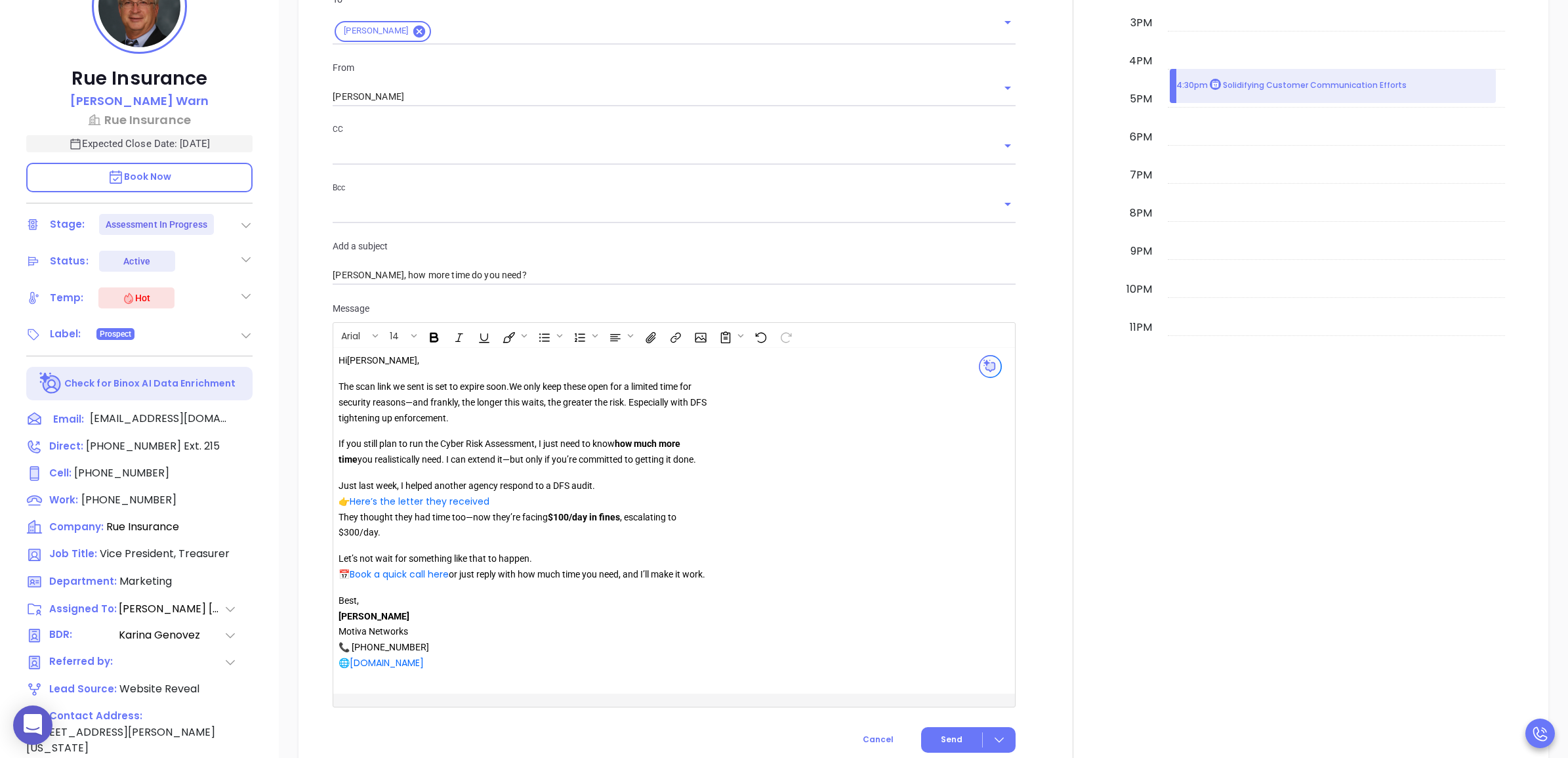
type input "Assessment in Progress More Time"
drag, startPoint x: 463, startPoint y: 576, endPoint x: 532, endPoint y: 561, distance: 70.6
click at [532, 561] on p "Let’s not wait for something like that to happen. 📅 Book a quick call here or j…" at bounding box center [527, 567] width 378 height 31
click at [751, 576] on div "Hi John , The scan link we sent is set to expire soon. We only keep these open …" at bounding box center [650, 521] width 623 height 335
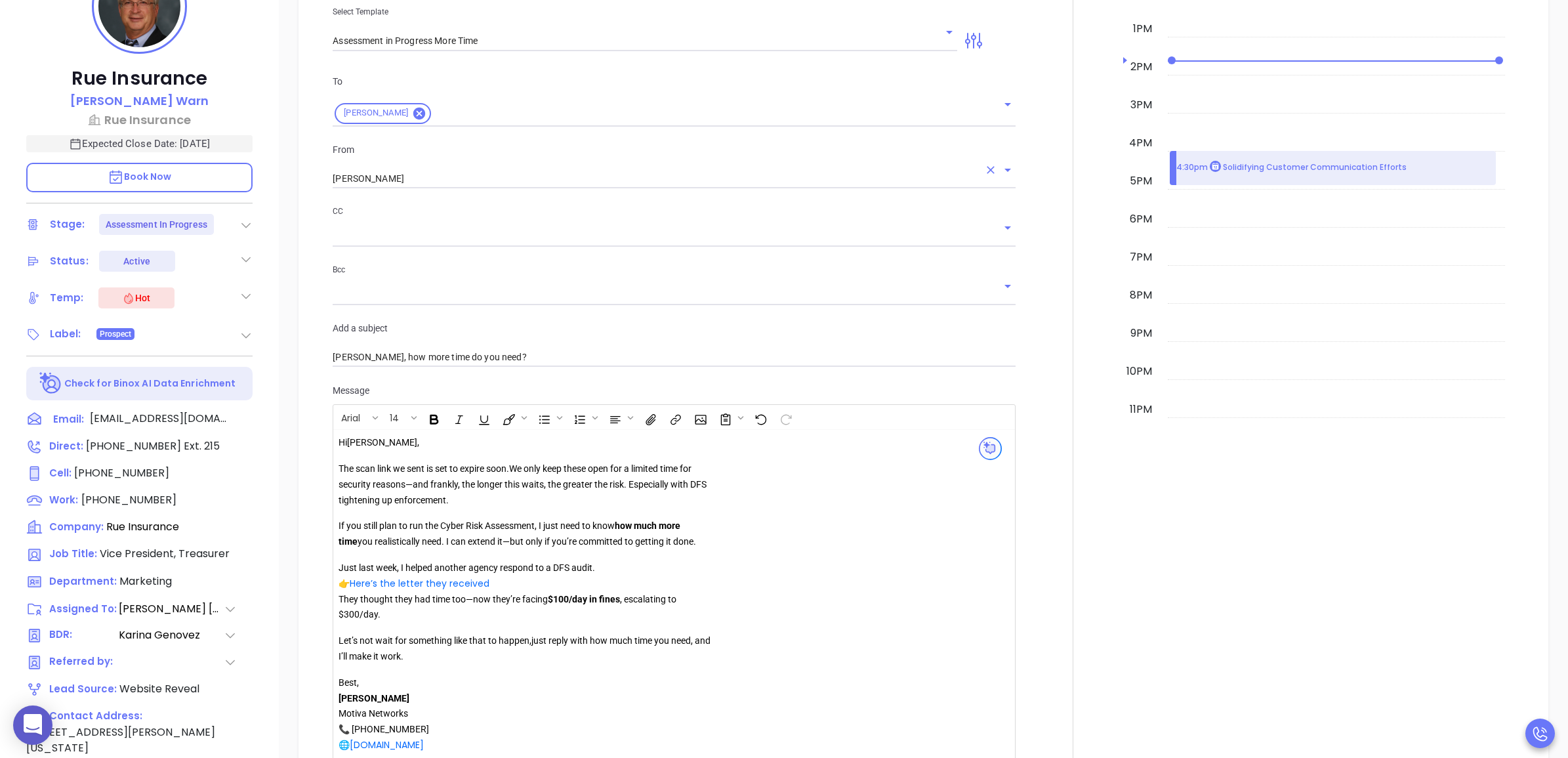
click at [395, 181] on input "[PERSON_NAME]" at bounding box center [655, 179] width 646 height 19
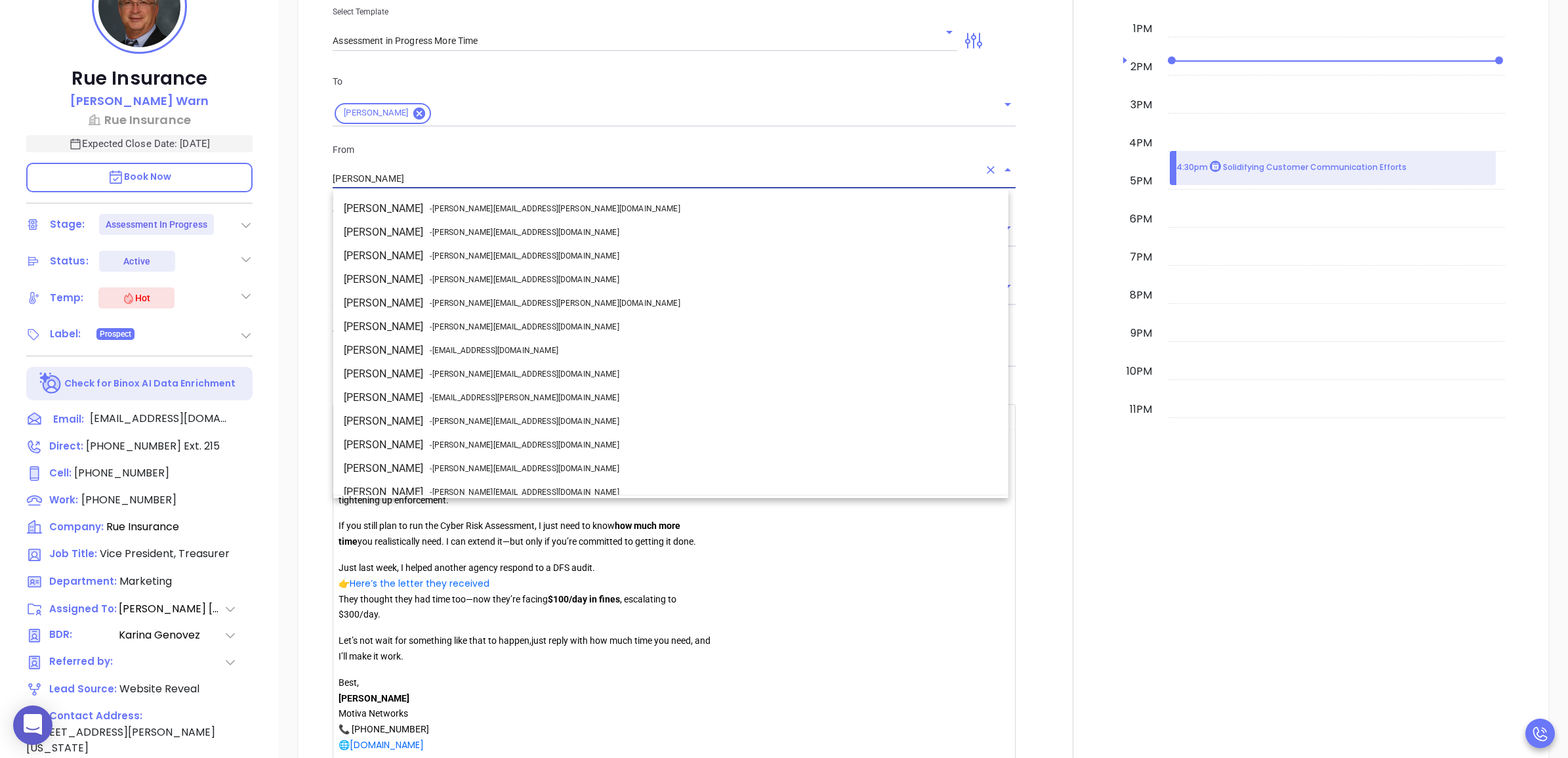
scroll to position [33, 0]
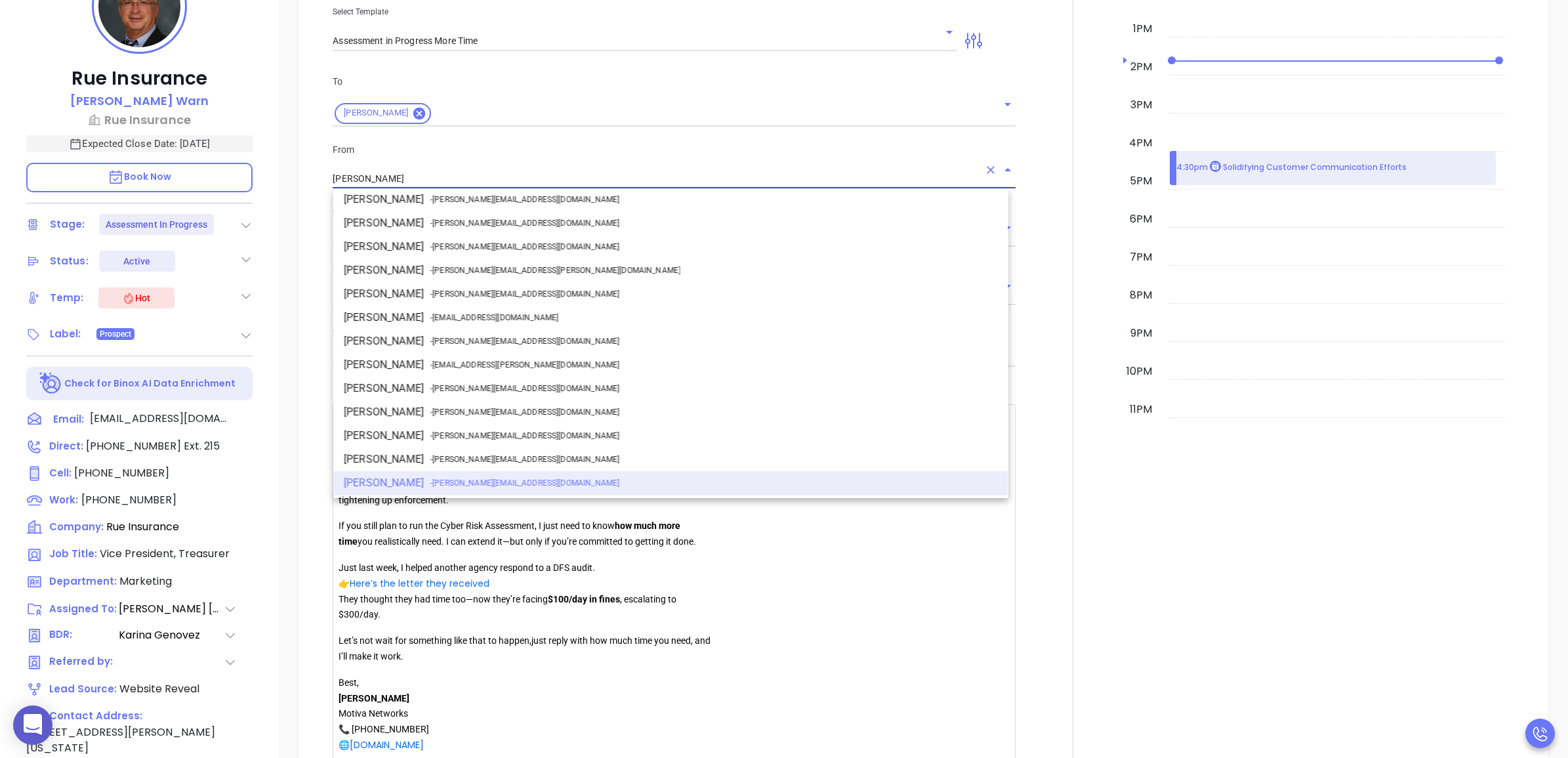
click at [443, 346] on li "Walter Contreras - walter@motiva.net" at bounding box center [671, 341] width 675 height 24
type input "[PERSON_NAME]"
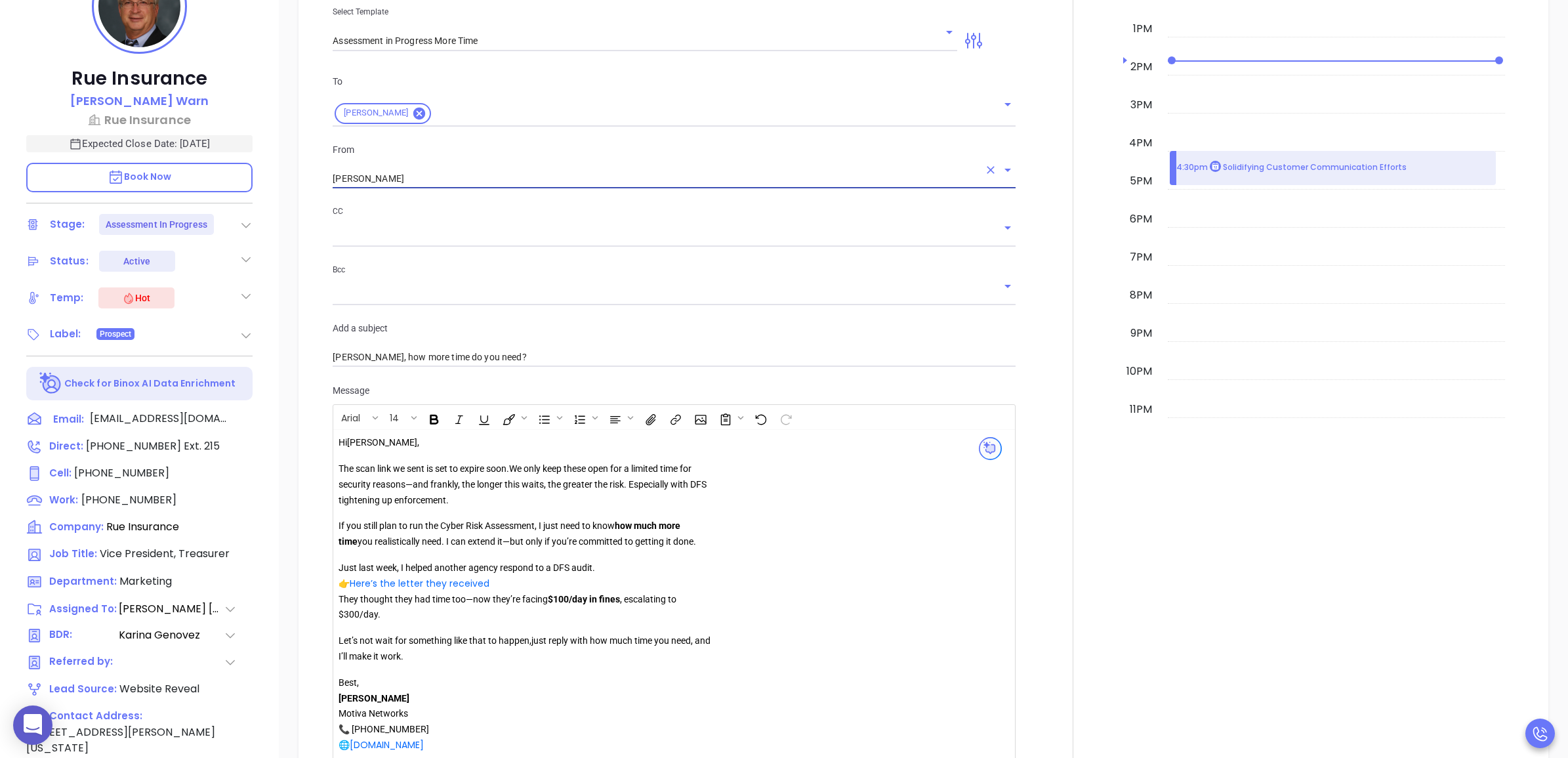
click at [502, 227] on input "text" at bounding box center [664, 236] width 663 height 19
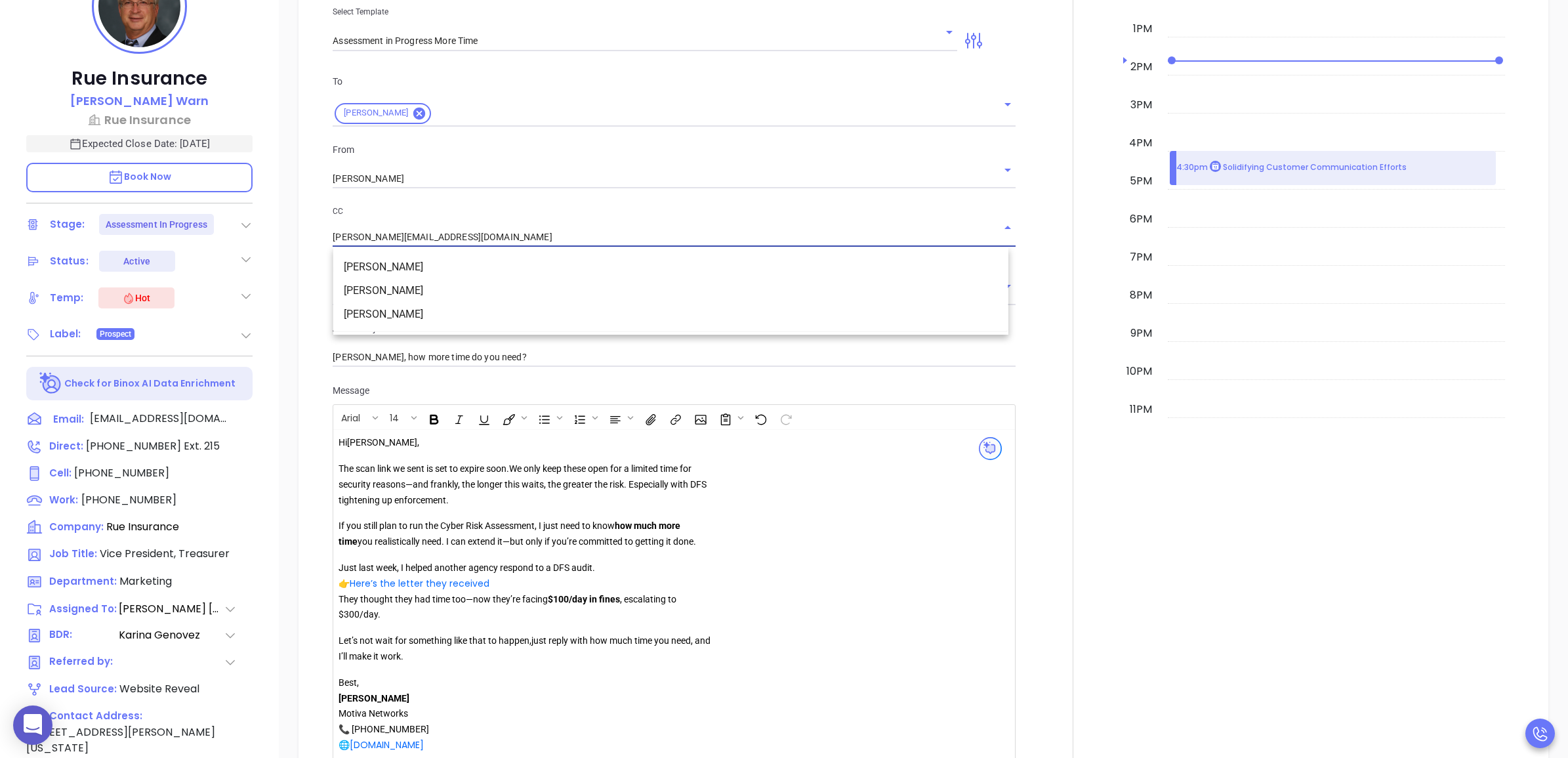
type input "wendy@motiva.net"
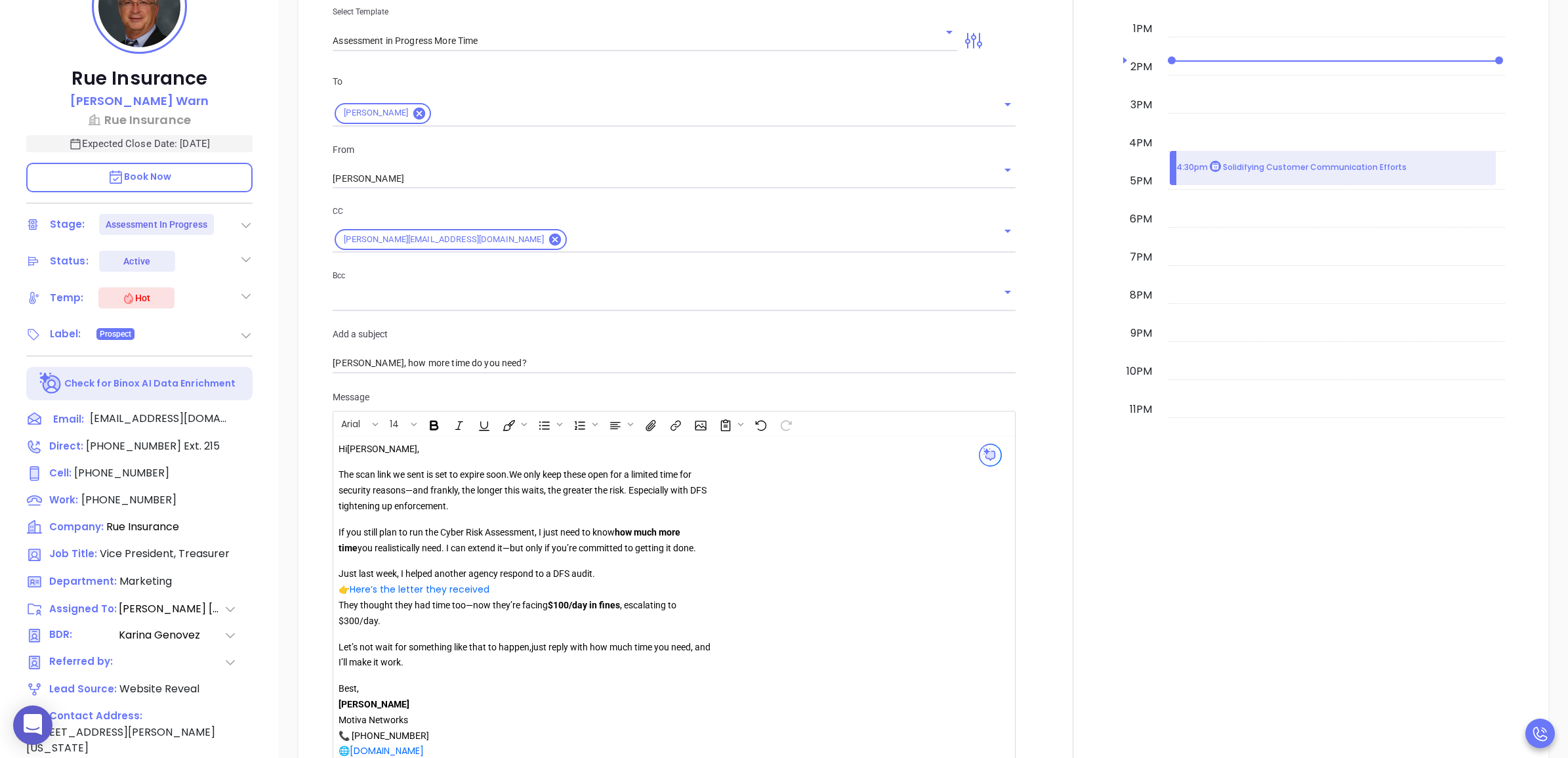
click at [1071, 538] on div at bounding box center [1073, 320] width 99 height 1066
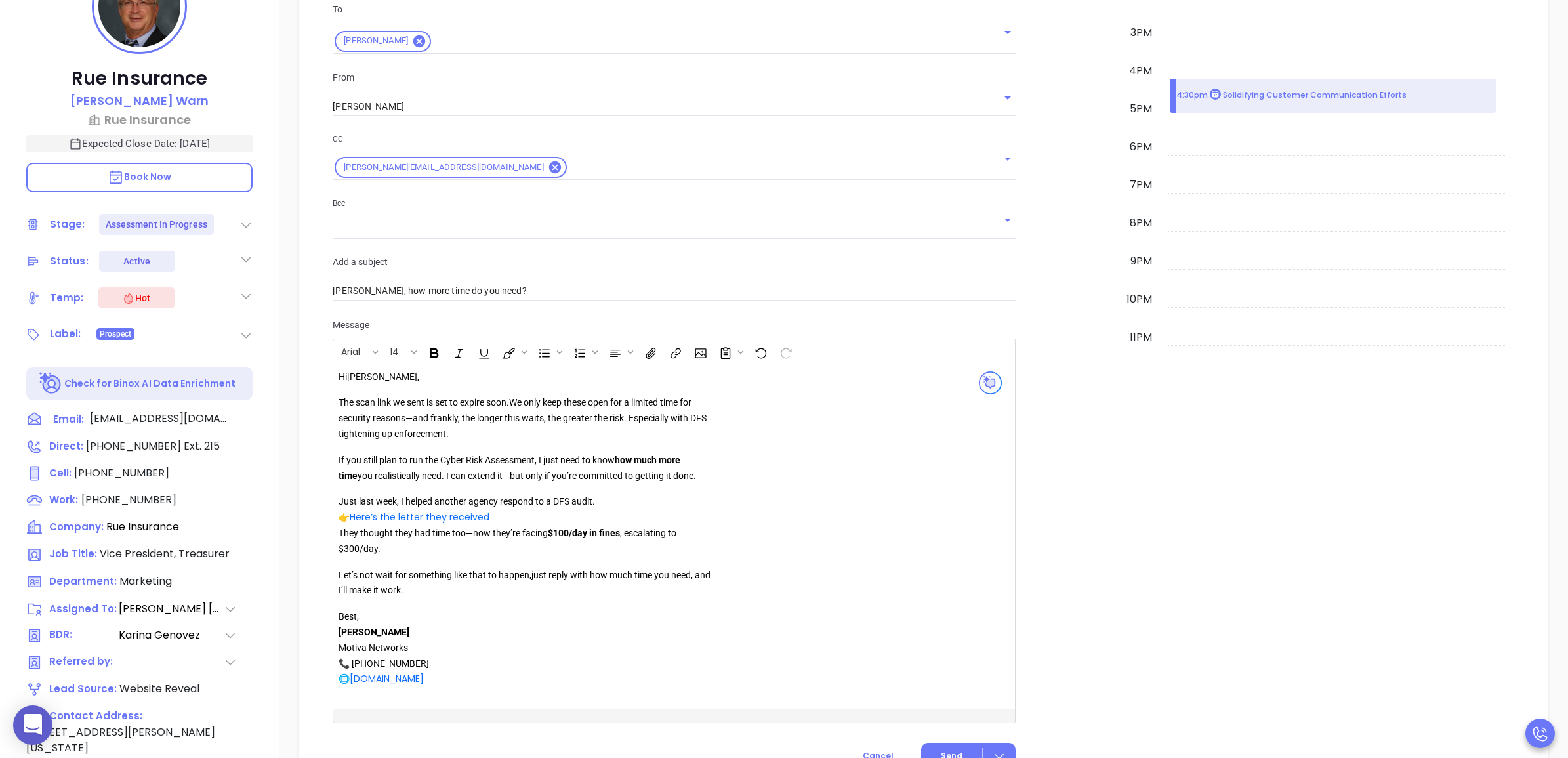
scroll to position [1149, 0]
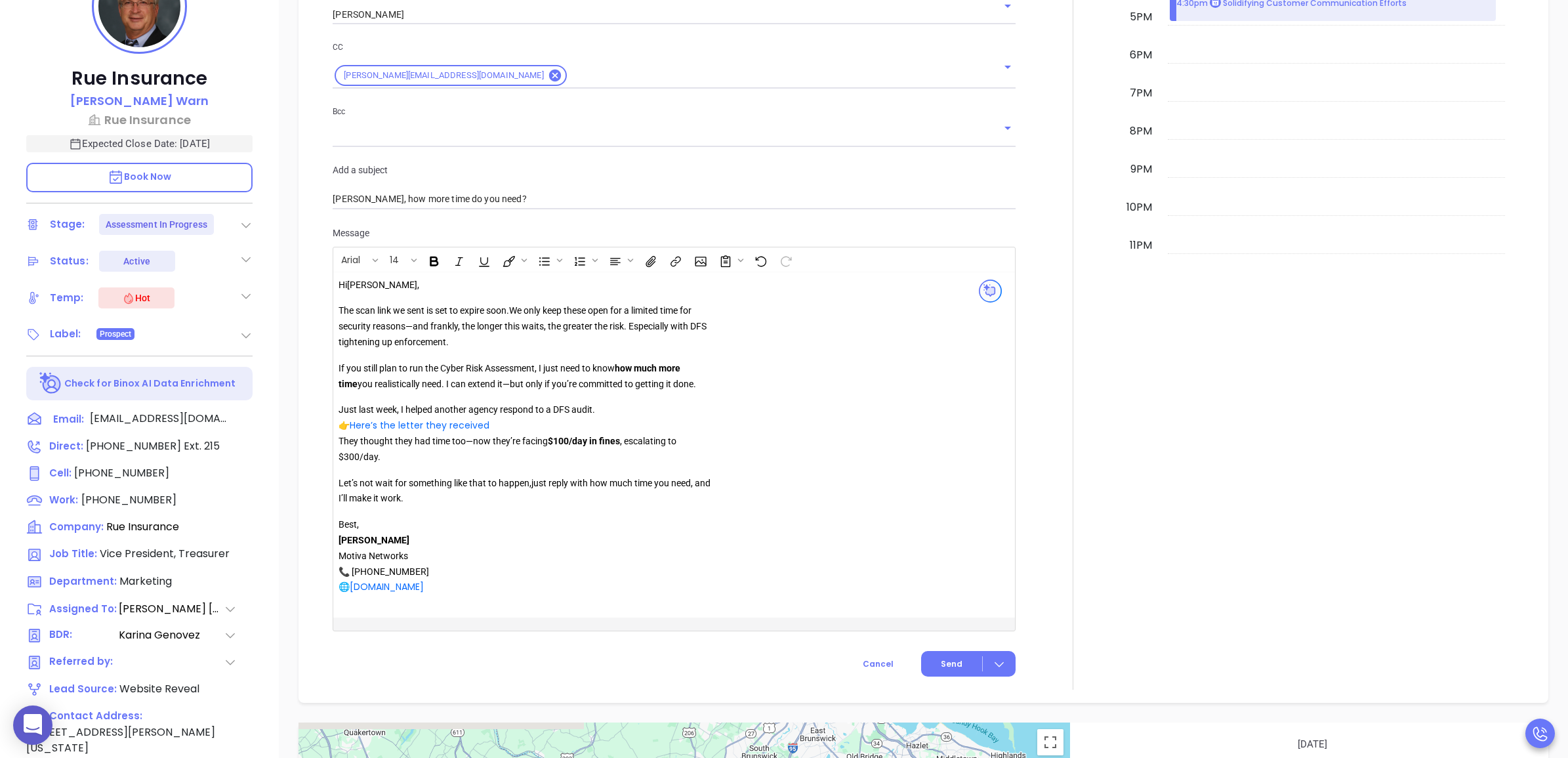
click at [944, 649] on div "New Activity Task Meeting Call Email Vmail SMS Send Email Select Template Asses…" at bounding box center [674, 157] width 698 height 1040
click at [945, 655] on button "Send" at bounding box center [968, 664] width 94 height 26
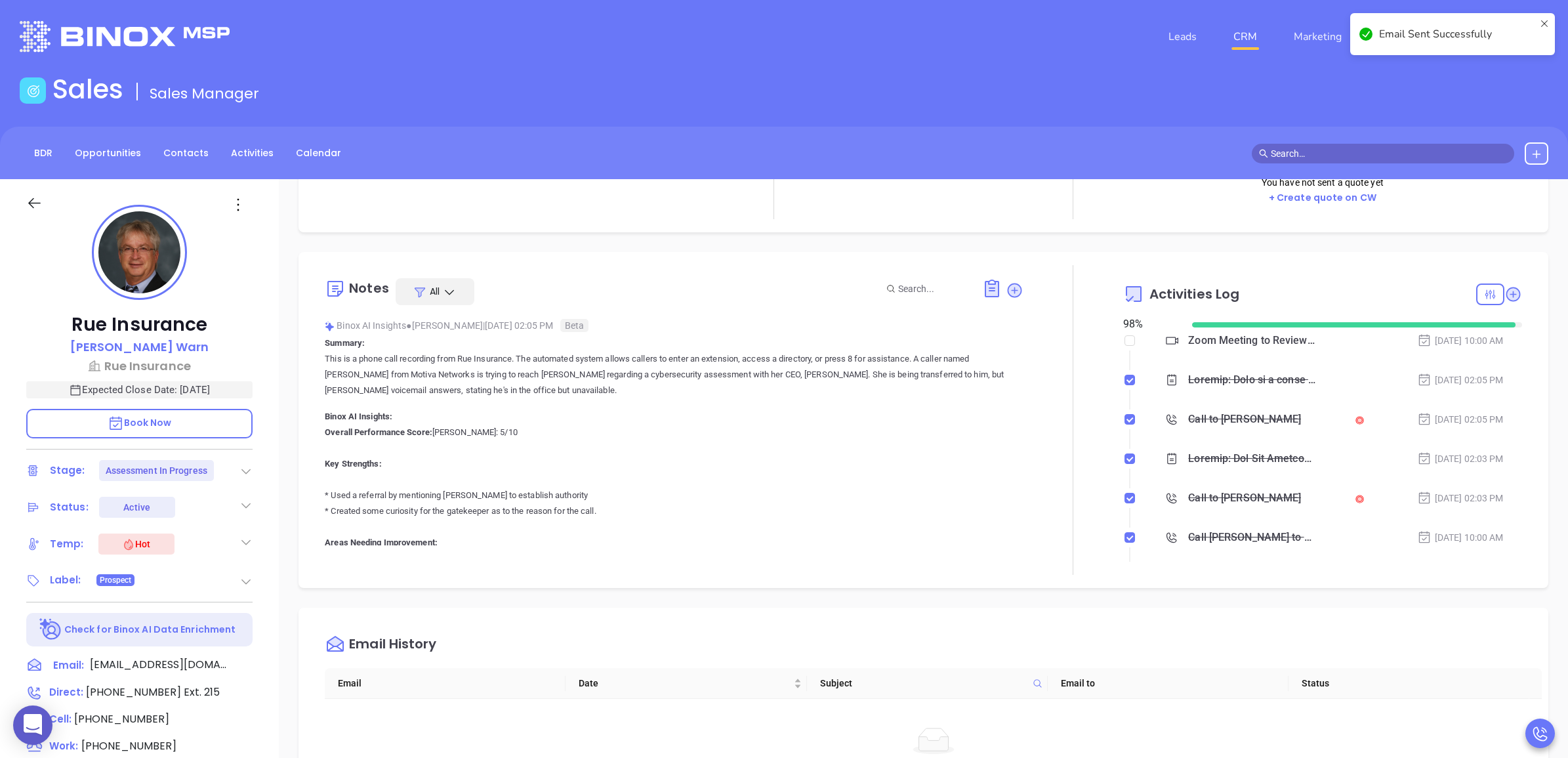
scroll to position [0, 0]
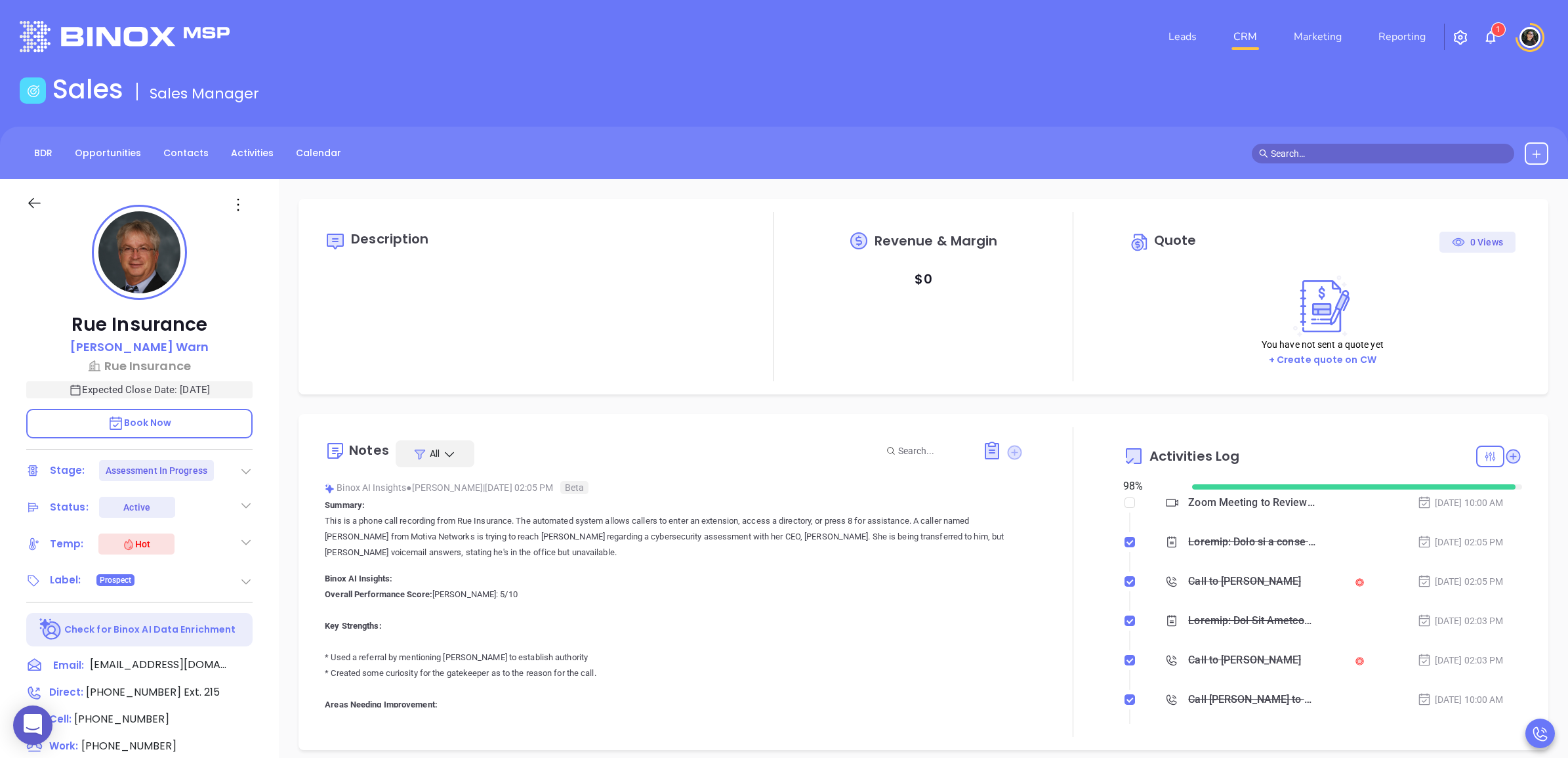
click at [1007, 453] on icon at bounding box center [1015, 452] width 14 height 14
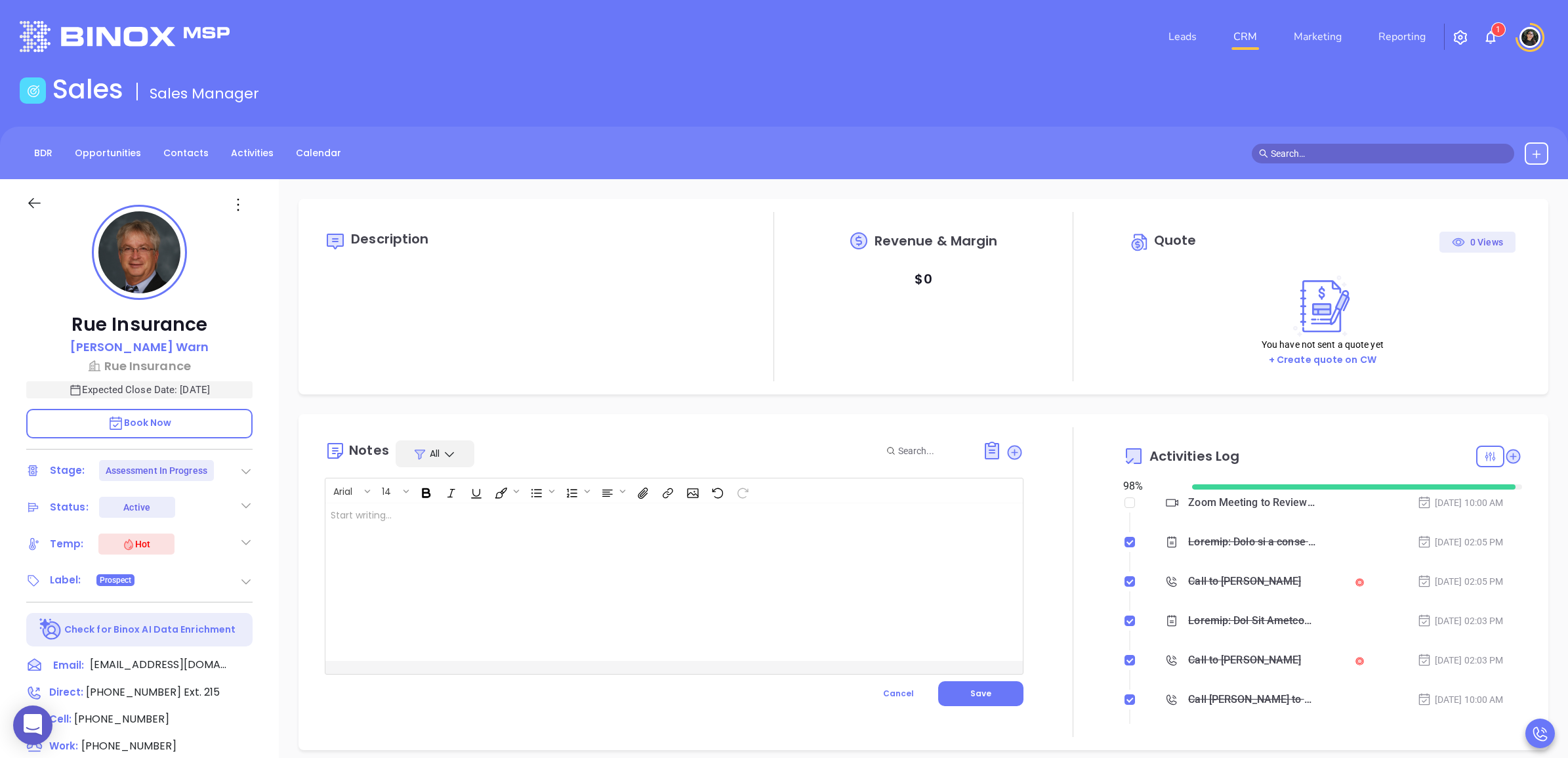
click at [658, 565] on div at bounding box center [649, 582] width 649 height 157
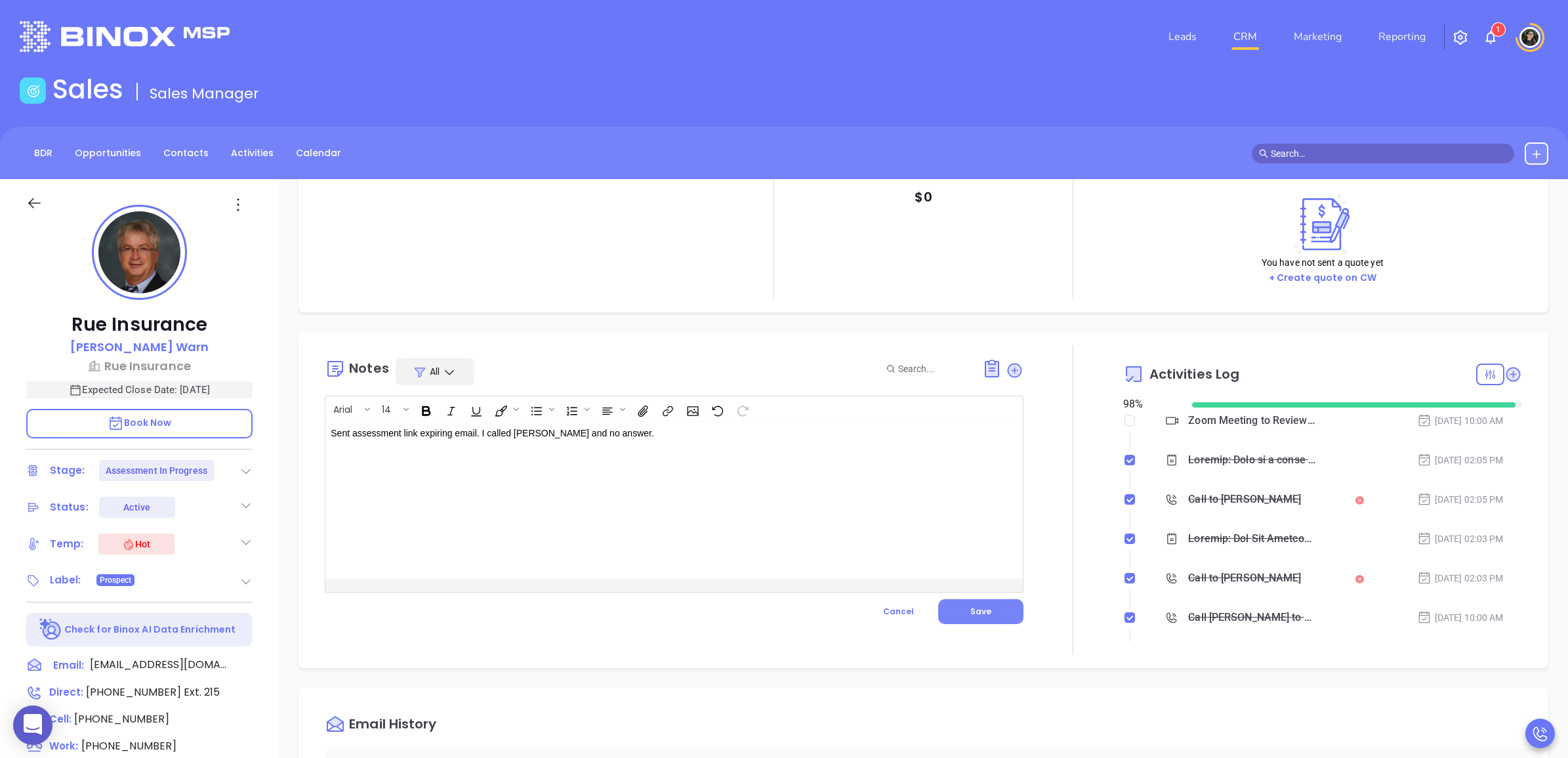
click at [989, 610] on button "Save" at bounding box center [980, 611] width 85 height 25
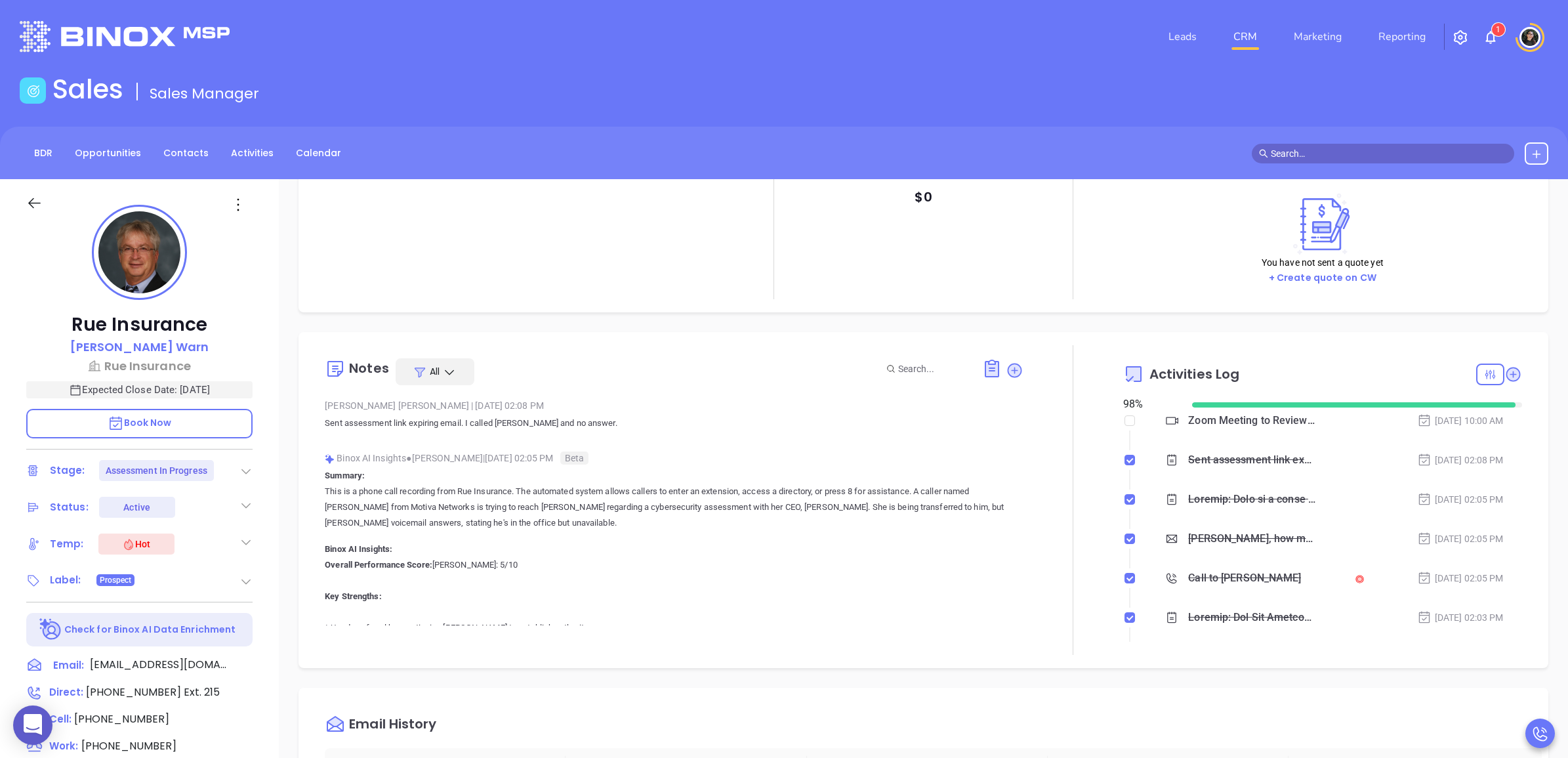
click at [1258, 34] on link "CRM" at bounding box center [1246, 36] width 34 height 26
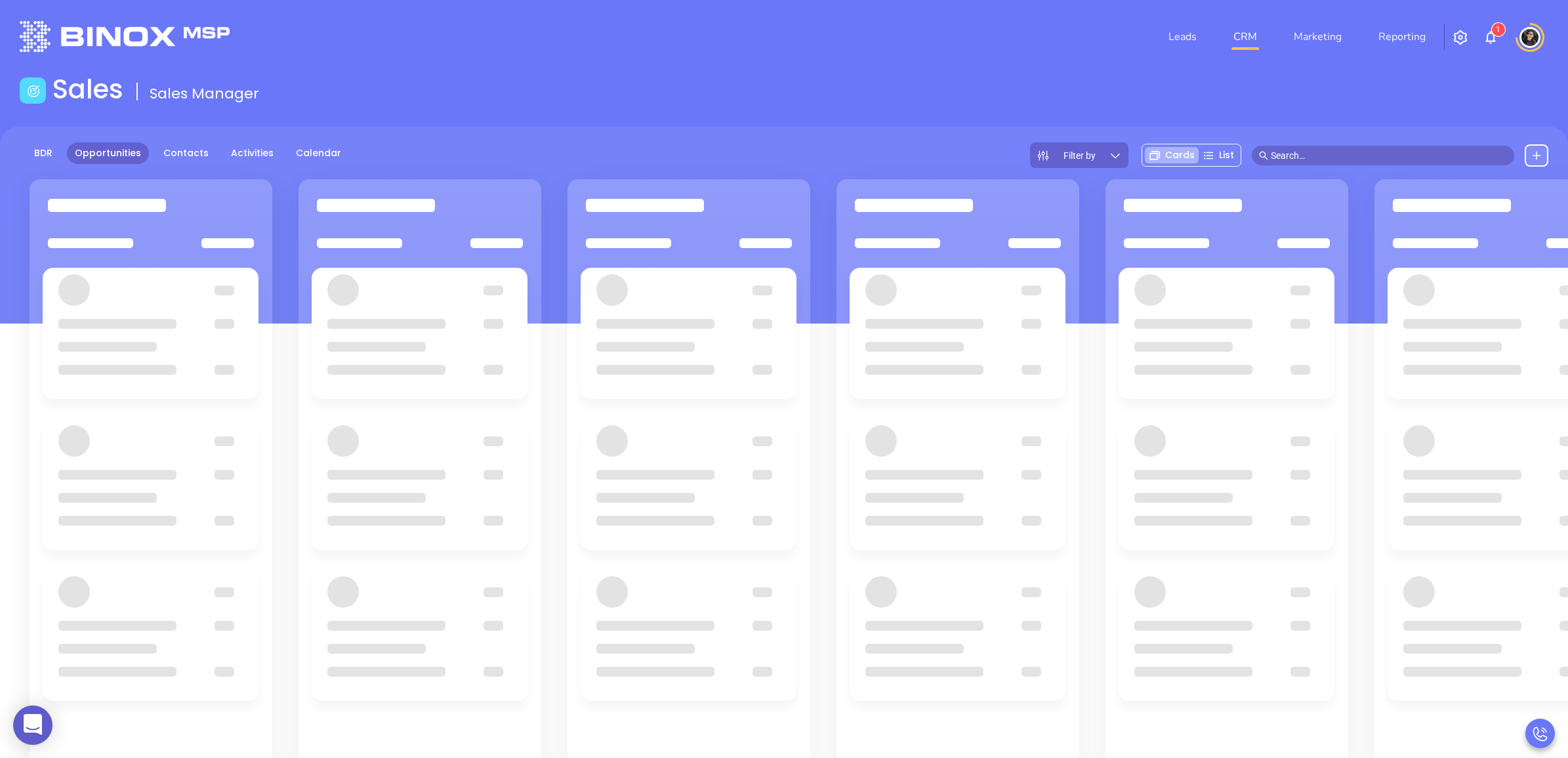
click at [893, 34] on div "Leads CRM Marketing Reporting 1" at bounding box center [1042, 36] width 1030 height 47
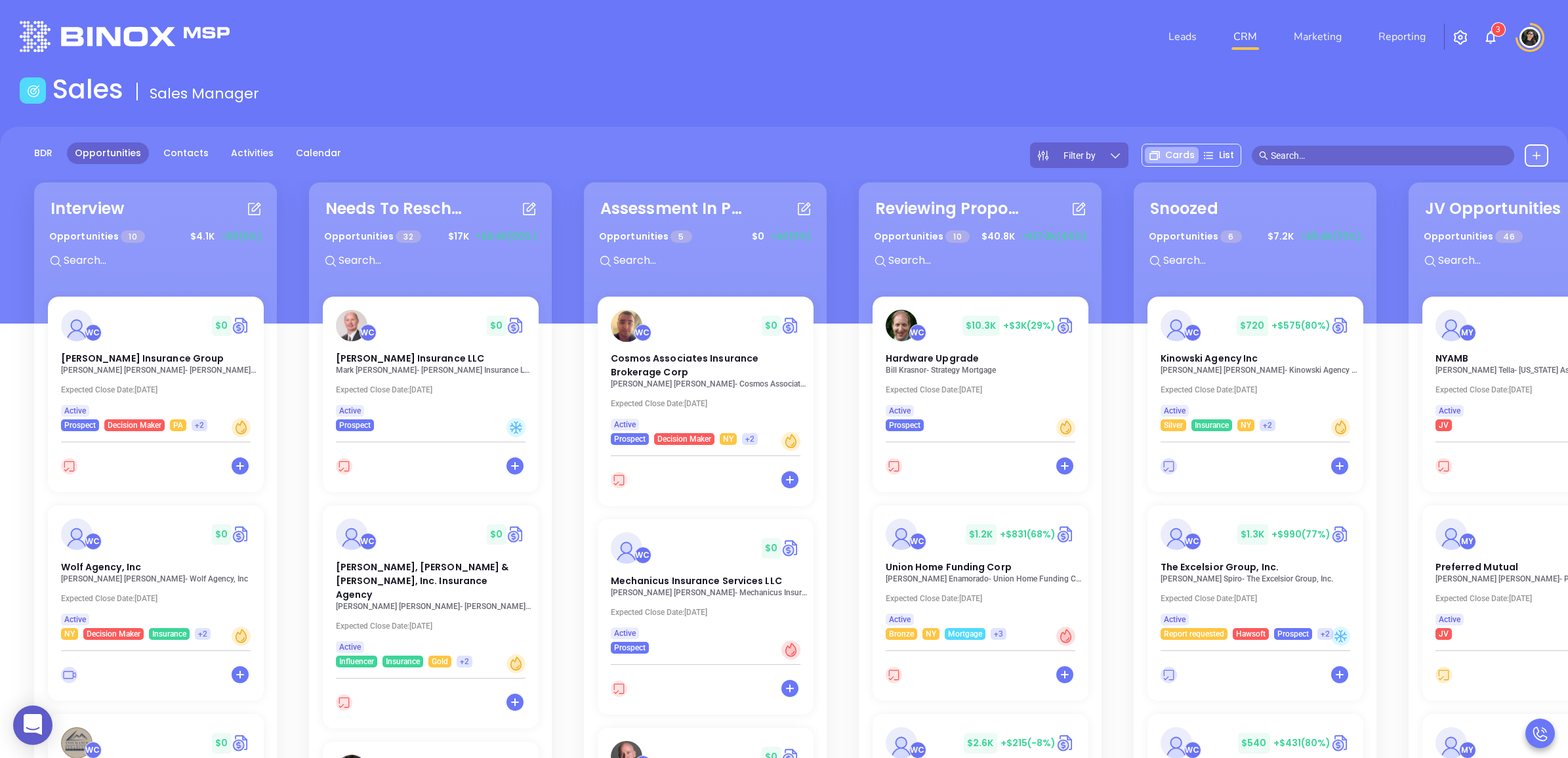
click at [809, 147] on div "BDR Opportunities Contacts Activities Calendar Filter by Cards List" at bounding box center [784, 155] width 1568 height 26
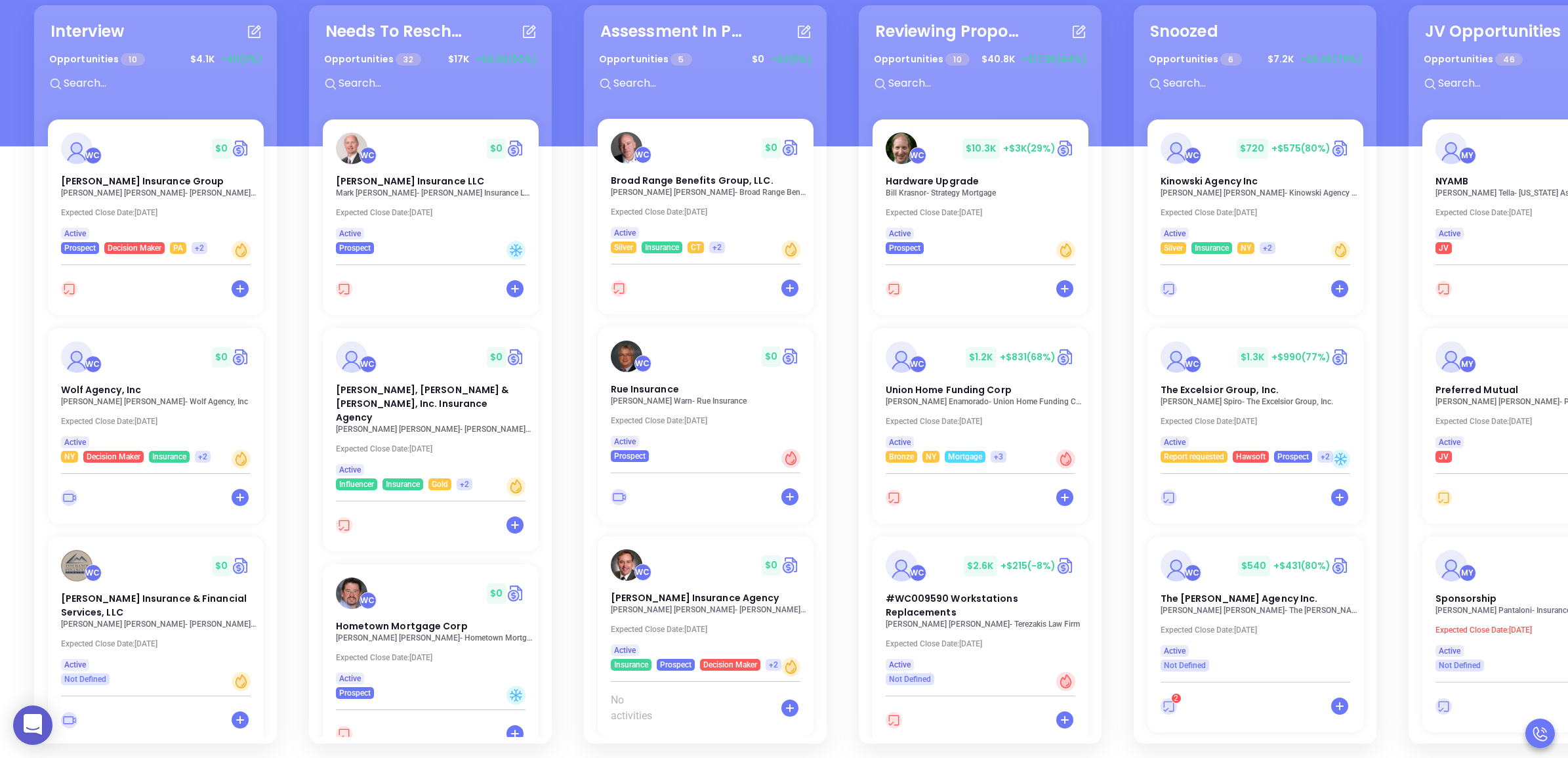
scroll to position [191, 0]
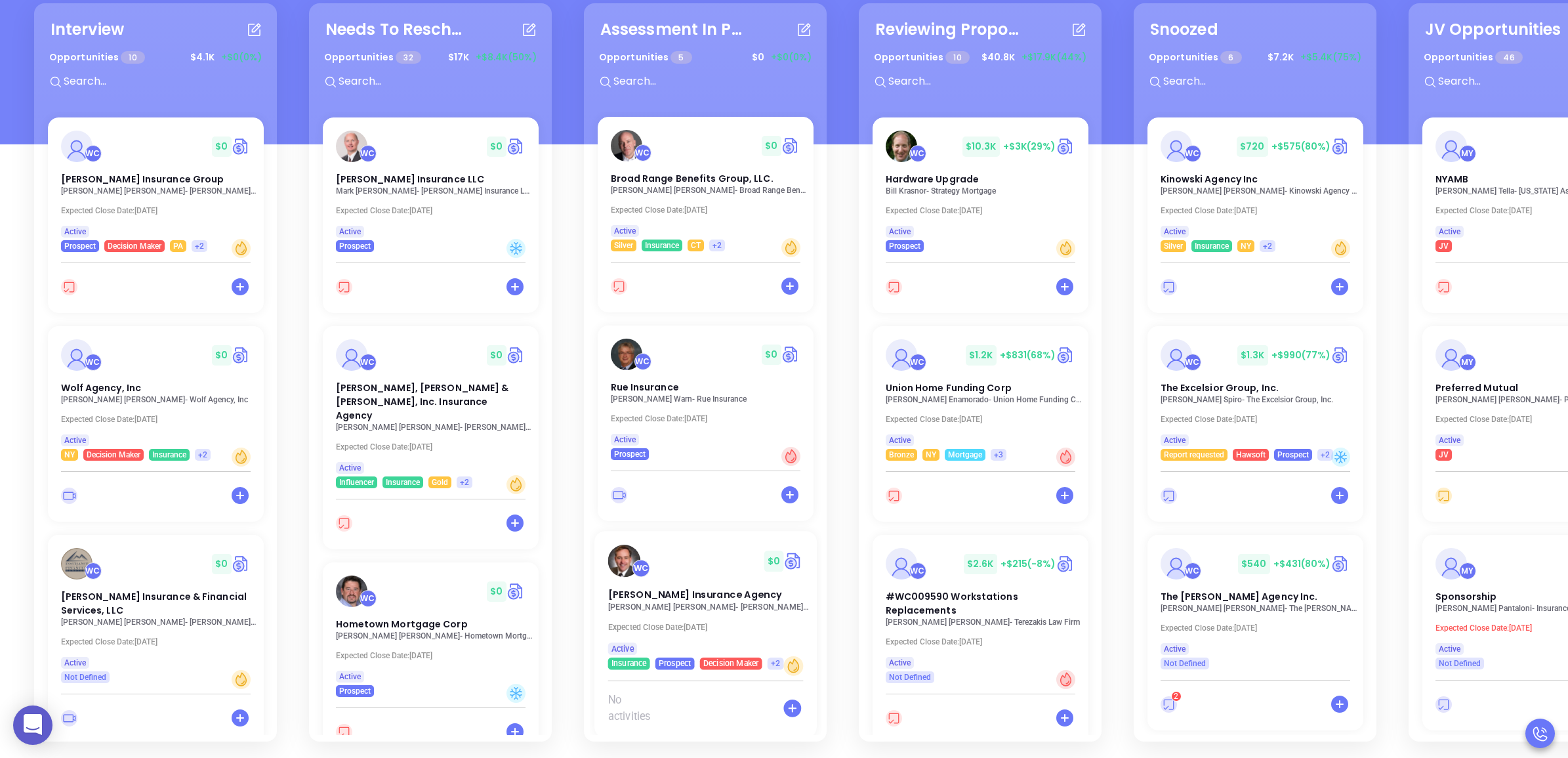
click at [686, 602] on p "[PERSON_NAME] Insurance Agency" at bounding box center [709, 606] width 203 height 9
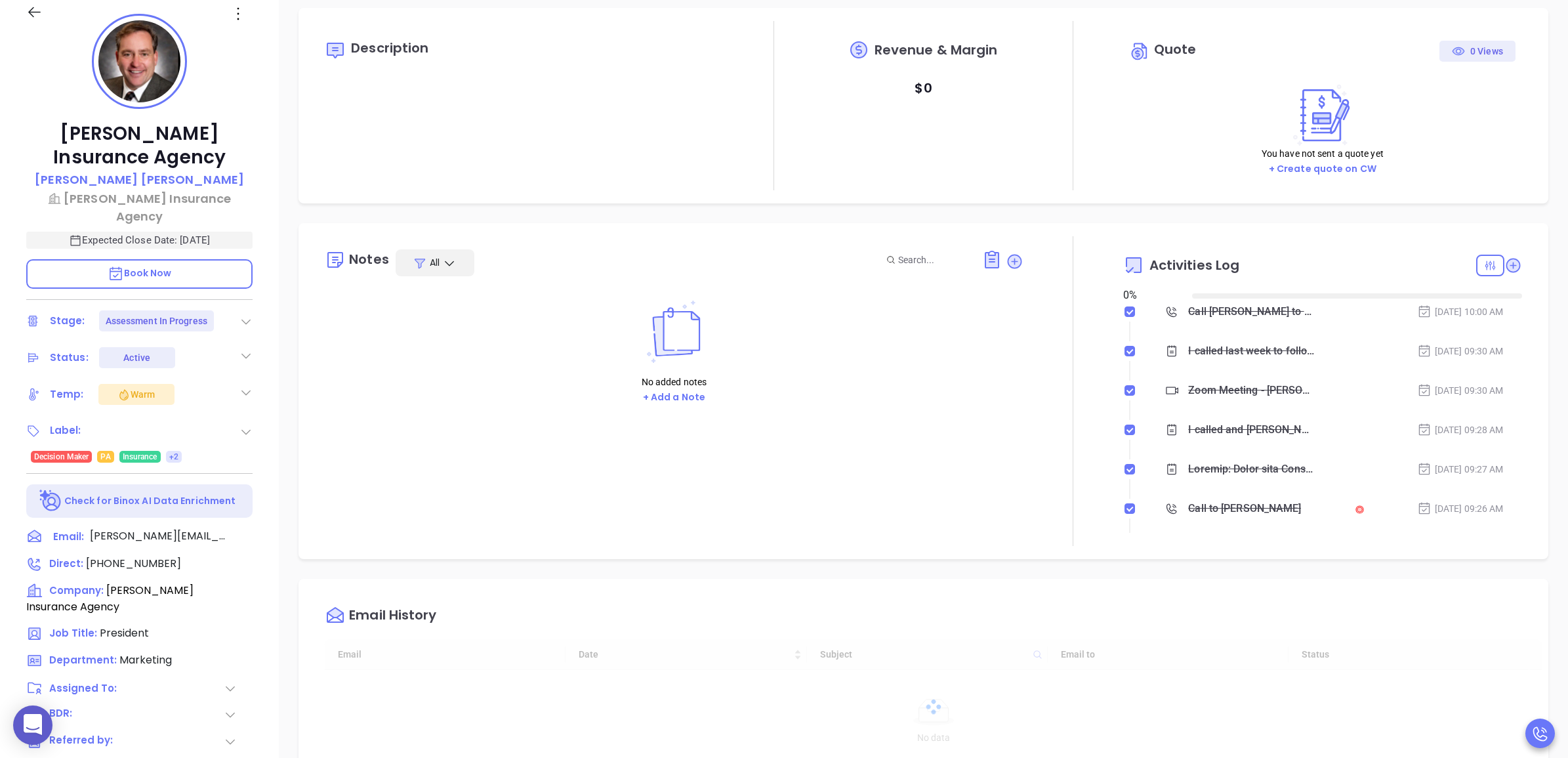
type input "[DATE]"
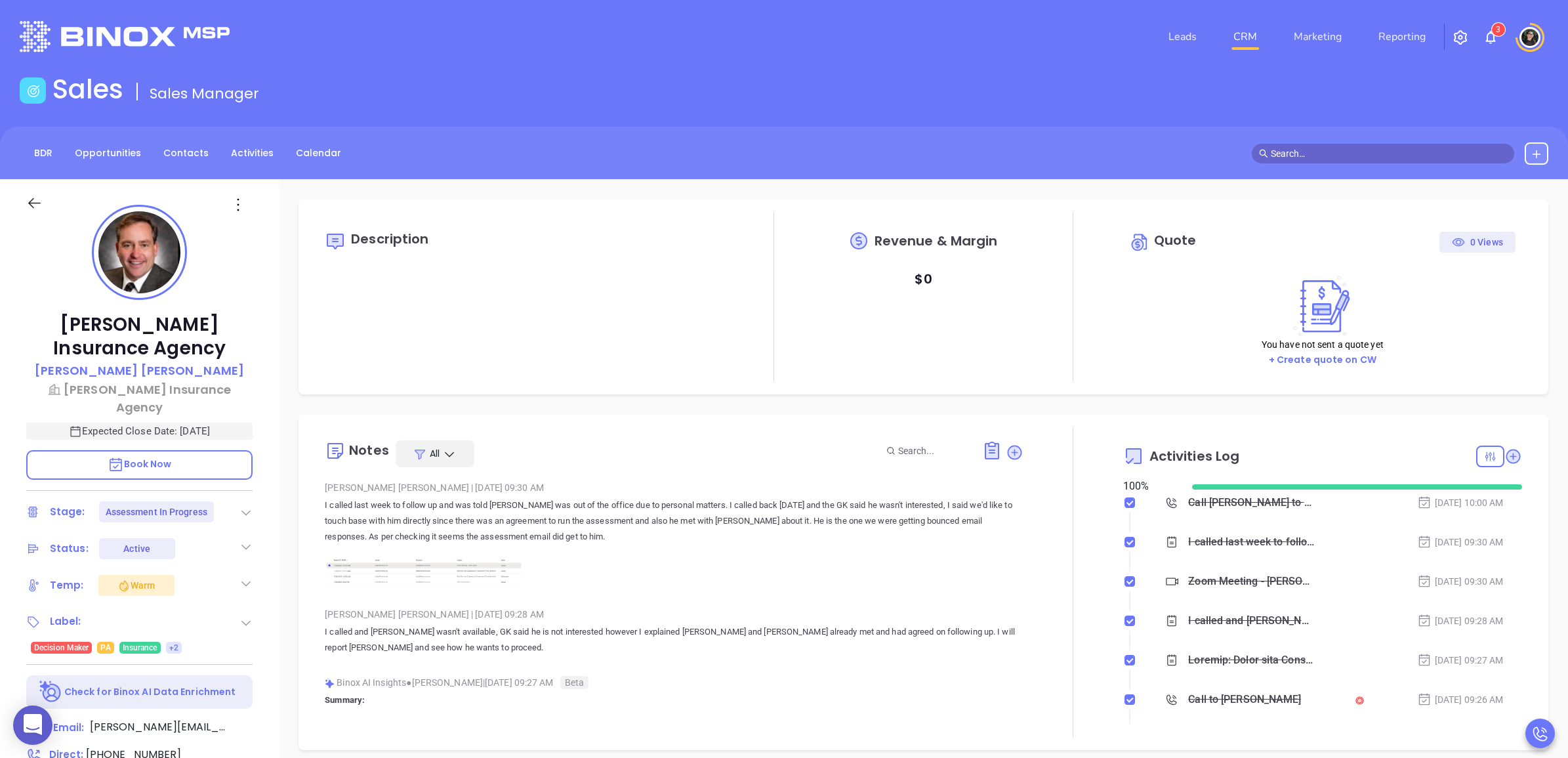
scroll to position [381, 0]
type input "[PERSON_NAME]"
click at [1264, 36] on li "CRM" at bounding box center [1245, 36] width 60 height 26
click at [1256, 36] on link "CRM" at bounding box center [1246, 36] width 34 height 26
